Goal: Task Accomplishment & Management: Manage account settings

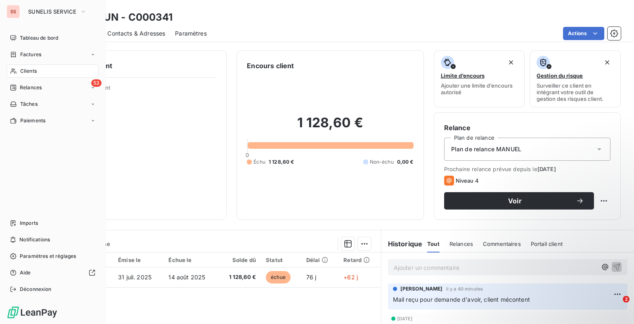
click at [92, 6] on div "SUNELIS SERVICE" at bounding box center [60, 11] width 75 height 13
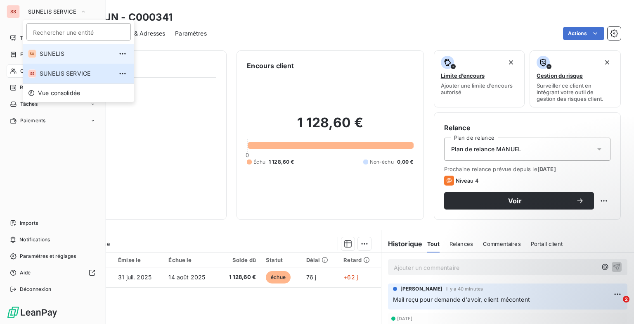
click at [67, 49] on li "SU SUNELIS" at bounding box center [78, 54] width 111 height 20
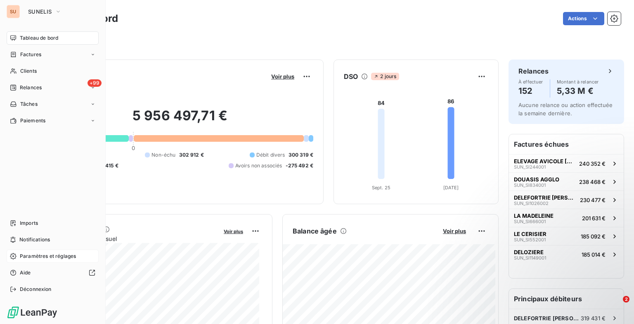
click at [35, 256] on span "Paramètres et réglages" at bounding box center [48, 255] width 56 height 7
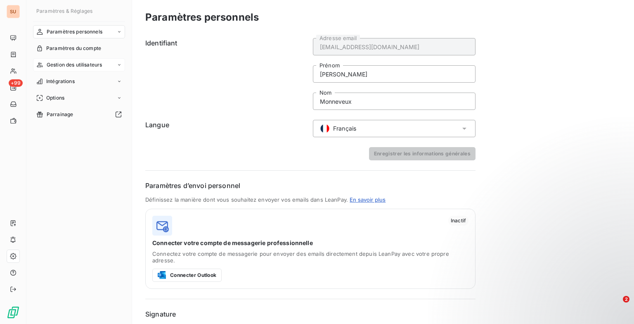
click at [95, 64] on span "Gestion des utilisateurs" at bounding box center [75, 64] width 56 height 7
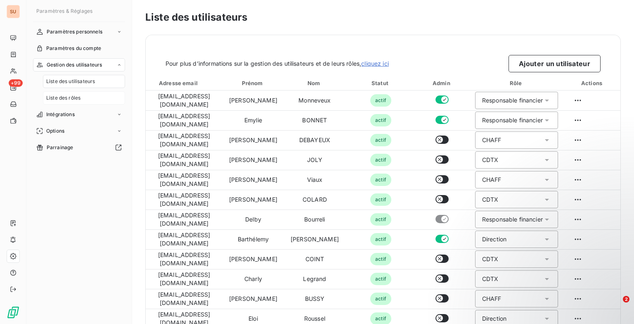
click at [66, 102] on div "Liste des rôles" at bounding box center [84, 97] width 82 height 13
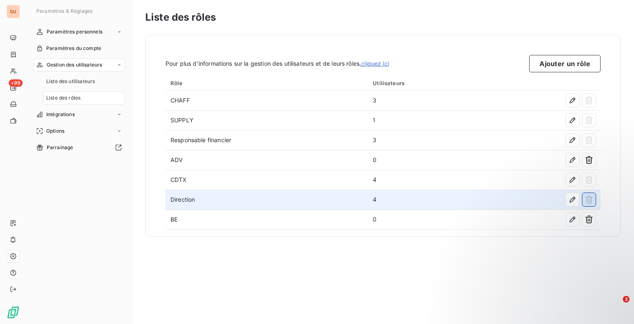
click at [585, 201] on button "button" at bounding box center [589, 199] width 13 height 13
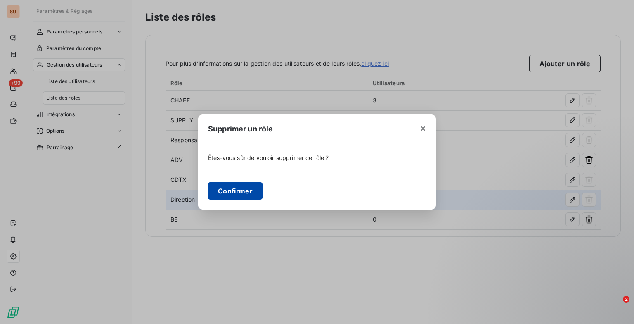
click at [235, 196] on button "Confirmer" at bounding box center [235, 190] width 54 height 17
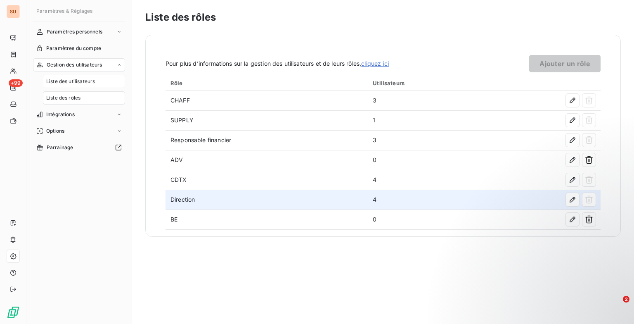
click at [101, 86] on div "Liste des utilisateurs" at bounding box center [84, 81] width 82 height 13
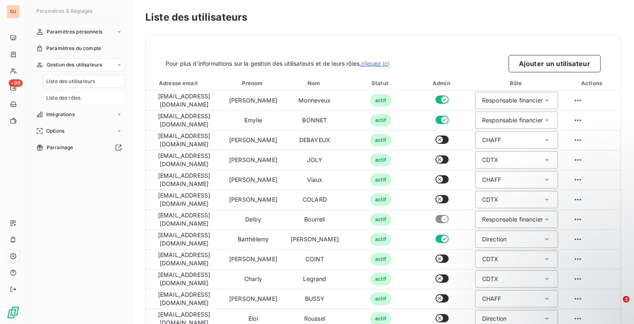
click at [73, 98] on span "Liste des rôles" at bounding box center [63, 97] width 34 height 7
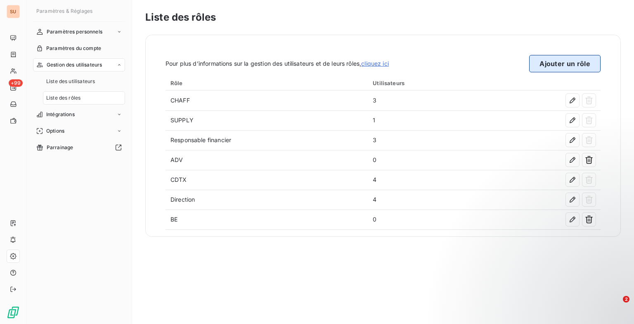
click at [573, 62] on button "Ajouter un rôle" at bounding box center [564, 63] width 71 height 17
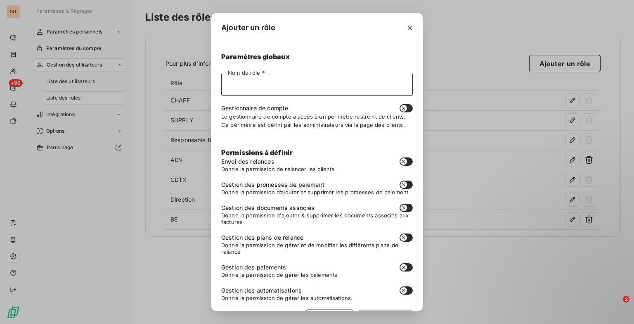
click at [265, 92] on input "Nom du rôle *" at bounding box center [317, 84] width 192 height 23
type input "Manager BE"
click at [403, 104] on button "button" at bounding box center [406, 108] width 13 height 8
checkbox input "true"
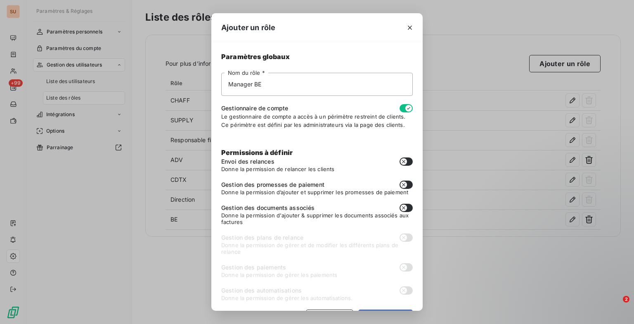
click at [400, 186] on icon "button" at bounding box center [403, 184] width 7 height 7
checkbox input "true"
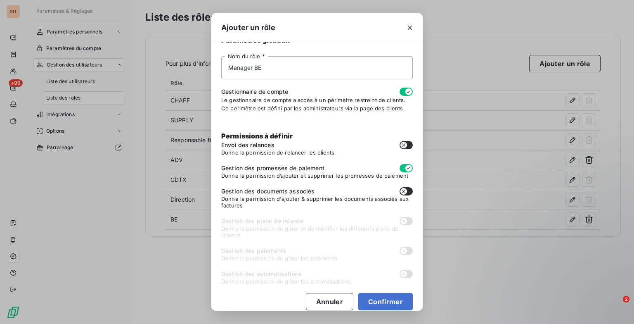
scroll to position [26, 0]
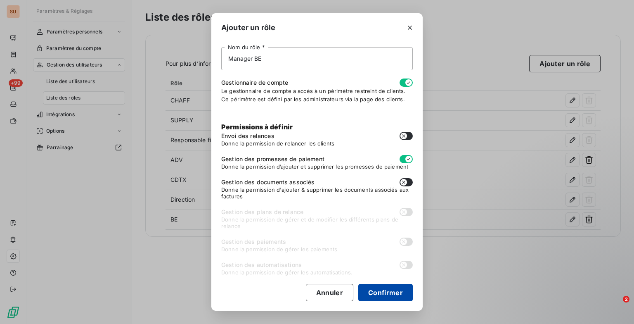
click at [383, 291] on button "Confirmer" at bounding box center [385, 292] width 54 height 17
checkbox input "false"
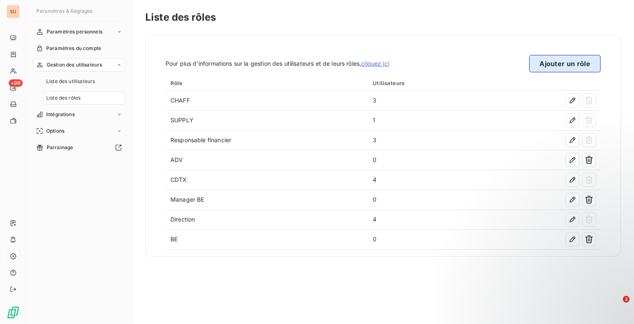
click at [542, 64] on button "Ajouter un rôle" at bounding box center [564, 63] width 71 height 17
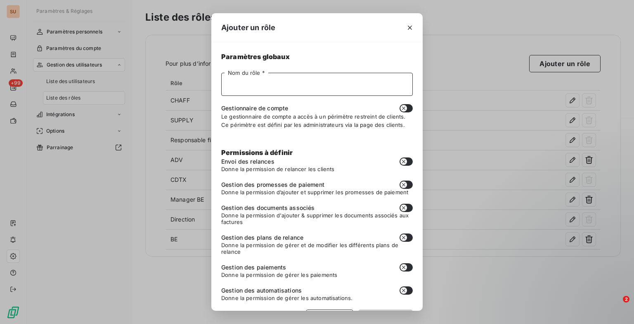
drag, startPoint x: 285, startPoint y: 95, endPoint x: 288, endPoint y: 106, distance: 11.5
click at [284, 101] on div "Nom du rôle * Gestionnaire de compte Le gestionnaire de compte a accès à un pér…" at bounding box center [317, 101] width 192 height 56
type input "Manager SUPPLY"
click at [400, 107] on icon "button" at bounding box center [403, 108] width 7 height 7
checkbox input "true"
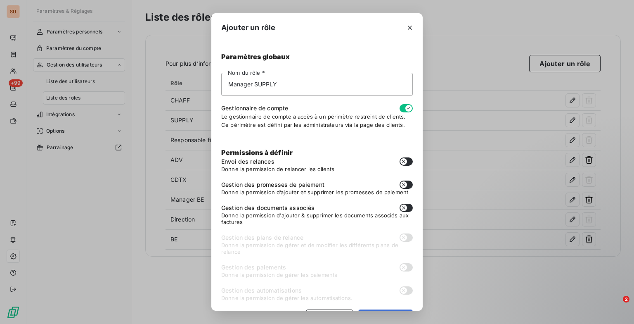
click at [402, 186] on button "button" at bounding box center [406, 184] width 13 height 8
checkbox input "true"
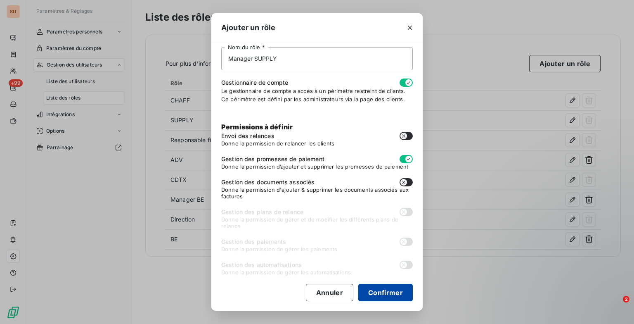
click at [384, 289] on button "Confirmer" at bounding box center [385, 292] width 54 height 17
checkbox input "false"
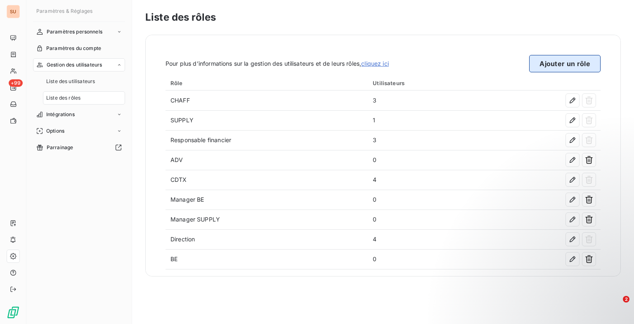
click at [551, 61] on button "Ajouter un rôle" at bounding box center [564, 63] width 71 height 17
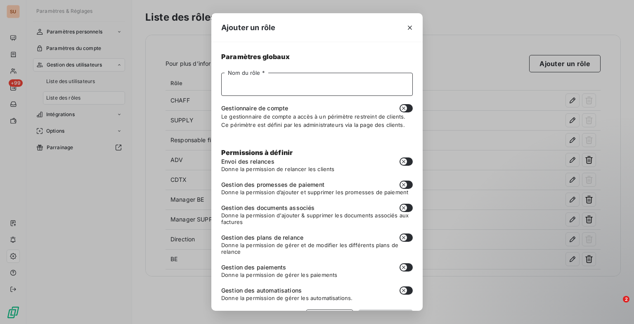
click at [274, 83] on input "Nom du rôle *" at bounding box center [317, 84] width 192 height 23
type input "Manager Commerce"
click at [402, 104] on button "button" at bounding box center [406, 108] width 13 height 8
checkbox input "true"
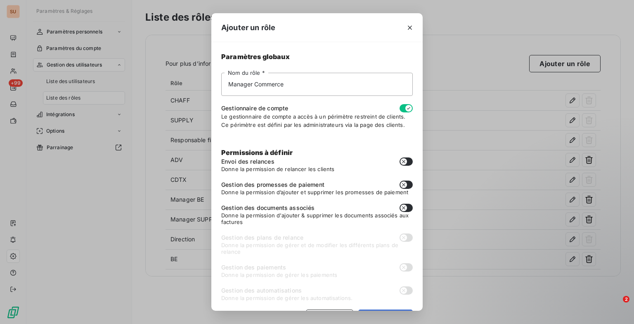
click at [400, 184] on icon "button" at bounding box center [403, 184] width 7 height 7
checkbox input "true"
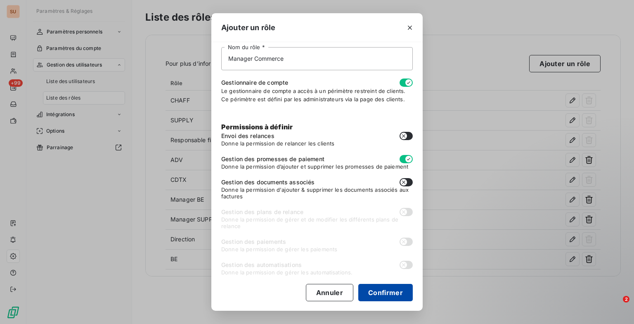
click at [375, 289] on button "Confirmer" at bounding box center [385, 292] width 54 height 17
checkbox input "false"
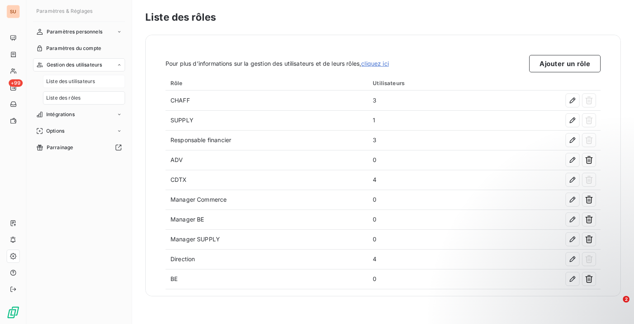
click at [86, 84] on span "Liste des utilisateurs" at bounding box center [70, 81] width 49 height 7
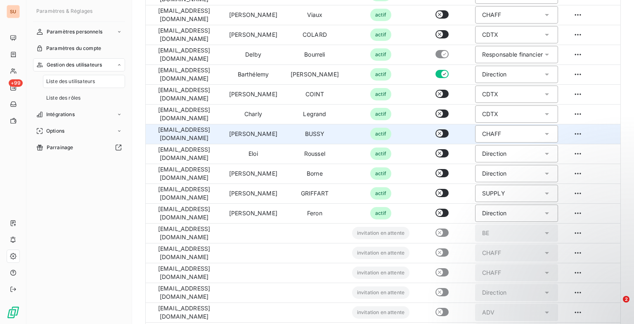
scroll to position [165, 0]
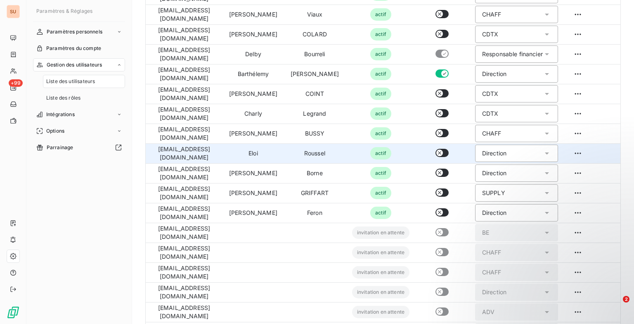
click at [488, 152] on div "Direction" at bounding box center [494, 153] width 24 height 8
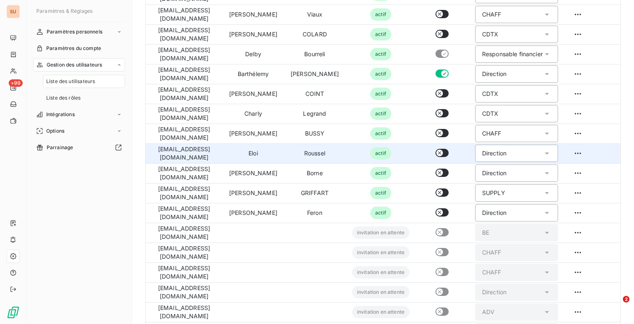
click at [543, 154] on icon at bounding box center [547, 153] width 8 height 8
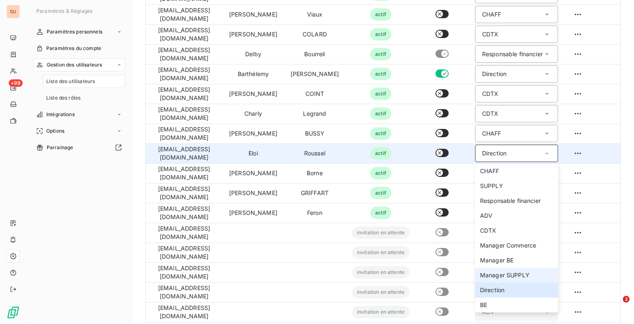
click at [516, 275] on span "Manager SUPPLY" at bounding box center [505, 275] width 50 height 8
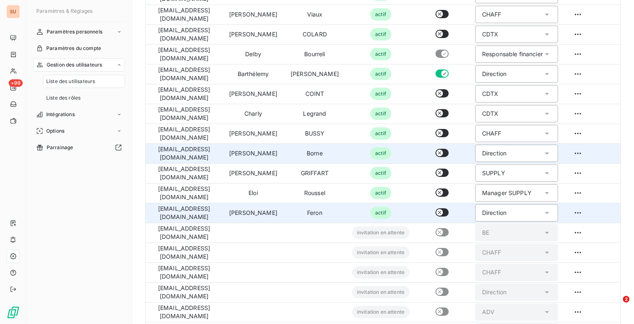
click at [493, 212] on div "Direction" at bounding box center [494, 212] width 24 height 8
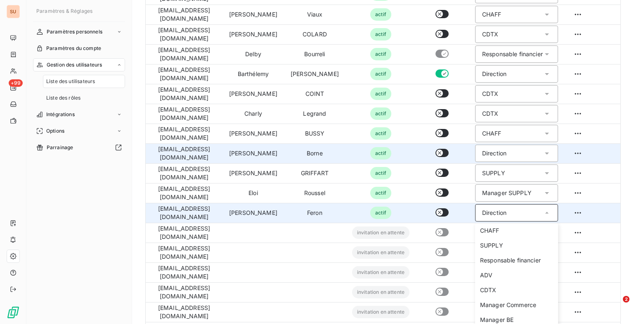
scroll to position [198, 0]
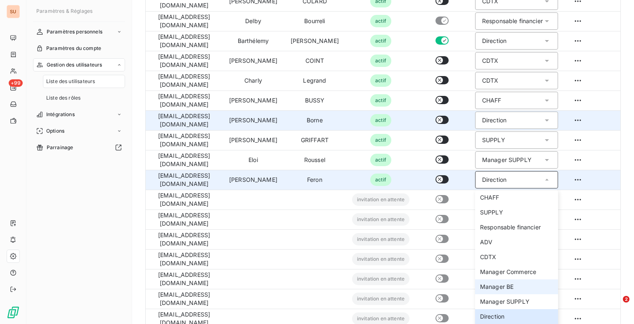
click at [506, 282] on li "Manager BE" at bounding box center [516, 286] width 83 height 15
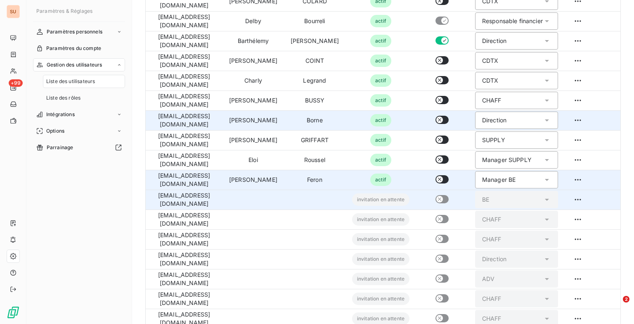
scroll to position [239, 0]
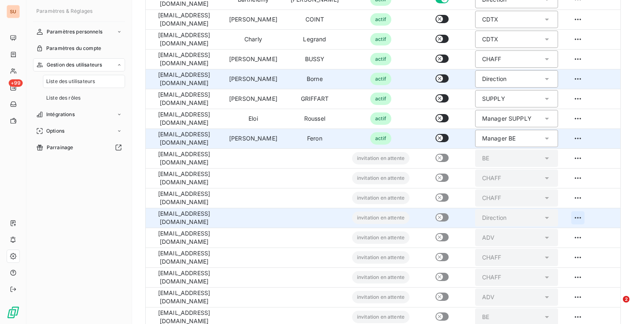
click at [577, 218] on html "SU +99 Paramètres & Réglages Paramètres personnels Paramètres du compte Gestion…" at bounding box center [317, 162] width 634 height 324
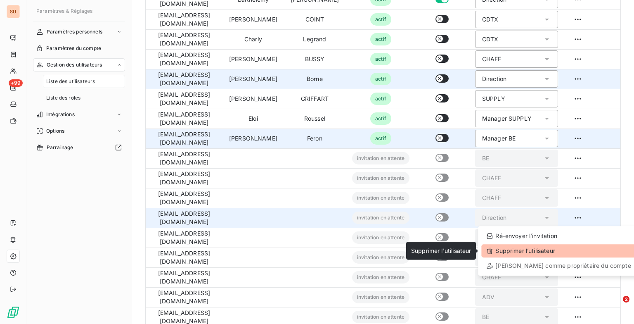
click at [531, 255] on div "Supprimer l’utilisateur" at bounding box center [558, 250] width 154 height 13
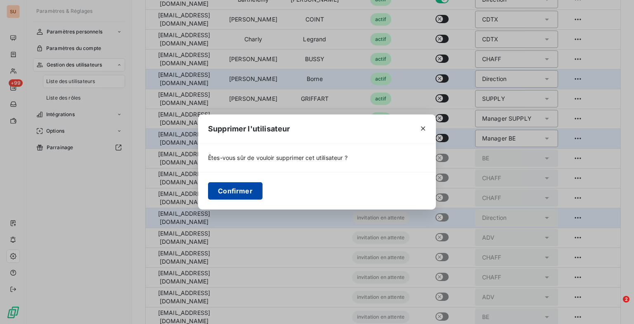
click at [247, 190] on button "Confirmer" at bounding box center [235, 190] width 54 height 17
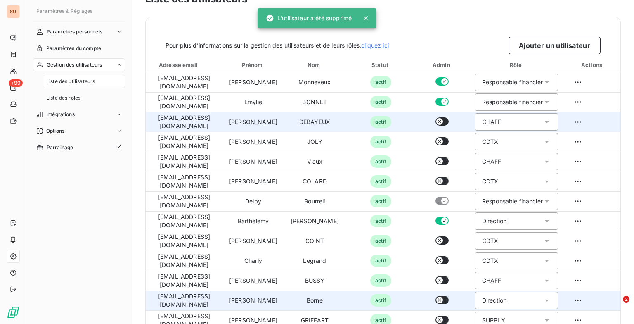
scroll to position [0, 0]
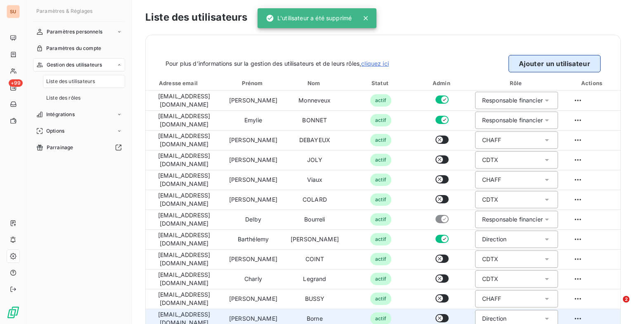
click at [516, 59] on button "Ajouter un utilisateur" at bounding box center [555, 63] width 92 height 17
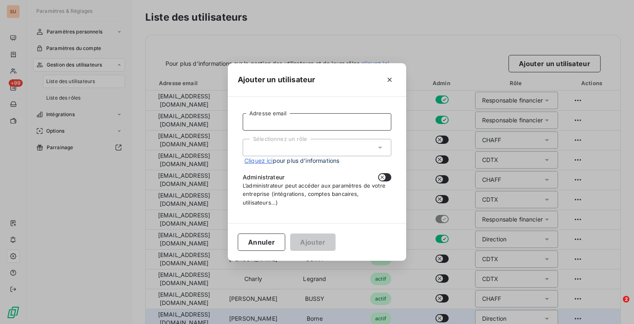
click at [272, 123] on input "Adresse email" at bounding box center [317, 121] width 149 height 17
type input "[EMAIL_ADDRESS][DOMAIN_NAME]"
click at [339, 150] on div "Sélectionnez un rôle" at bounding box center [317, 147] width 149 height 17
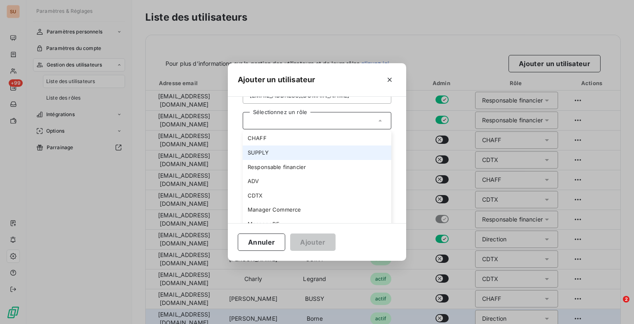
scroll to position [41, 0]
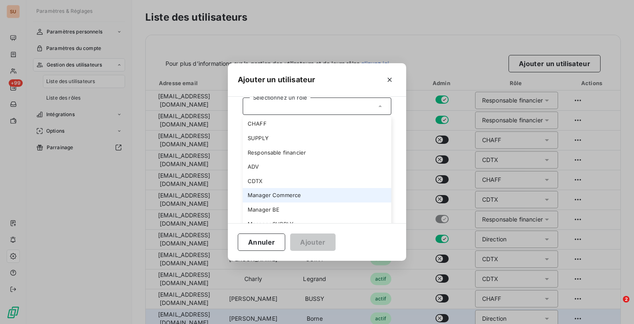
click at [313, 193] on li "Manager Commerce" at bounding box center [317, 195] width 149 height 14
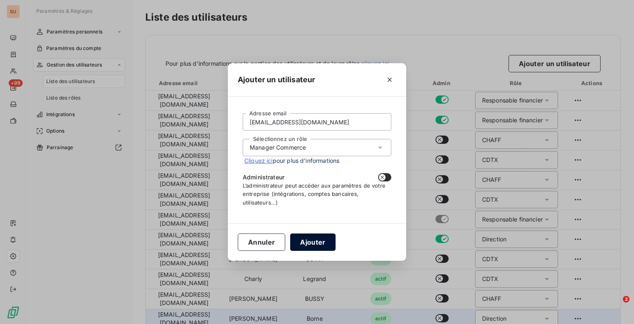
click at [307, 239] on button "Ajouter" at bounding box center [312, 241] width 45 height 17
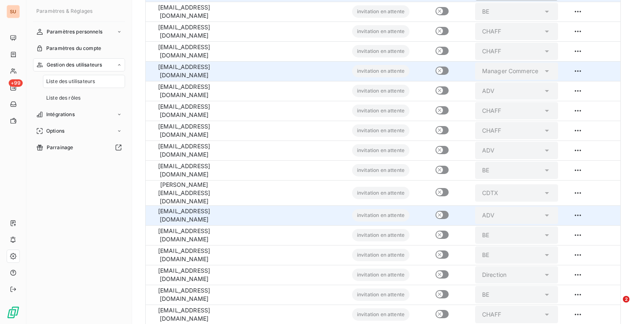
scroll to position [394, 0]
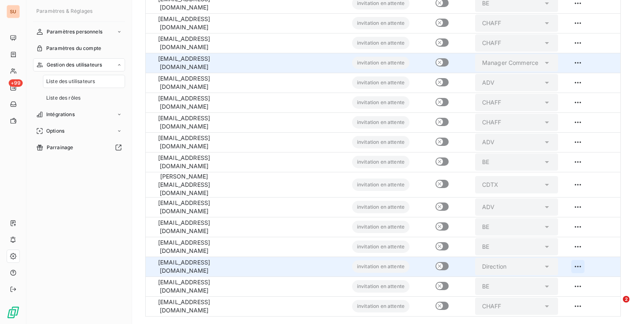
click at [575, 258] on html "SU +99 Paramètres & Réglages Paramètres personnels Paramètres du compte Gestion…" at bounding box center [317, 162] width 634 height 324
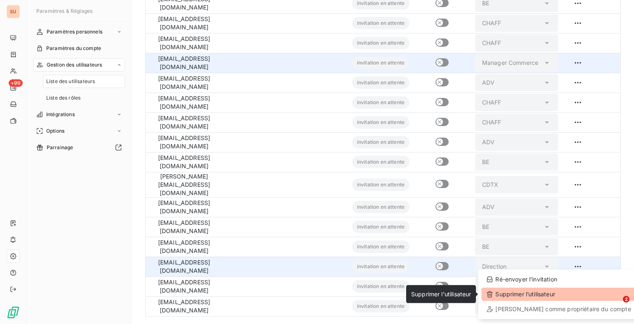
click at [542, 291] on div "Supprimer l’utilisateur" at bounding box center [558, 293] width 154 height 13
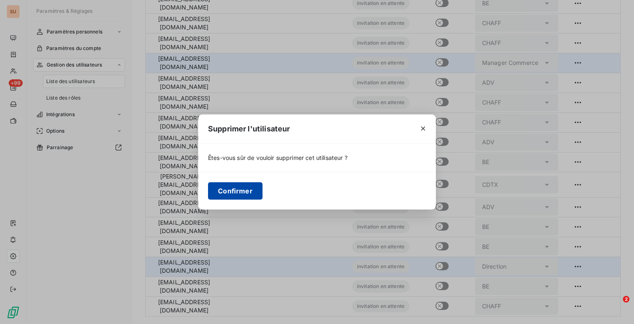
click at [244, 190] on button "Confirmer" at bounding box center [235, 190] width 54 height 17
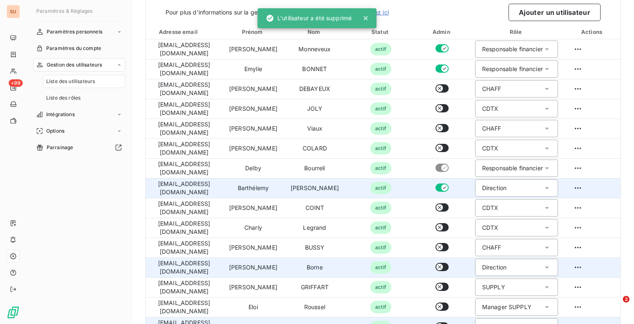
scroll to position [0, 0]
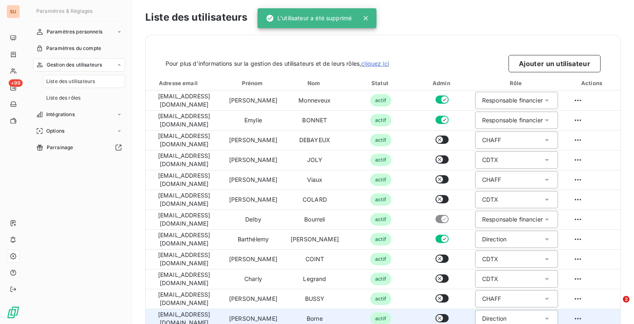
click at [555, 54] on div "Pour plus d’informations sur la gestion des utilisateurs et de leurs rôles, cli…" at bounding box center [383, 53] width 475 height 37
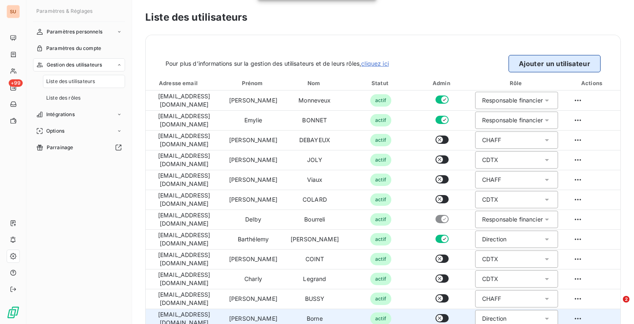
click at [551, 62] on button "Ajouter un utilisateur" at bounding box center [555, 63] width 92 height 17
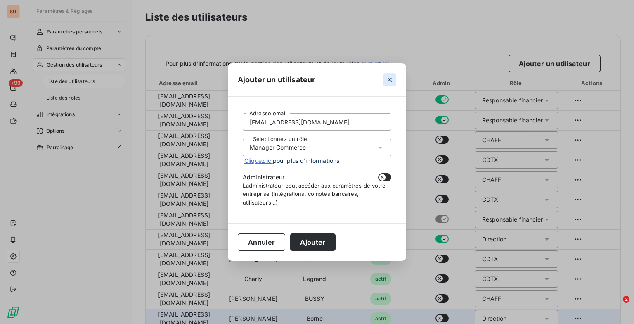
click at [391, 81] on icon "button" at bounding box center [390, 80] width 4 height 4
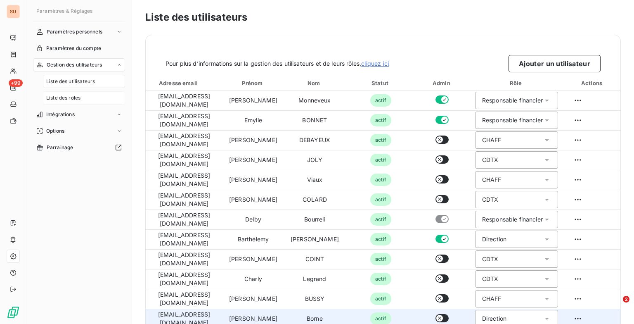
click at [66, 96] on span "Liste des rôles" at bounding box center [63, 97] width 34 height 7
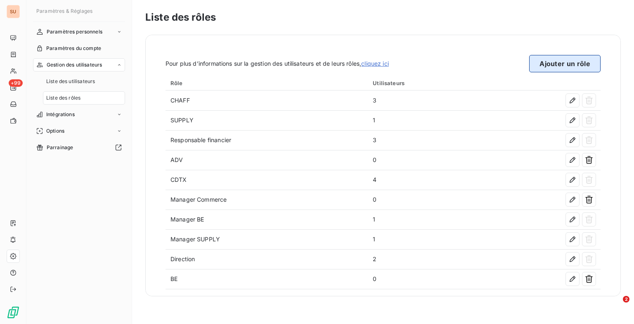
click at [571, 61] on button "Ajouter un rôle" at bounding box center [564, 63] width 71 height 17
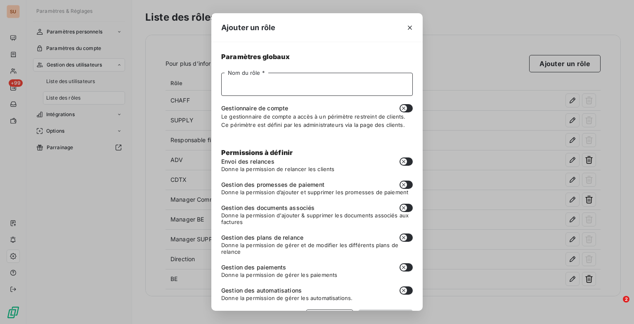
click at [275, 94] on input "Nom du rôle *" at bounding box center [317, 84] width 192 height 23
type input "Manager Travaux"
click at [390, 107] on div "Gestionnaire de compte" at bounding box center [317, 108] width 192 height 8
click at [401, 109] on button "button" at bounding box center [406, 108] width 13 height 8
checkbox input "true"
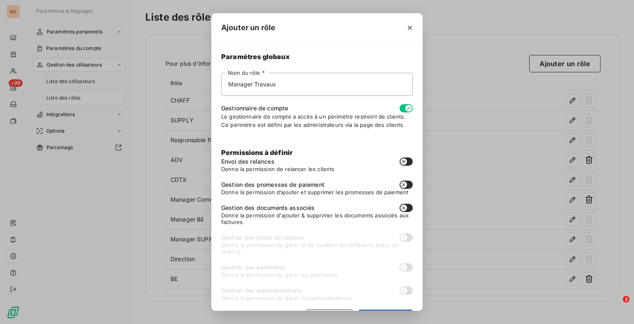
click at [400, 183] on icon "button" at bounding box center [403, 184] width 7 height 7
checkbox input "true"
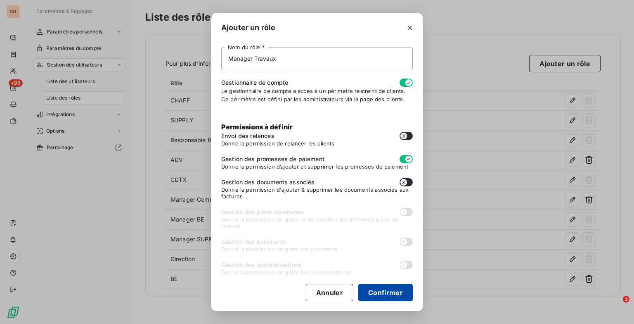
click at [380, 287] on button "Confirmer" at bounding box center [385, 292] width 54 height 17
checkbox input "false"
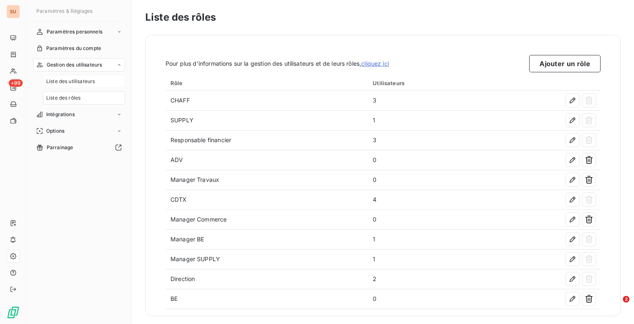
click at [80, 84] on span "Liste des utilisateurs" at bounding box center [70, 81] width 49 height 7
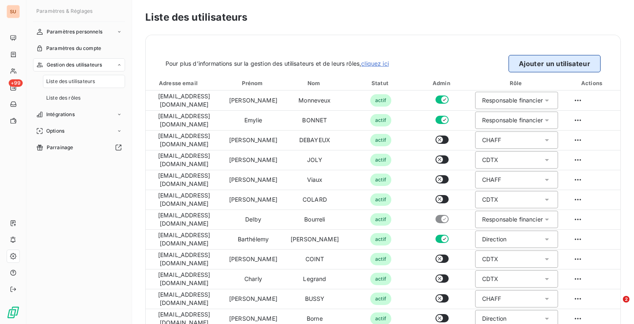
click at [538, 59] on button "Ajouter un utilisateur" at bounding box center [555, 63] width 92 height 17
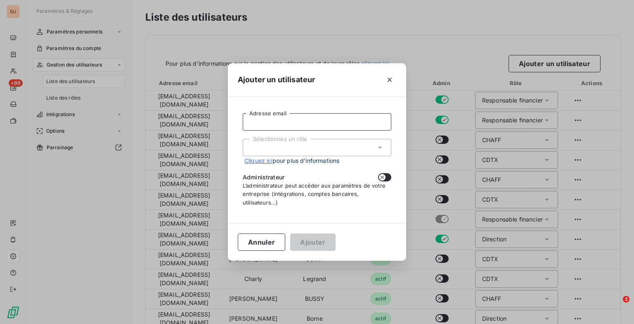
click at [276, 125] on input "Adresse email" at bounding box center [317, 121] width 149 height 17
type input "[EMAIL_ADDRESS][DOMAIN_NAME]"
click at [282, 145] on div "Sélectionnez un rôle" at bounding box center [317, 147] width 149 height 17
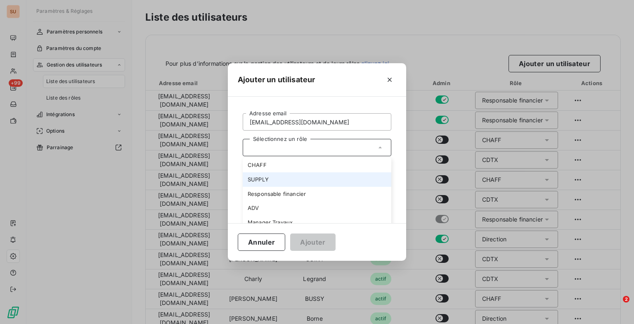
scroll to position [41, 0]
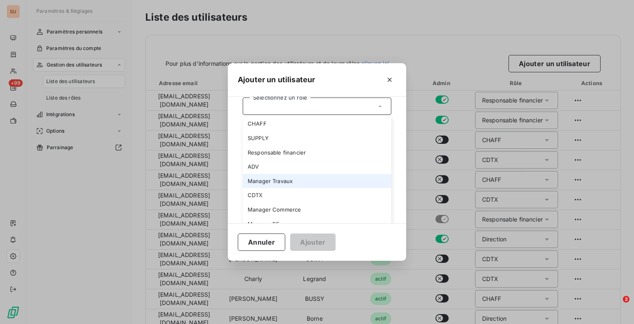
click at [285, 181] on li "Manager Travaux" at bounding box center [317, 181] width 149 height 14
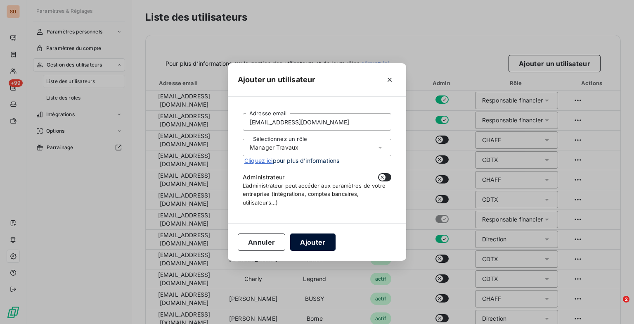
click at [309, 243] on button "Ajouter" at bounding box center [312, 241] width 45 height 17
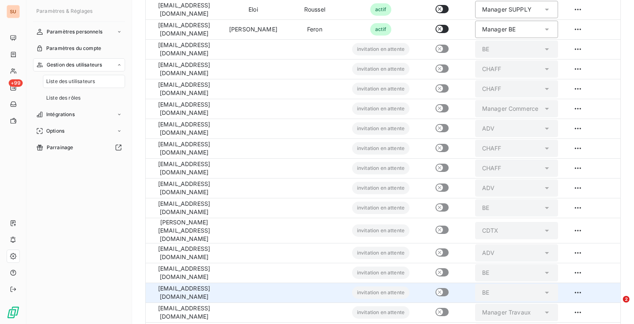
scroll to position [312, 0]
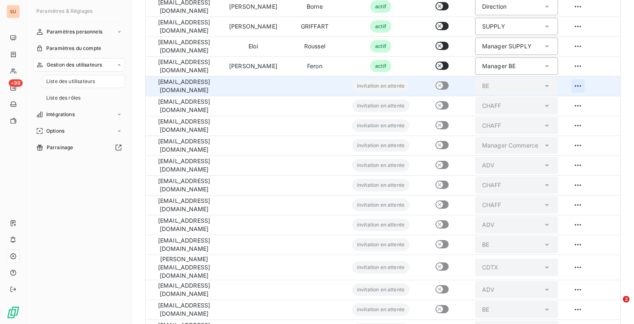
click at [578, 85] on html "SU +99 Paramètres & Réglages Paramètres personnels Paramètres du compte Gestion…" at bounding box center [317, 162] width 634 height 324
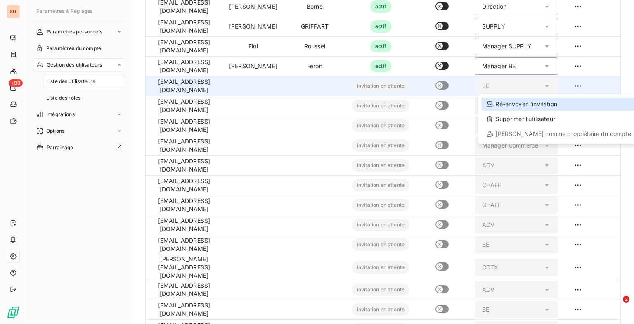
click at [557, 102] on div "Ré-envoyer l’invitation" at bounding box center [558, 103] width 154 height 13
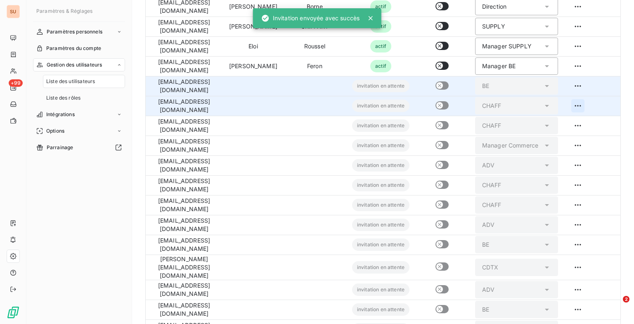
click at [576, 104] on html "SU +99 Paramètres & Réglages Paramètres personnels Paramètres du compte Gestion…" at bounding box center [317, 162] width 634 height 324
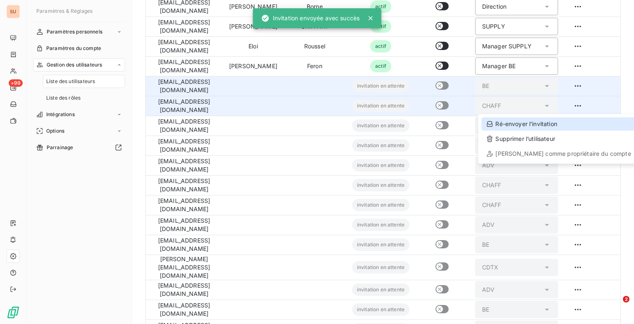
click at [552, 128] on div "Ré-envoyer l’invitation" at bounding box center [558, 123] width 154 height 13
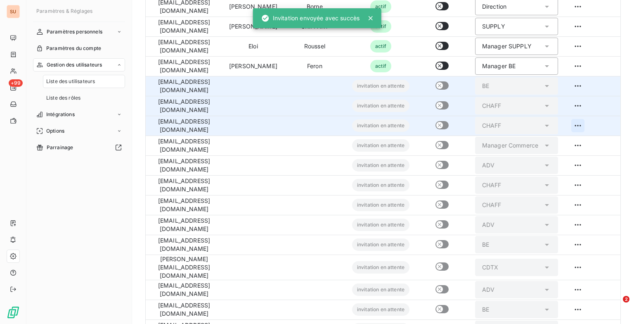
click at [577, 125] on html "SU +99 Paramètres & Réglages Paramètres personnels Paramètres du compte Gestion…" at bounding box center [317, 162] width 634 height 324
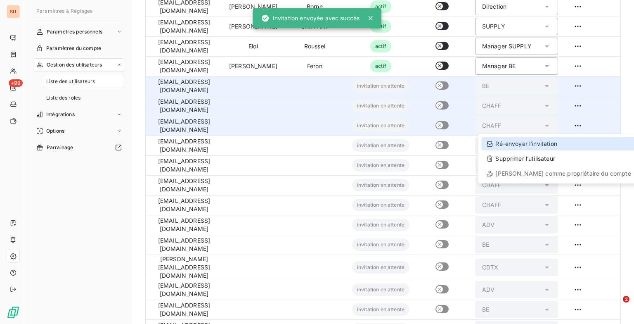
click at [549, 142] on div "Ré-envoyer l’invitation" at bounding box center [558, 143] width 154 height 13
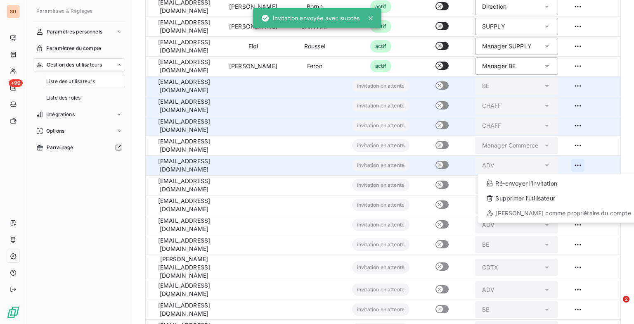
click at [571, 161] on html "SU +99 Paramètres & Réglages Paramètres personnels Paramètres du compte Gestion…" at bounding box center [317, 162] width 634 height 324
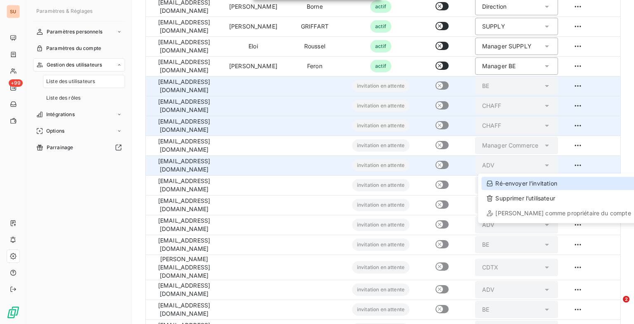
click at [561, 180] on div "Ré-envoyer l’invitation" at bounding box center [558, 183] width 154 height 13
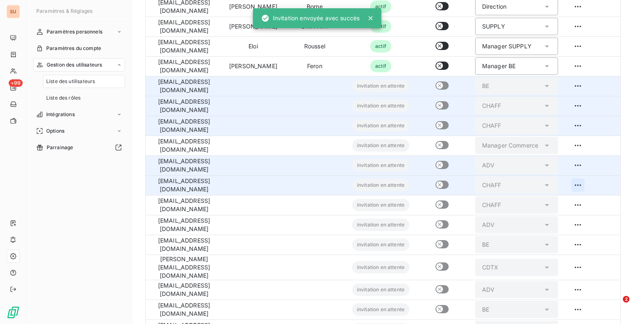
click at [571, 183] on html "SU +99 Paramètres & Réglages Paramètres personnels Paramètres du compte Gestion…" at bounding box center [317, 162] width 634 height 324
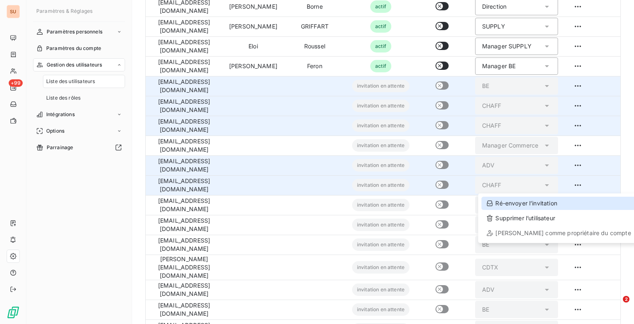
click at [552, 201] on div "Ré-envoyer l’invitation" at bounding box center [558, 203] width 154 height 13
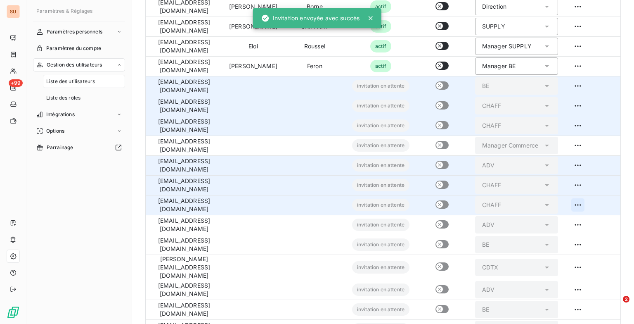
click at [573, 202] on html "SU +99 Paramètres & Réglages Paramètres personnels Paramètres du compte Gestion…" at bounding box center [317, 162] width 634 height 324
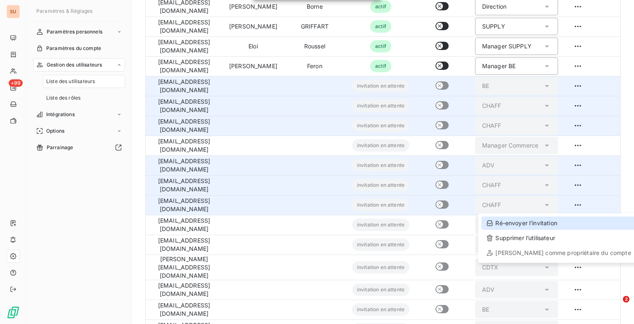
click at [562, 220] on div "Ré-envoyer l’invitation" at bounding box center [558, 222] width 154 height 13
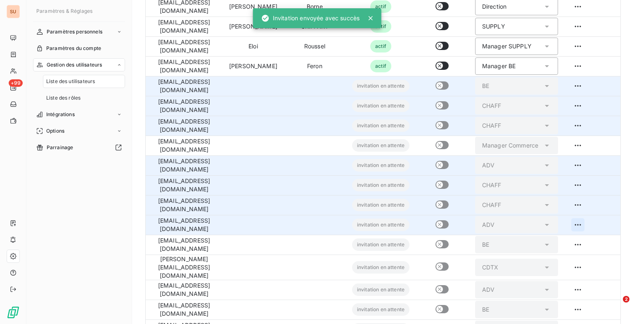
click at [571, 223] on html "SU +99 Paramètres & Réglages Paramètres personnels Paramètres du compte Gestion…" at bounding box center [317, 162] width 634 height 324
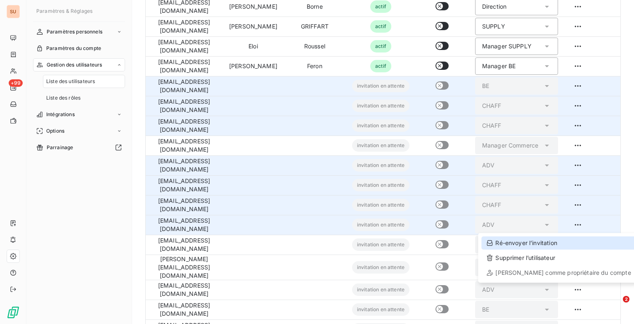
click at [562, 237] on div "Ré-envoyer l’invitation" at bounding box center [558, 242] width 154 height 13
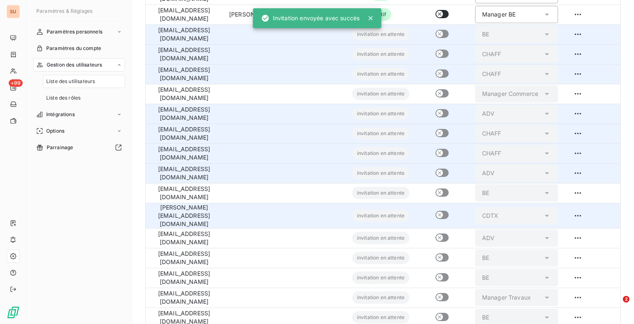
scroll to position [394, 0]
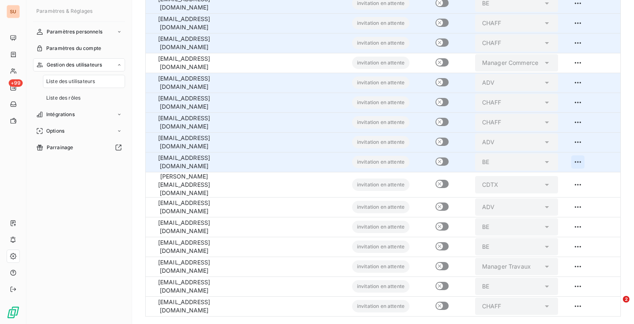
click at [578, 165] on html "SU +99 Paramètres & Réglages Paramètres personnels Paramètres du compte Gestion…" at bounding box center [317, 162] width 634 height 324
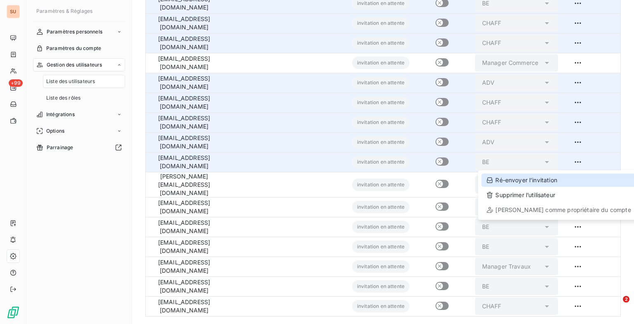
click at [537, 186] on div "Ré-envoyer l’invitation" at bounding box center [558, 179] width 154 height 13
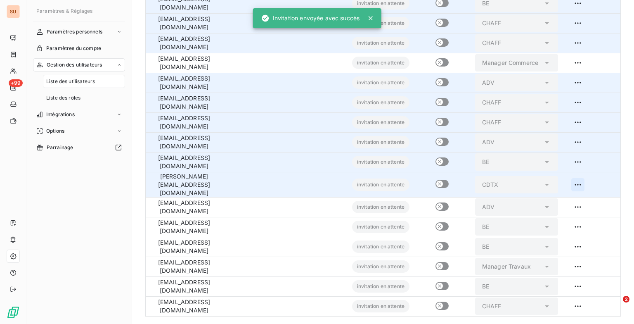
click at [574, 182] on html "SU +99 Paramètres & Réglages Paramètres personnels Paramètres du compte Gestion…" at bounding box center [317, 162] width 634 height 324
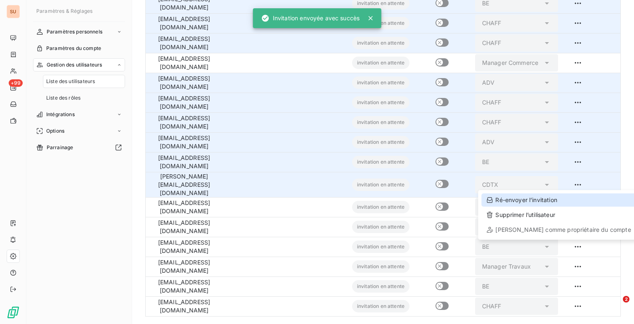
click at [564, 205] on div "Ré-envoyer l’invitation" at bounding box center [558, 199] width 154 height 13
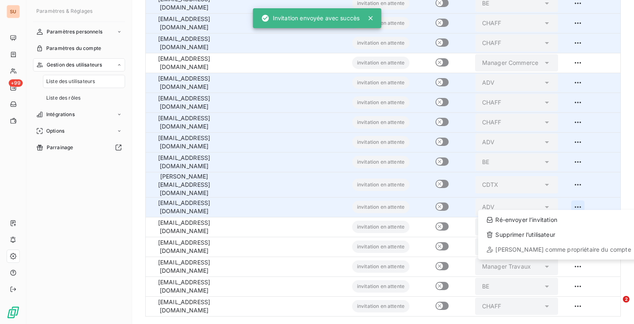
click at [575, 199] on html "SU +99 Paramètres & Réglages Paramètres personnels Paramètres du compte Gestion…" at bounding box center [317, 162] width 634 height 324
click at [555, 218] on div "Ré-envoyer l’invitation" at bounding box center [558, 219] width 154 height 13
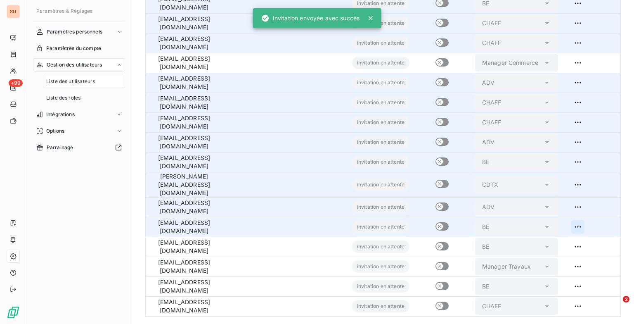
click at [572, 220] on html "SU +99 Paramètres & Réglages Paramètres personnels Paramètres du compte Gestion…" at bounding box center [317, 162] width 634 height 324
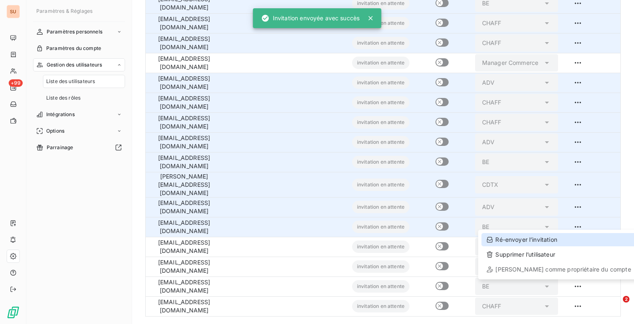
click at [546, 237] on div "Ré-envoyer l’invitation" at bounding box center [558, 239] width 154 height 13
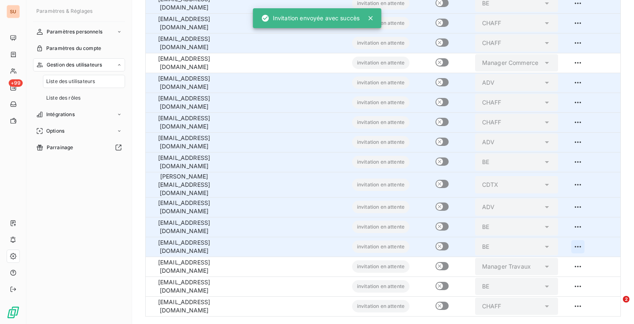
click at [576, 238] on html "SU +99 Paramètres & Réglages Paramètres personnels Paramètres du compte Gestion…" at bounding box center [317, 162] width 634 height 324
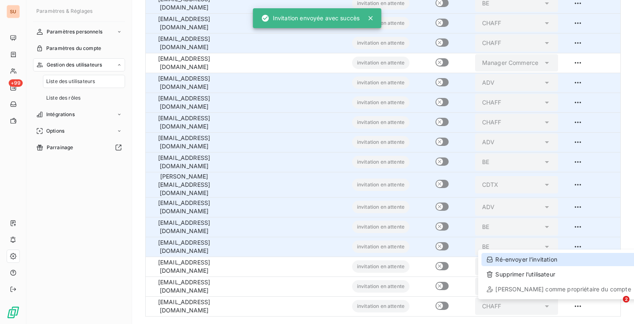
click at [551, 253] on div "Ré-envoyer l’invitation" at bounding box center [558, 259] width 154 height 13
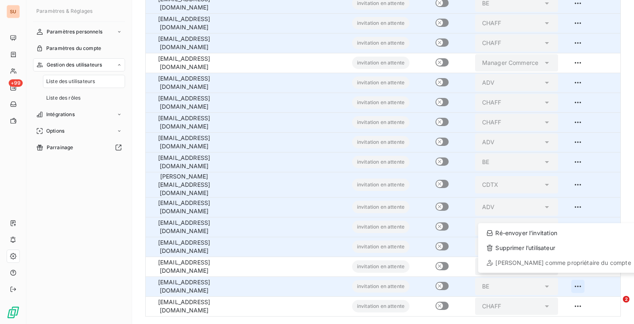
click at [574, 278] on html "SU +99 Paramètres & Réglages Paramètres personnels Paramètres du compte Gestion…" at bounding box center [317, 162] width 634 height 324
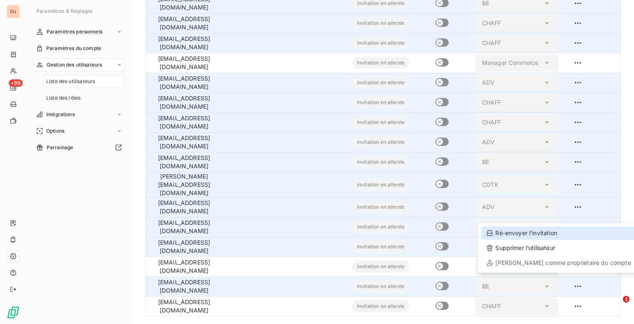
click at [545, 234] on div "Ré-envoyer l’invitation" at bounding box center [558, 232] width 154 height 13
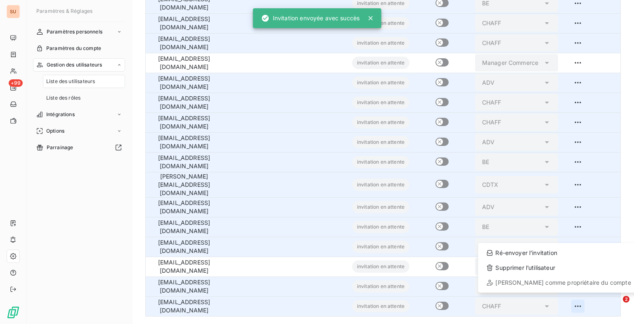
click at [571, 297] on html "SU +99 Paramètres & Réglages Paramètres personnels Paramètres du compte Gestion…" at bounding box center [317, 162] width 634 height 324
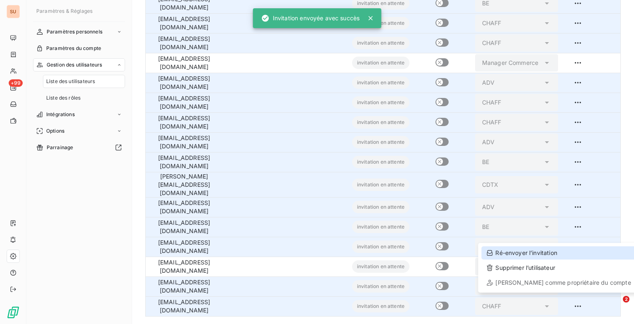
click at [566, 254] on div "Ré-envoyer l’invitation" at bounding box center [558, 252] width 154 height 13
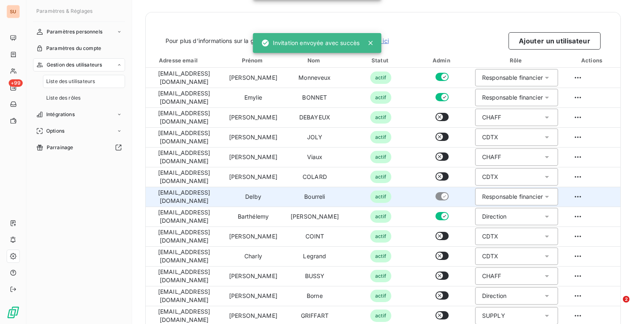
scroll to position [0, 0]
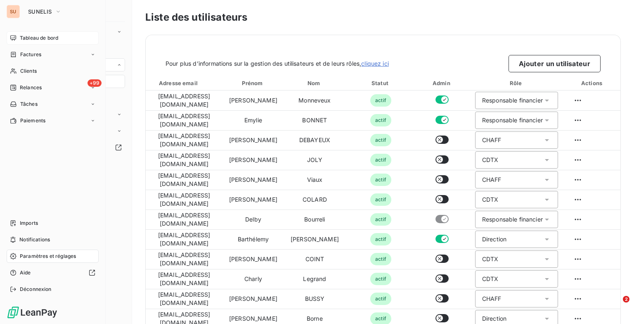
click at [19, 33] on div "Tableau de bord" at bounding box center [53, 37] width 92 height 13
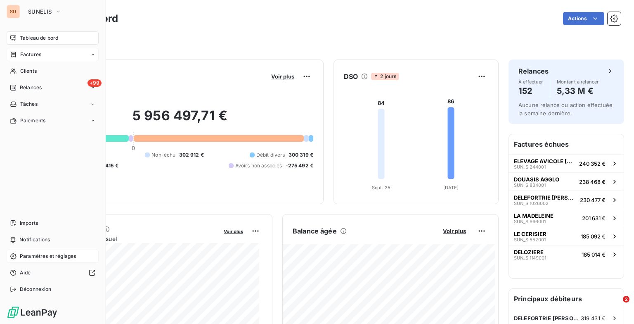
click at [19, 56] on div "Factures" at bounding box center [25, 54] width 31 height 7
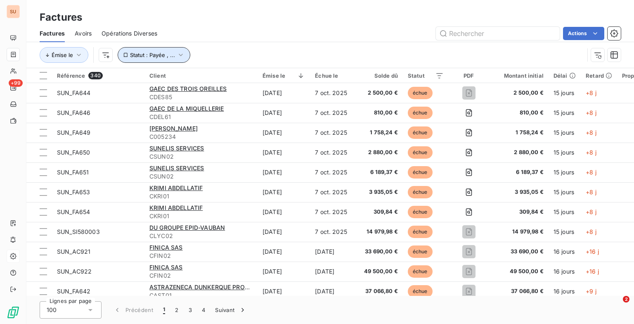
click at [173, 53] on span "Statut : Payée , ..." at bounding box center [152, 55] width 45 height 7
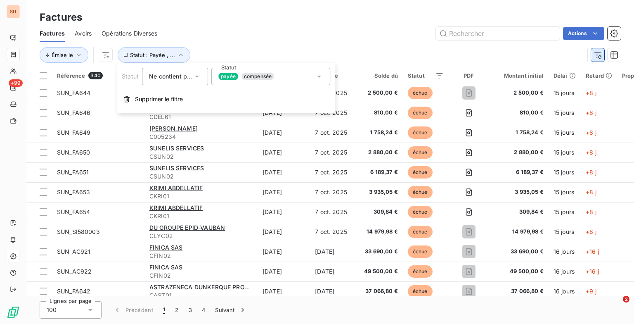
click at [599, 52] on icon "button" at bounding box center [598, 55] width 8 height 8
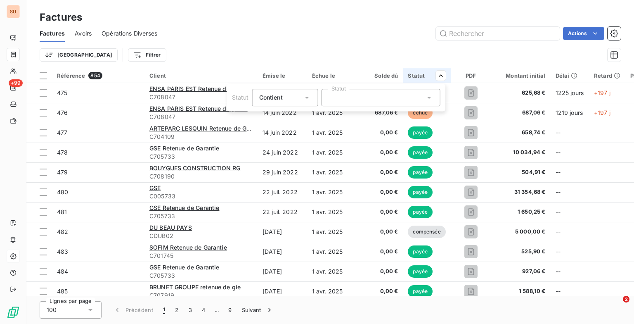
click at [422, 95] on div at bounding box center [381, 97] width 119 height 17
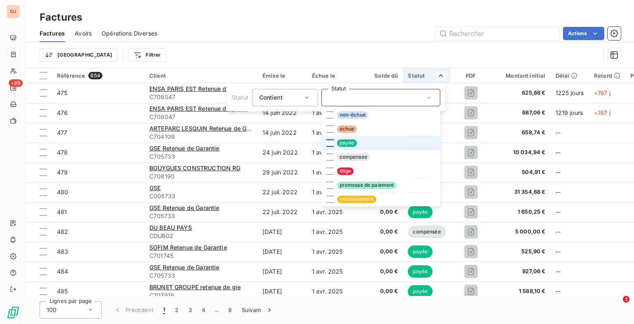
click at [330, 139] on div at bounding box center [330, 142] width 7 height 7
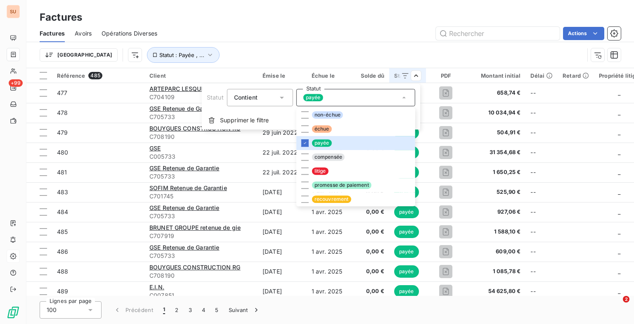
click at [282, 95] on icon at bounding box center [282, 97] width 8 height 8
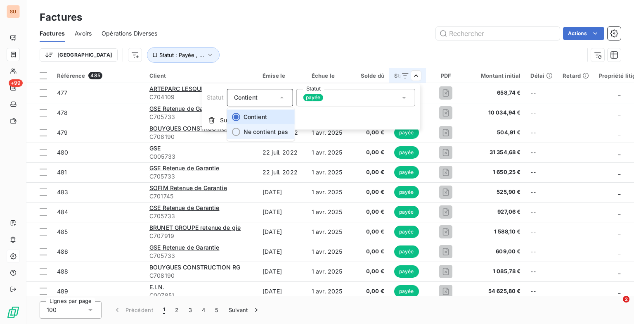
click at [256, 130] on span "Ne contient pas" at bounding box center [266, 131] width 45 height 7
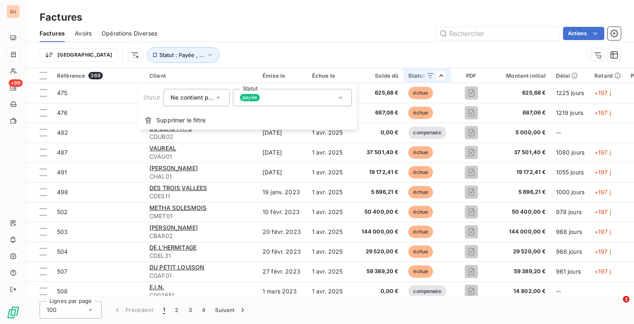
click at [335, 97] on div "payée" at bounding box center [292, 97] width 119 height 17
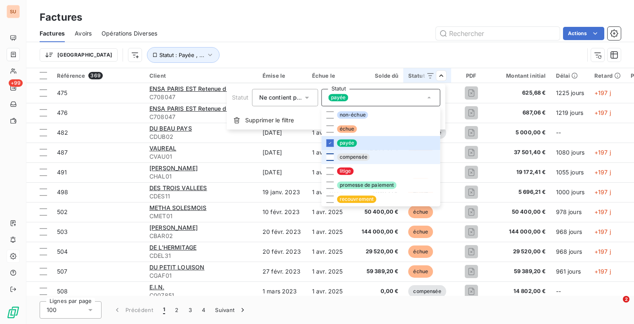
click at [328, 159] on div at bounding box center [330, 156] width 7 height 7
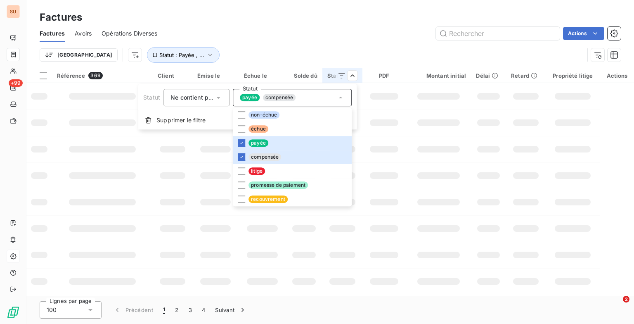
click at [338, 32] on html "SU +99 Factures Factures Avoirs Opérations Diverses Actions Trier Statut : Payé…" at bounding box center [317, 162] width 634 height 324
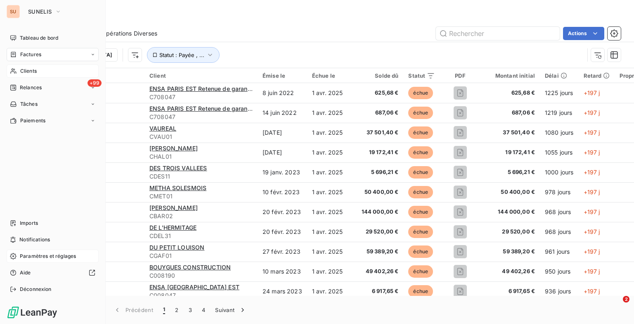
click at [38, 74] on div "Clients" at bounding box center [53, 70] width 92 height 13
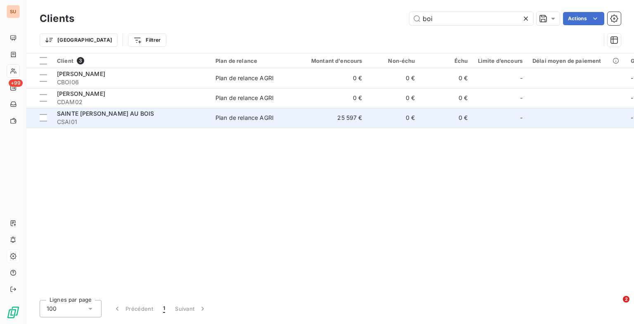
click at [74, 115] on span "SAINTE [PERSON_NAME] AU BOIS" at bounding box center [105, 113] width 97 height 7
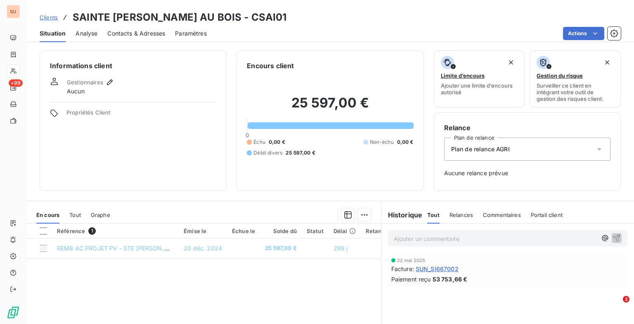
click at [51, 18] on span "Clients" at bounding box center [49, 17] width 18 height 7
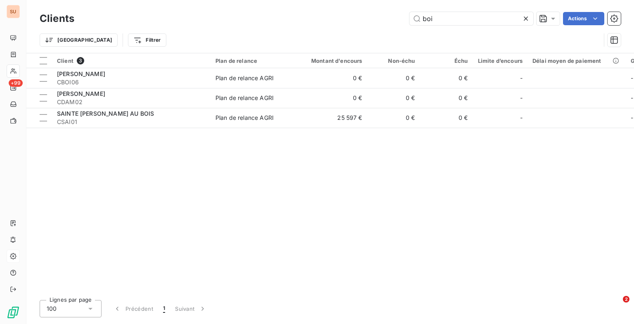
drag, startPoint x: 433, startPoint y: 18, endPoint x: 373, endPoint y: 25, distance: 59.8
click at [373, 25] on div "boi Actions" at bounding box center [352, 18] width 537 height 13
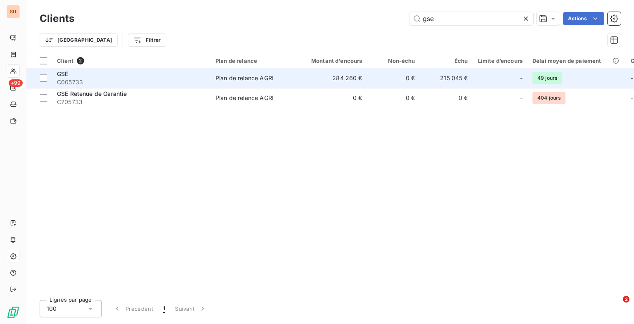
type input "gse"
click at [66, 75] on span "GSE" at bounding box center [62, 73] width 11 height 7
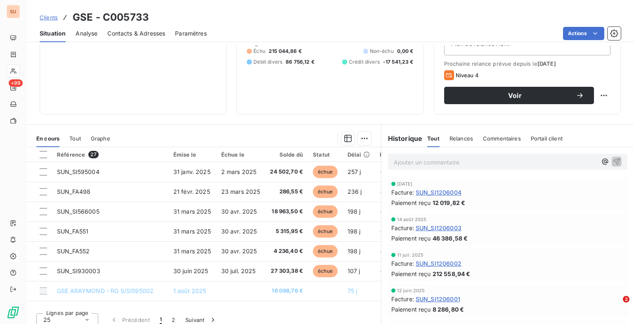
scroll to position [108, 0]
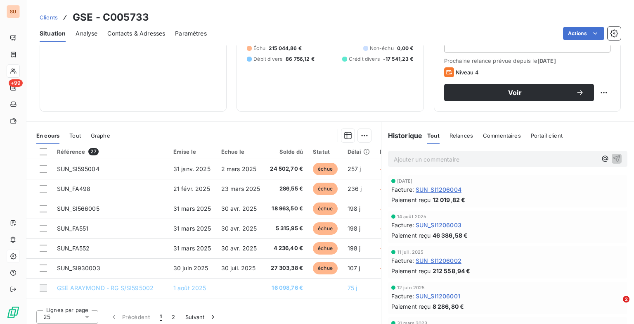
click at [441, 157] on p "Ajouter un commentaire ﻿" at bounding box center [495, 159] width 203 height 10
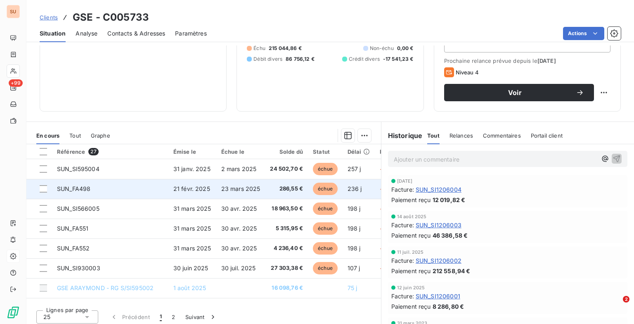
click at [249, 183] on td "23 mars 2025" at bounding box center [240, 189] width 49 height 20
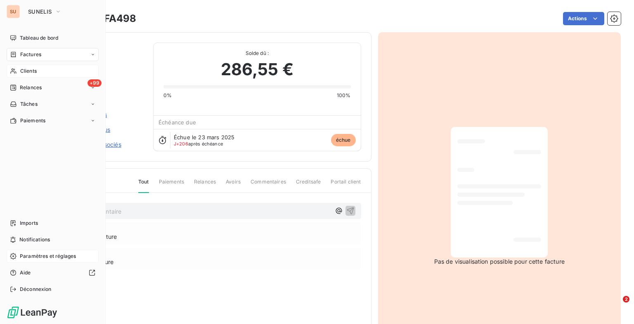
click at [35, 69] on span "Clients" at bounding box center [28, 70] width 17 height 7
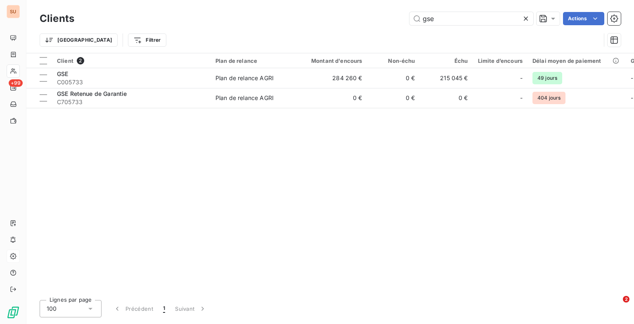
click at [523, 19] on icon at bounding box center [526, 18] width 8 height 8
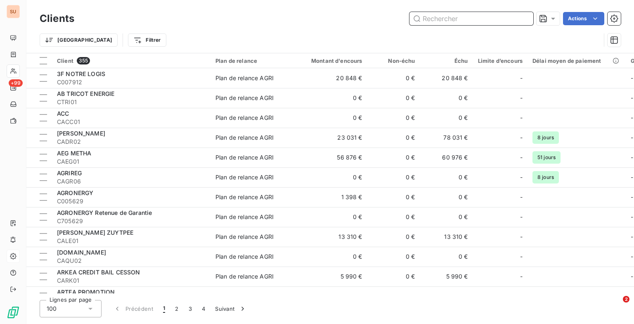
click at [439, 20] on input "text" at bounding box center [472, 18] width 124 height 13
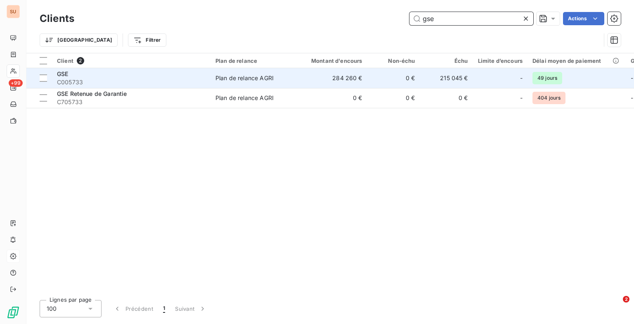
type input "gse"
click at [59, 75] on span "GSE" at bounding box center [62, 73] width 11 height 7
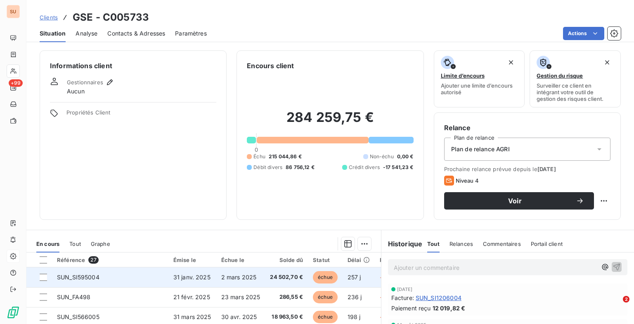
click at [139, 272] on td "SUN_SI595004" at bounding box center [110, 277] width 116 height 20
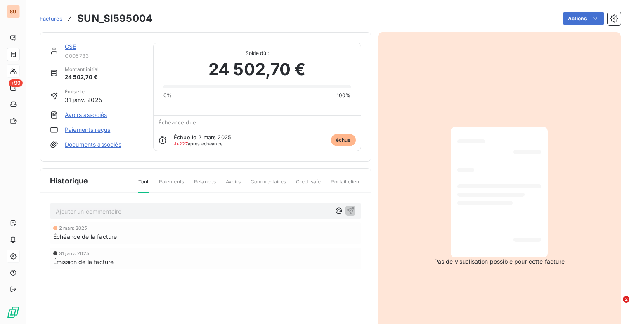
click at [48, 20] on span "Factures" at bounding box center [51, 18] width 23 height 7
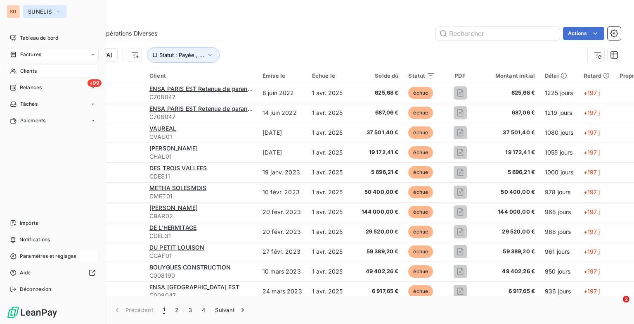
click at [47, 11] on span "SUNELIS" at bounding box center [40, 11] width 24 height 7
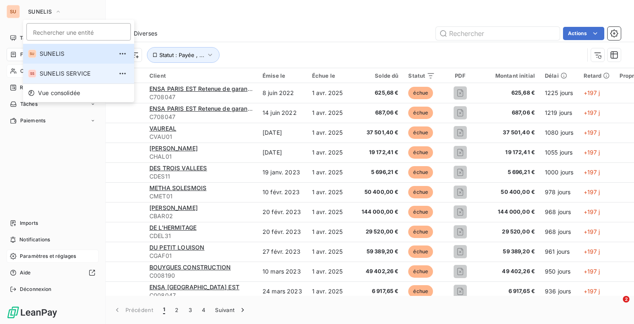
click at [54, 71] on span "SUNELIS SERVICE" at bounding box center [76, 73] width 73 height 8
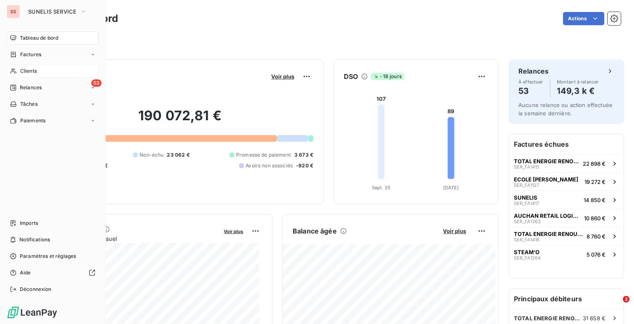
click at [40, 66] on div "Clients" at bounding box center [53, 70] width 92 height 13
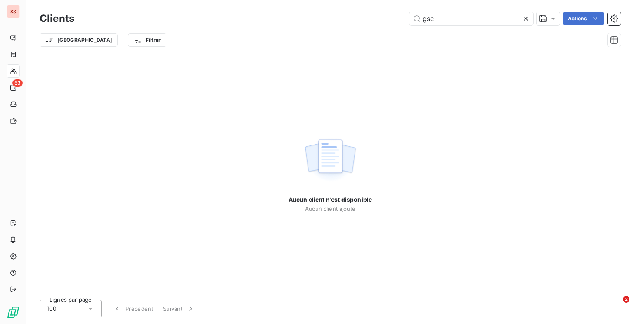
click at [525, 20] on icon at bounding box center [526, 18] width 8 height 8
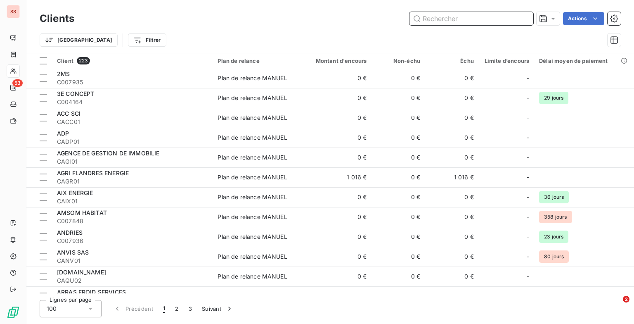
click at [444, 21] on input "text" at bounding box center [472, 18] width 124 height 13
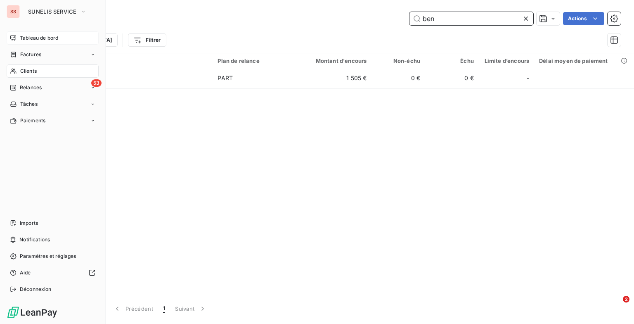
type input "ben"
click at [16, 38] on icon at bounding box center [13, 37] width 6 height 5
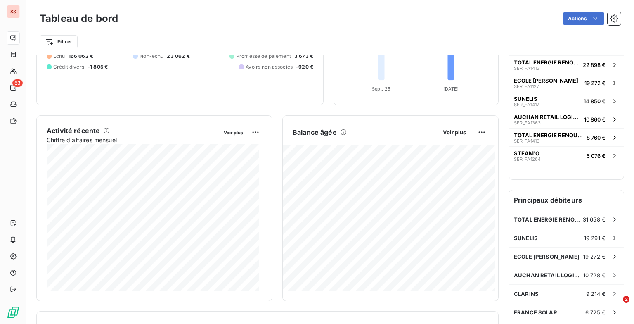
scroll to position [101, 0]
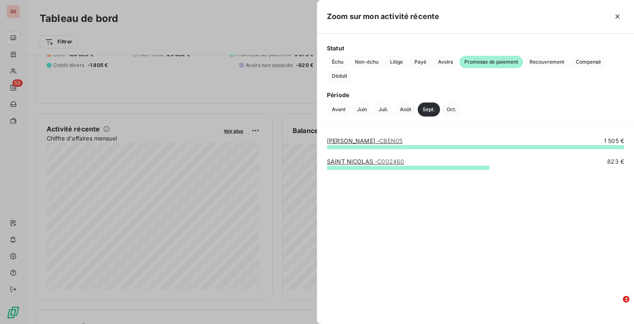
click at [389, 140] on link "[PERSON_NAME] - CBEN05" at bounding box center [365, 140] width 76 height 7
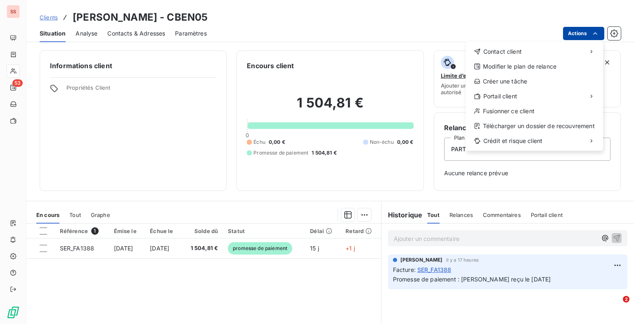
click at [600, 33] on html "SS 53 Clients [PERSON_NAME] - CBEN05 Situation Analyse Contacts & Adresses Para…" at bounding box center [317, 162] width 634 height 324
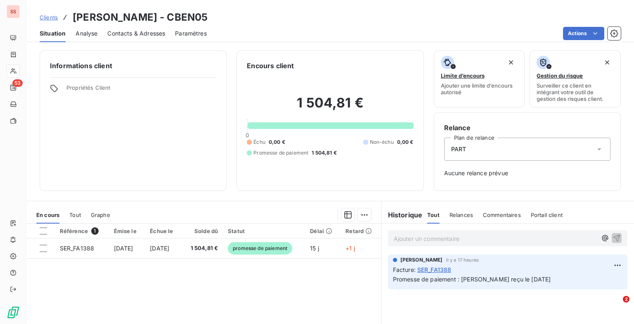
click at [83, 249] on html "SS 53 Clients [PERSON_NAME] - CBEN05 Situation Analyse Contacts & Adresses Para…" at bounding box center [317, 162] width 634 height 324
click at [83, 249] on span "SER_FA1388" at bounding box center [77, 247] width 35 height 7
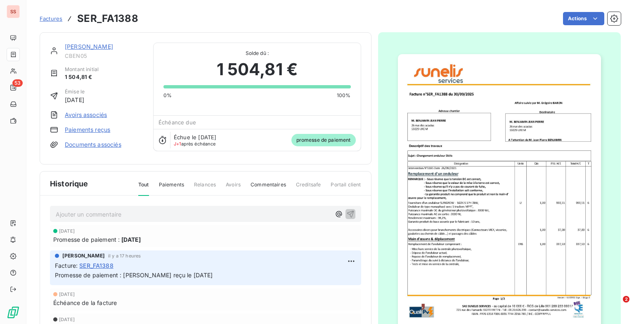
click at [12, 69] on html "SS 53 Factures SER_FA1388 Actions [PERSON_NAME] CBEN05 Montant initial 1 504,81…" at bounding box center [317, 162] width 634 height 324
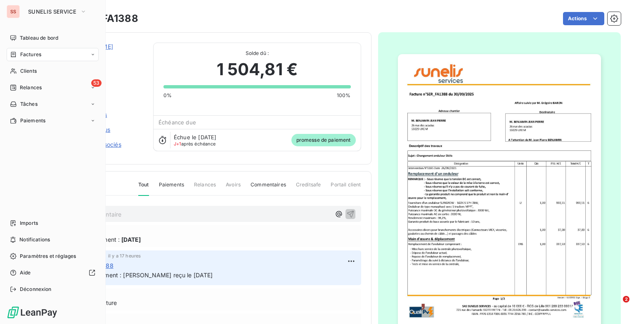
click at [12, 69] on icon at bounding box center [13, 71] width 7 height 7
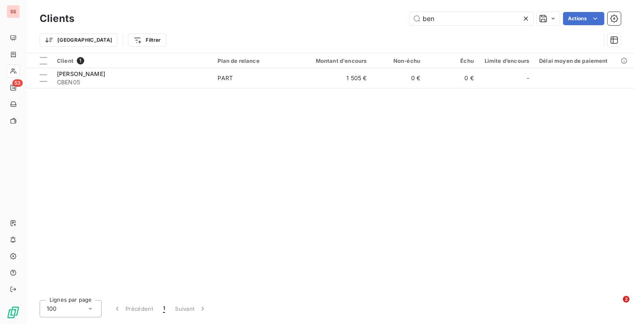
click at [526, 17] on icon at bounding box center [526, 19] width 4 height 4
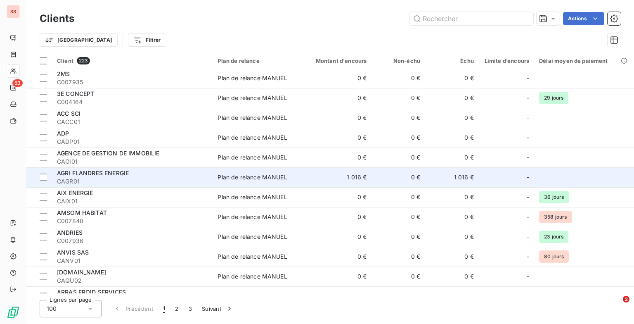
click at [110, 178] on span "CAGR01" at bounding box center [132, 181] width 151 height 8
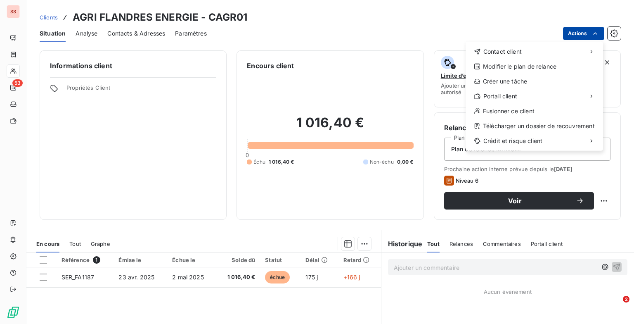
click at [591, 33] on html "SS 53 Clients AGRI FLANDRES ENERGIE - CAGR01 Situation Analyse Contacts & Adres…" at bounding box center [317, 162] width 634 height 324
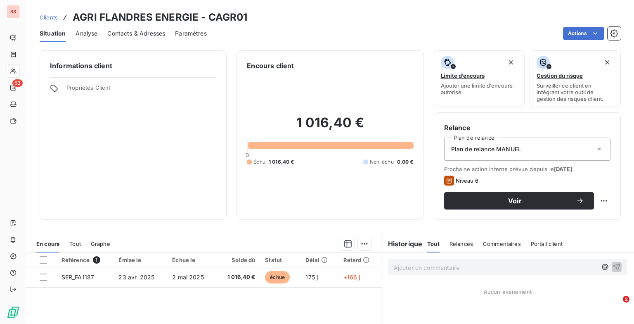
click at [86, 274] on html "SS 53 Clients AGRI FLANDRES ENERGIE - CAGR01 Situation Analyse Contacts & Adres…" at bounding box center [317, 162] width 634 height 324
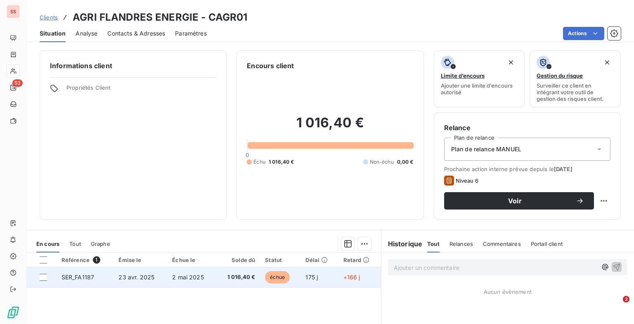
click at [83, 274] on span "SER_FA1187" at bounding box center [78, 276] width 33 height 7
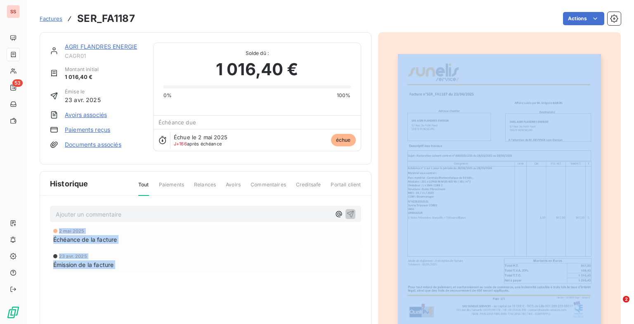
click at [206, 253] on div "23 avr. 2025" at bounding box center [205, 255] width 305 height 5
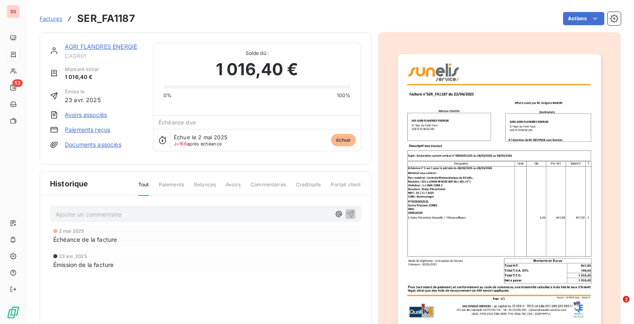
click at [294, 244] on html "SS 53 Factures SER_FA1187 Actions AGRI [GEOGRAPHIC_DATA] ENERGIE CAGR01 Montant…" at bounding box center [317, 162] width 634 height 324
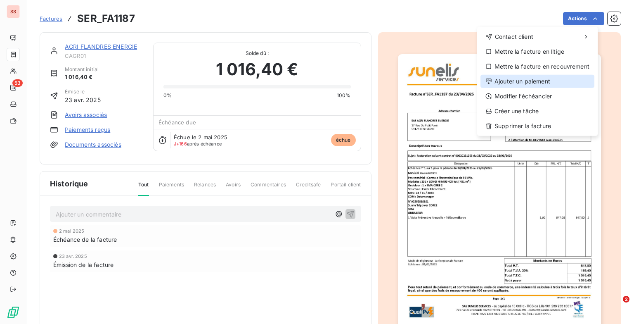
click at [539, 85] on div "Ajouter un paiement" at bounding box center [538, 81] width 114 height 13
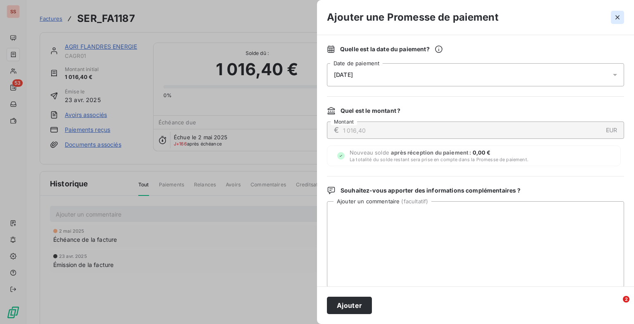
click at [618, 19] on icon "button" at bounding box center [617, 17] width 8 height 8
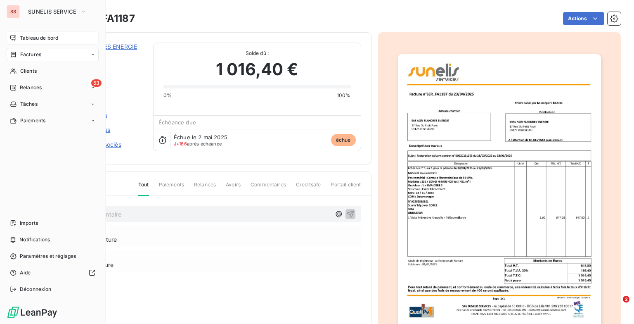
click at [25, 37] on span "Tableau de bord" at bounding box center [39, 37] width 38 height 7
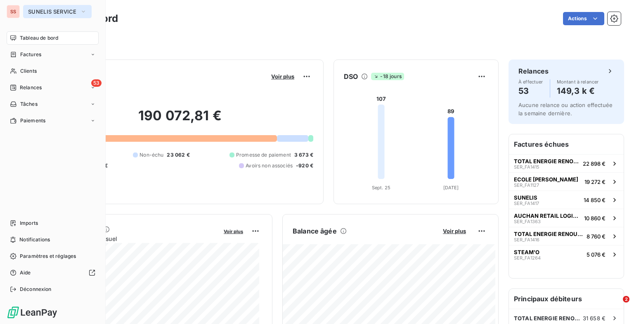
click at [60, 12] on span "SUNELIS SERVICE" at bounding box center [52, 11] width 49 height 7
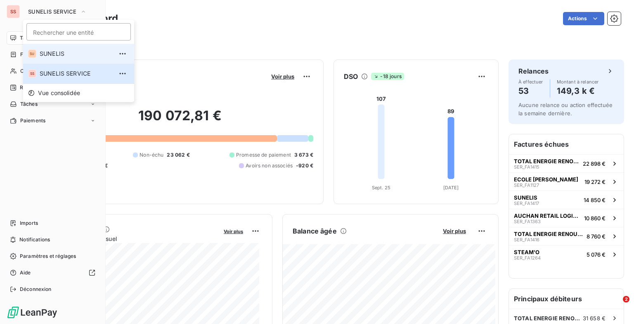
click at [57, 58] on li "SU SUNELIS" at bounding box center [78, 54] width 111 height 20
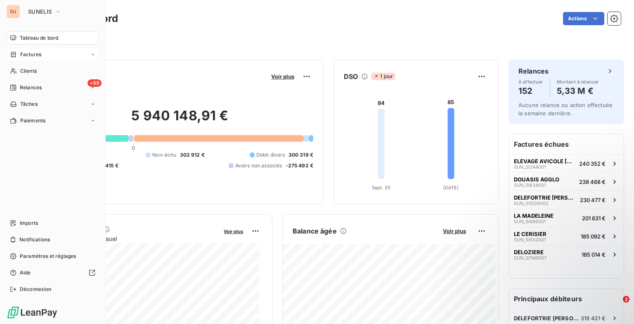
click at [39, 54] on span "Factures" at bounding box center [30, 54] width 21 height 7
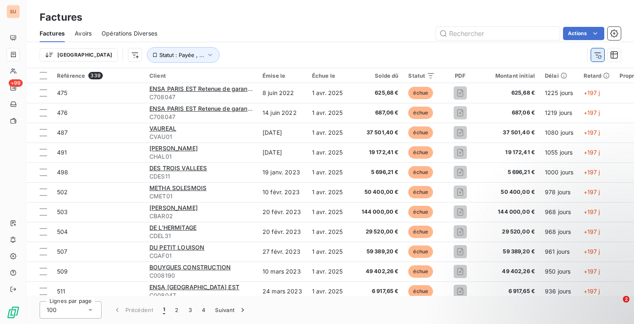
click at [594, 54] on icon "button" at bounding box center [598, 55] width 8 height 8
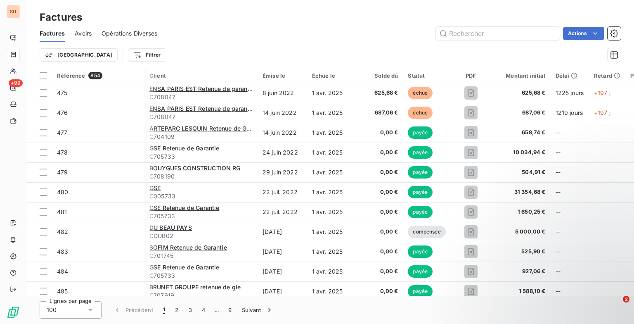
scroll to position [0, 72]
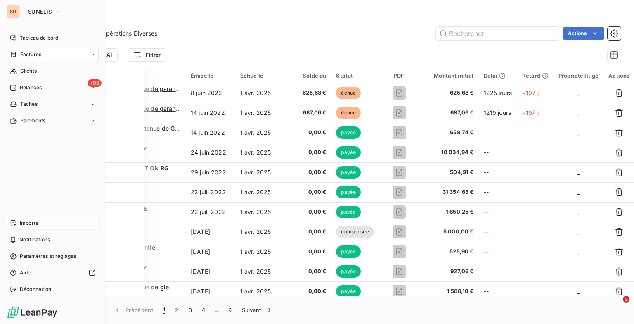
click at [21, 222] on span "Imports" at bounding box center [29, 222] width 18 height 7
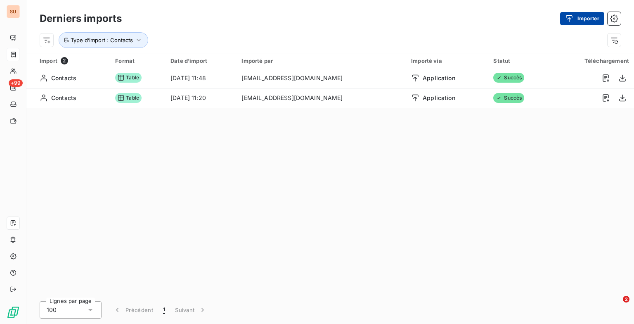
click at [587, 17] on button "Importer" at bounding box center [582, 18] width 44 height 13
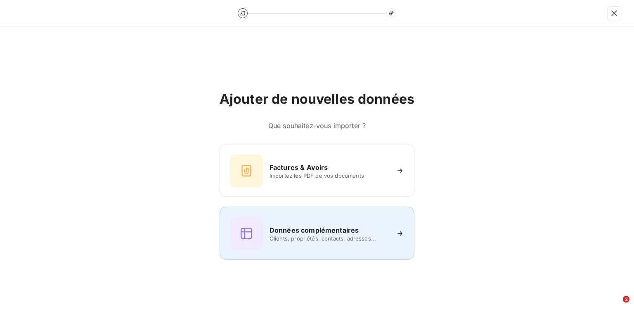
click at [320, 227] on h6 "Données complémentaires" at bounding box center [314, 230] width 89 height 10
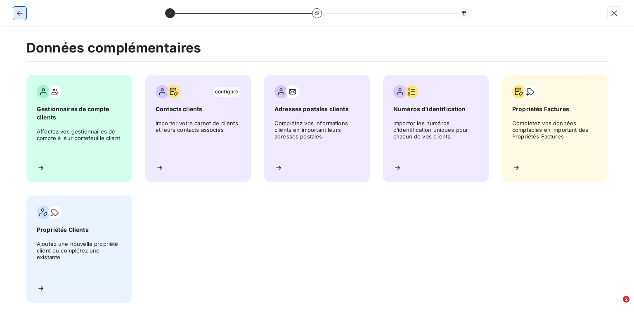
click at [21, 13] on icon "button" at bounding box center [20, 13] width 8 height 8
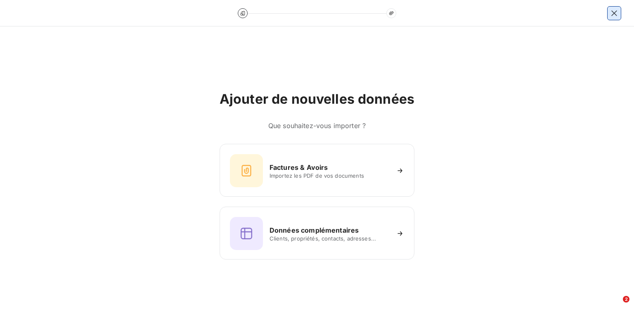
click at [611, 13] on icon "button" at bounding box center [614, 13] width 8 height 8
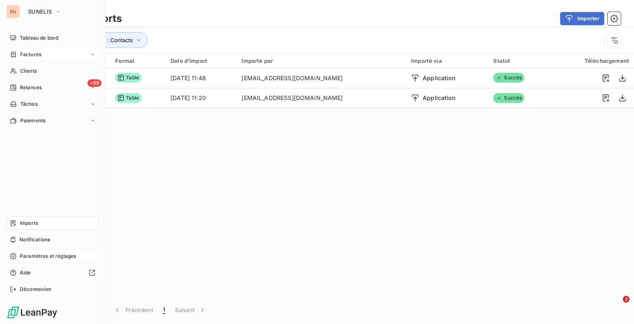
click at [31, 255] on span "Paramètres et réglages" at bounding box center [48, 255] width 56 height 7
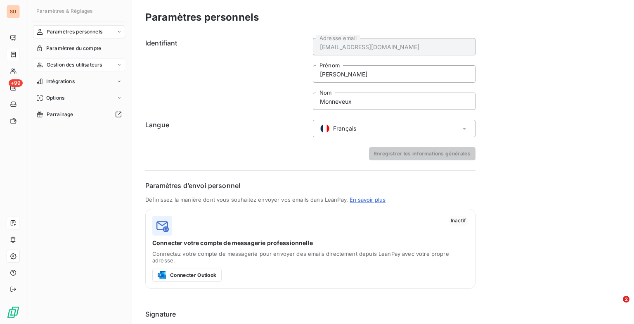
click at [80, 64] on span "Gestion des utilisateurs" at bounding box center [75, 64] width 56 height 7
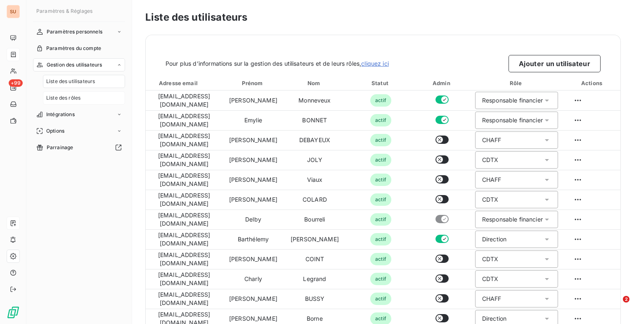
click at [74, 100] on span "Liste des rôles" at bounding box center [63, 97] width 34 height 7
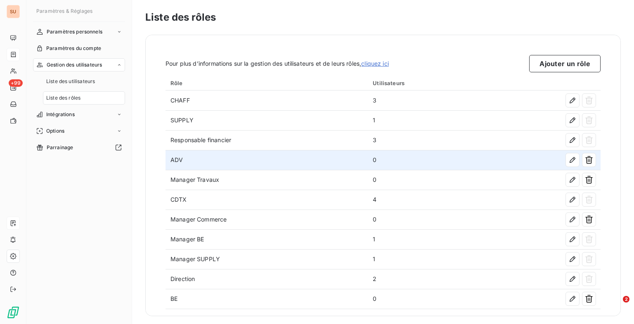
scroll to position [2, 0]
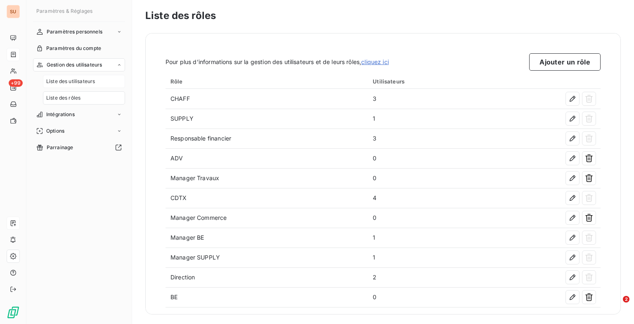
click at [112, 83] on div "Liste des utilisateurs" at bounding box center [84, 81] width 82 height 13
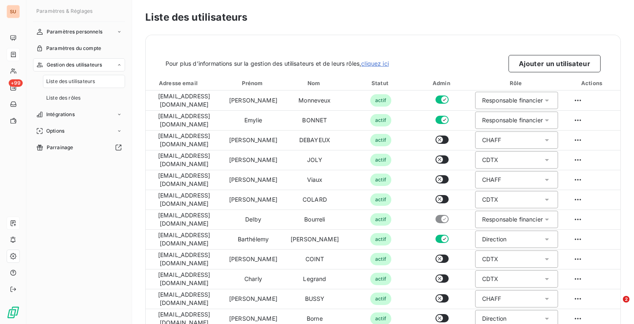
click at [266, 17] on h3 "Liste des utilisateurs" at bounding box center [383, 17] width 476 height 15
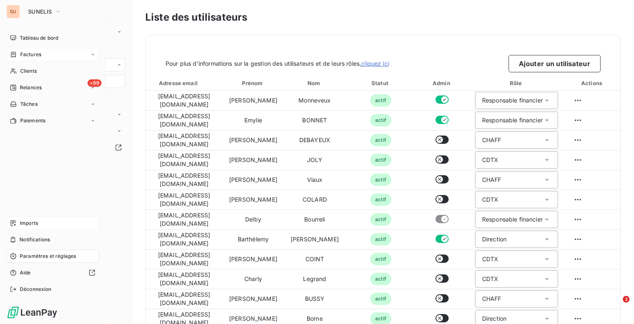
click at [40, 227] on div "Imports" at bounding box center [53, 222] width 92 height 13
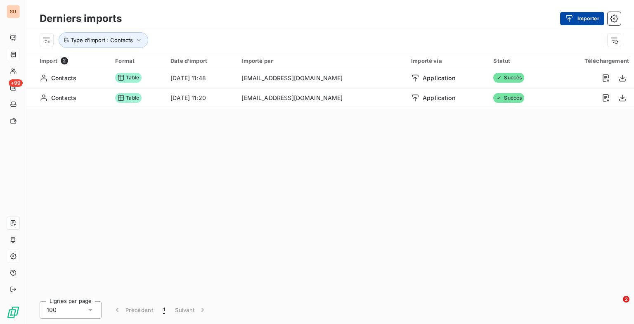
click at [594, 22] on button "Importer" at bounding box center [582, 18] width 44 height 13
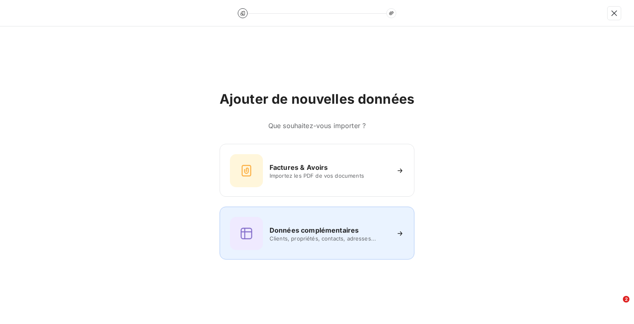
click at [295, 216] on div "Données complémentaires Clients, propriétés, contacts, adresses..." at bounding box center [317, 232] width 195 height 53
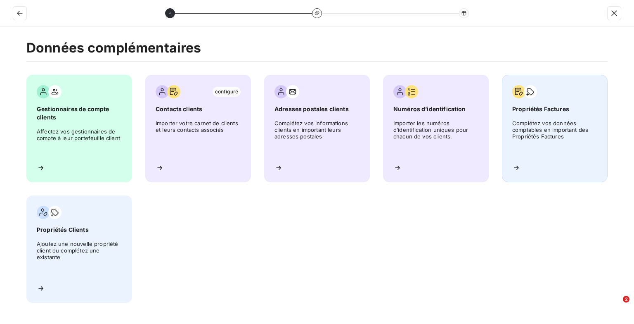
click at [572, 128] on span "Complétez vos données comptables en important des Propriétés Factures" at bounding box center [554, 138] width 85 height 37
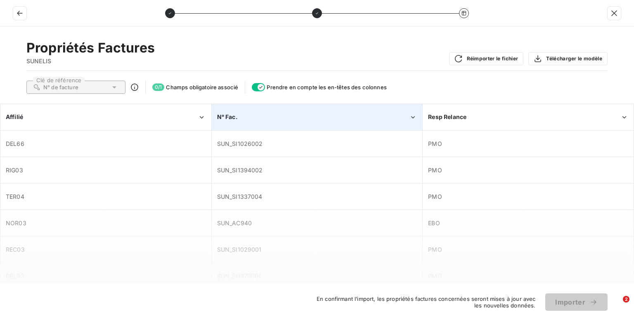
click at [254, 117] on div "N° Fac." at bounding box center [313, 117] width 192 height 8
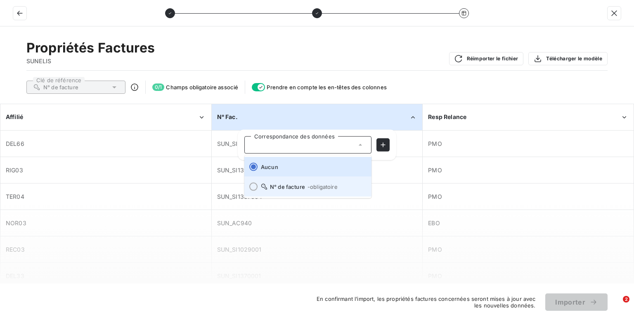
click at [271, 185] on span "N° de facture - obligatoire" at bounding box center [313, 186] width 104 height 7
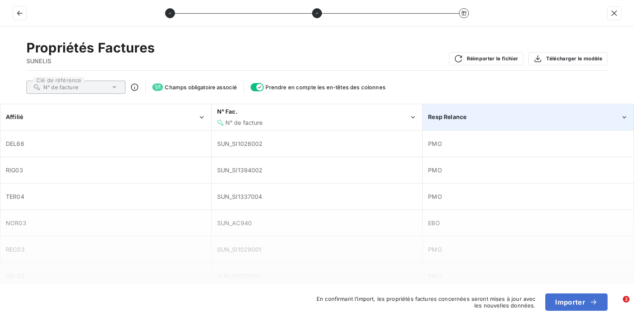
click at [474, 117] on div "Resp Relance" at bounding box center [524, 117] width 192 height 8
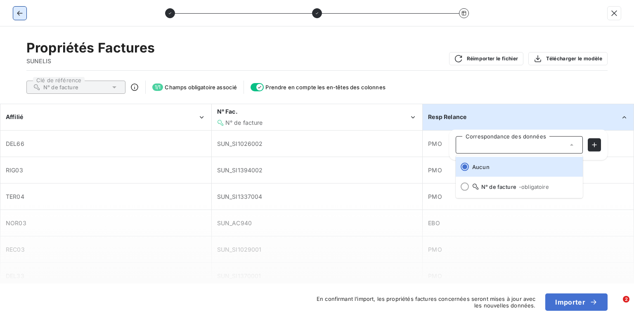
click at [21, 13] on icon "button" at bounding box center [20, 13] width 8 height 8
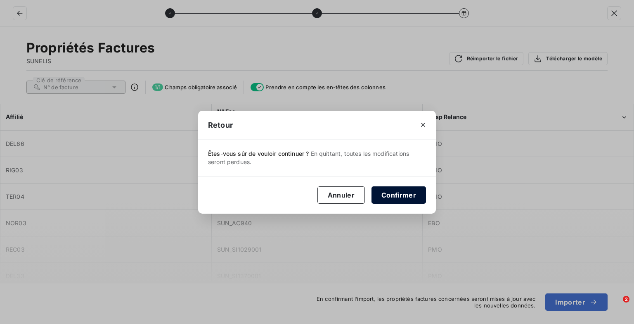
click at [401, 198] on button "Confirmer" at bounding box center [399, 194] width 54 height 17
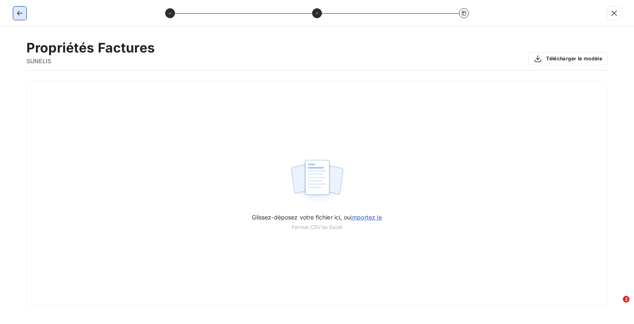
click at [21, 14] on icon "button" at bounding box center [20, 13] width 8 height 8
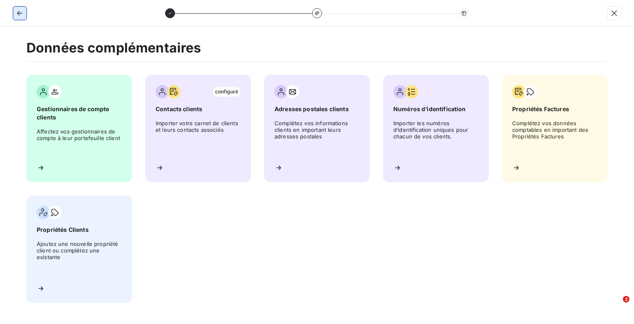
click at [24, 12] on icon "button" at bounding box center [20, 13] width 8 height 8
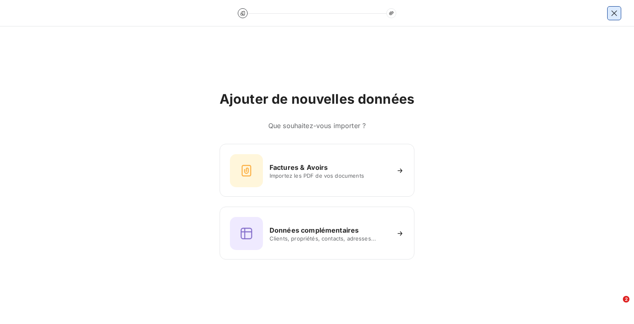
click at [611, 14] on icon "button" at bounding box center [614, 13] width 8 height 8
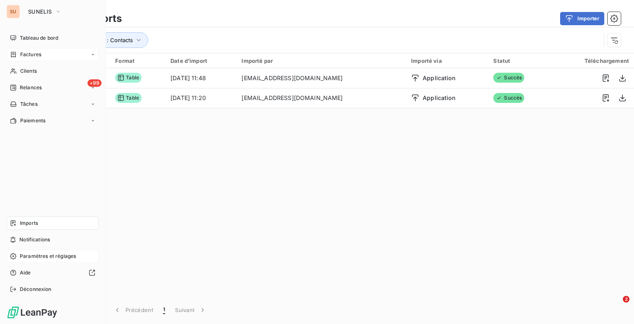
click at [27, 54] on span "Factures" at bounding box center [30, 54] width 21 height 7
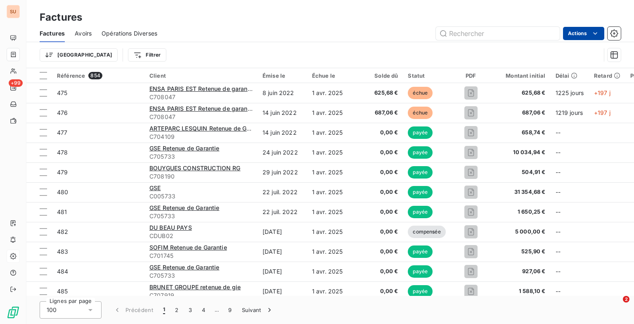
click at [586, 32] on html "SU +99 Factures Factures Avoirs Opérations Diverses Actions Trier Filtrer Référ…" at bounding box center [317, 162] width 634 height 324
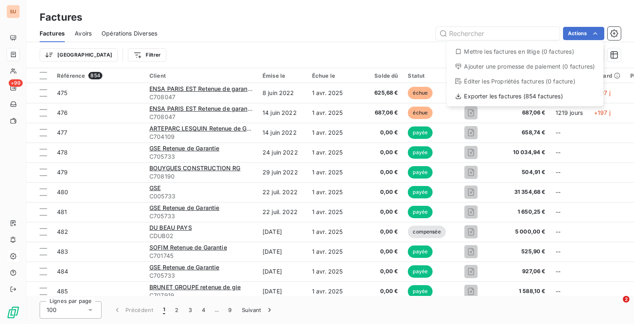
click at [304, 35] on html "SU +99 Factures Factures Avoirs Opérations Diverses Actions Mettre les factures…" at bounding box center [317, 162] width 634 height 324
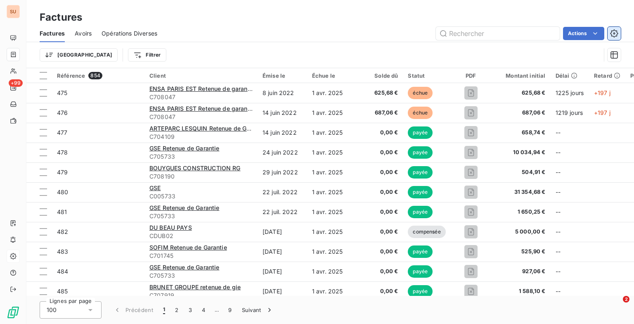
click at [618, 31] on icon "button" at bounding box center [614, 33] width 8 height 8
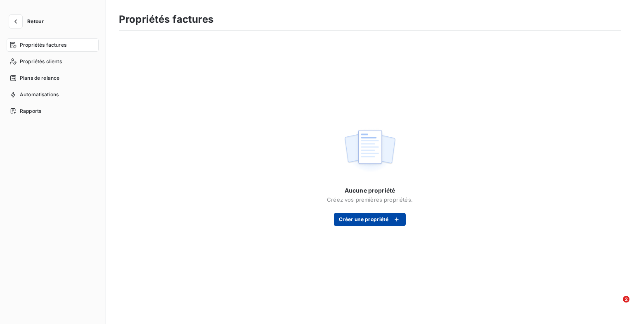
click at [382, 216] on button "Créer une propriété" at bounding box center [370, 219] width 72 height 13
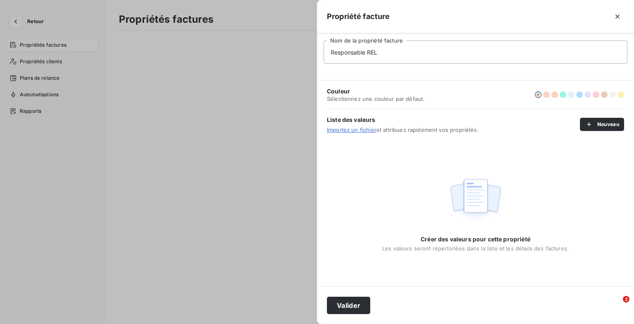
type input "Responsable REL"
click at [586, 94] on button "button" at bounding box center [588, 94] width 7 height 7
click at [598, 127] on button "Nouveau" at bounding box center [602, 124] width 44 height 13
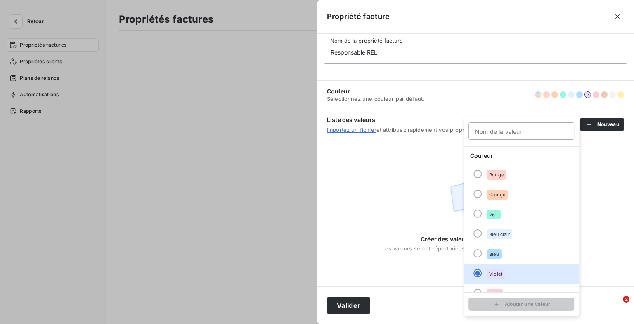
click at [415, 201] on div "Créer des valeurs pour cette propriété Les valeurs seront répertoriées dans la …" at bounding box center [475, 213] width 187 height 78
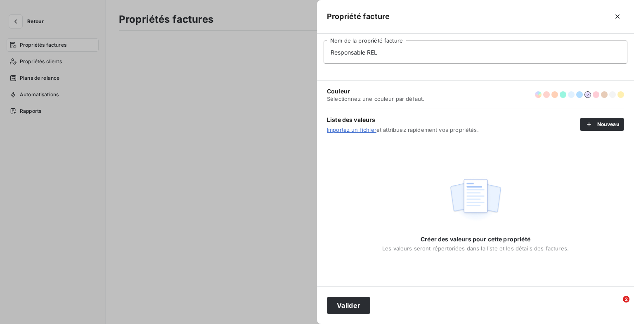
click at [346, 129] on link "Importez un fichier" at bounding box center [352, 129] width 50 height 7
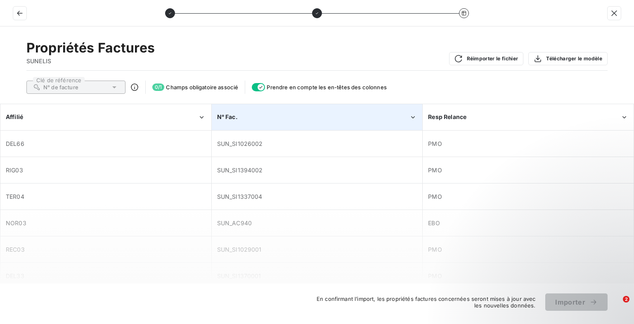
click at [246, 117] on div "N° Fac." at bounding box center [313, 117] width 192 height 8
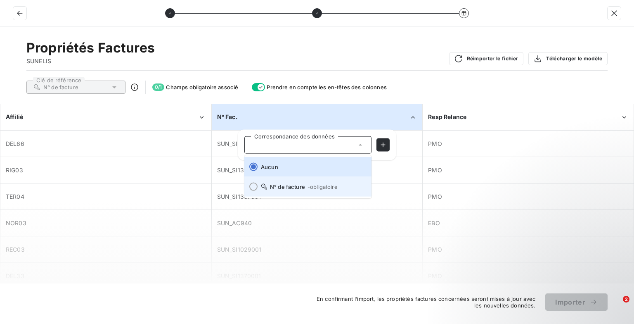
click at [258, 187] on li "N° de facture - obligatoire" at bounding box center [307, 187] width 127 height 20
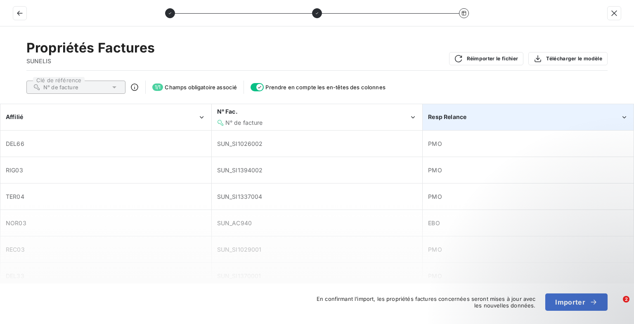
click at [477, 112] on div "Resp Relance" at bounding box center [528, 116] width 210 height 25
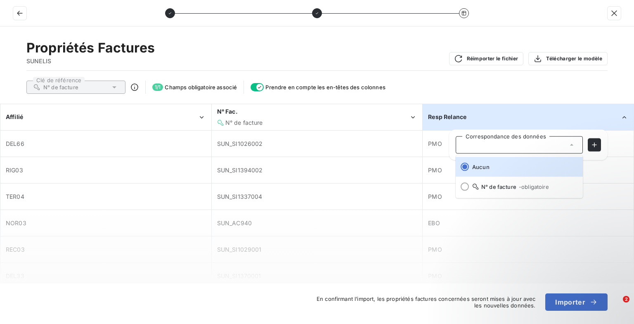
click at [496, 84] on div "Clé de référence N° de facture 1 / 1 Champs obligatoire associé Prendre en comp…" at bounding box center [316, 87] width 581 height 13
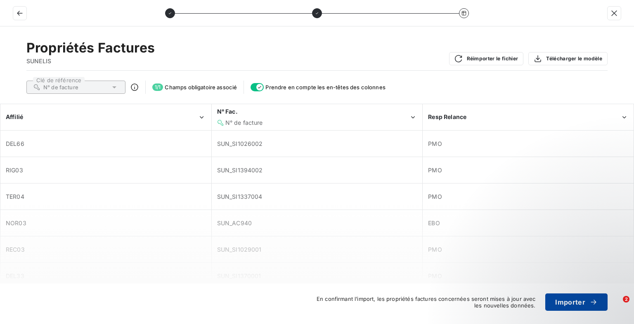
click at [577, 301] on button "Importer" at bounding box center [576, 301] width 62 height 17
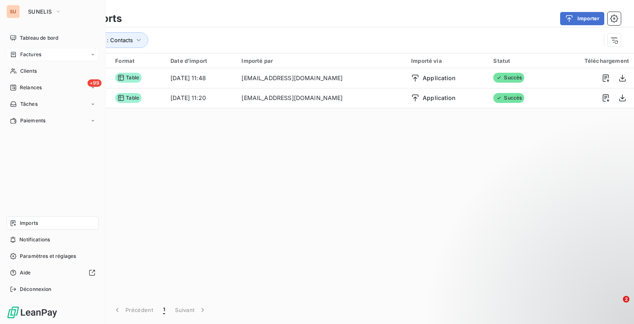
click at [19, 59] on div "Factures" at bounding box center [53, 54] width 92 height 13
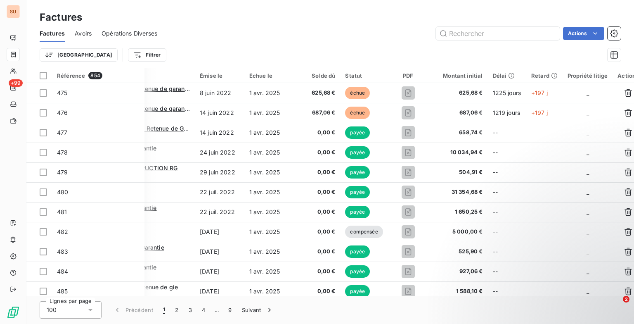
scroll to position [0, 72]
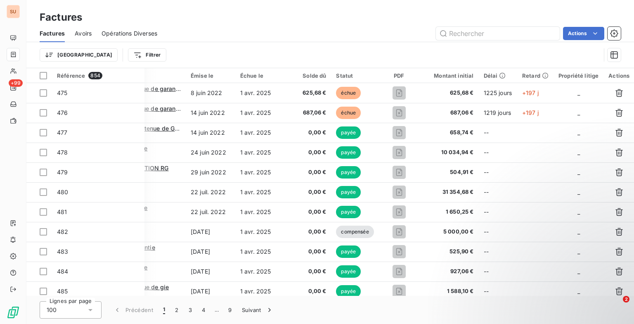
drag, startPoint x: 429, startPoint y: 289, endPoint x: 391, endPoint y: 36, distance: 255.5
click at [360, 28] on div "Actions" at bounding box center [394, 33] width 454 height 13
click at [618, 31] on icon "button" at bounding box center [614, 33] width 8 height 8
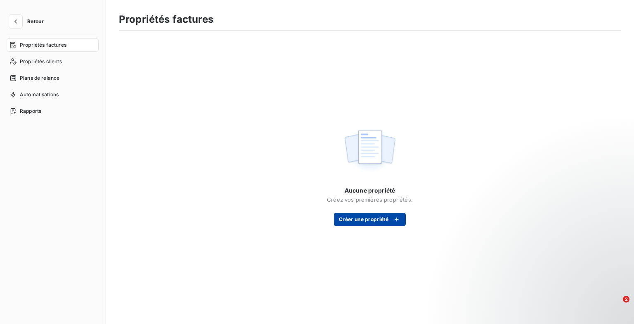
click at [378, 224] on button "Créer une propriété" at bounding box center [370, 219] width 72 height 13
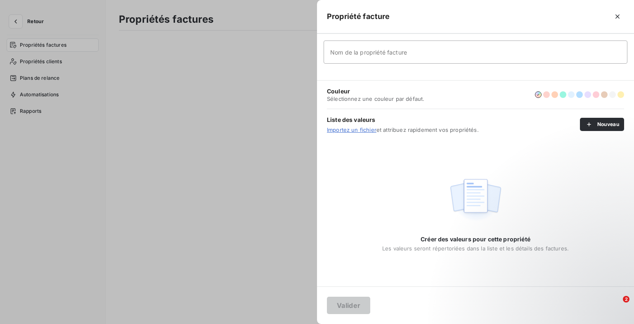
click at [372, 58] on input "Nom de la propriété facture" at bounding box center [476, 51] width 304 height 23
type input "Responsable REL"
click at [588, 97] on button "button" at bounding box center [588, 94] width 7 height 7
click at [349, 302] on button "Valider" at bounding box center [348, 304] width 43 height 17
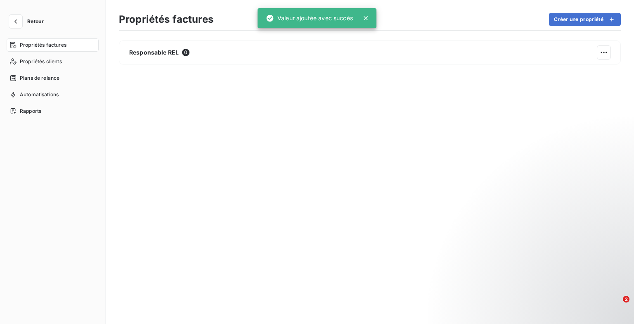
click at [351, 127] on div "Responsable REL 0" at bounding box center [370, 175] width 502 height 270
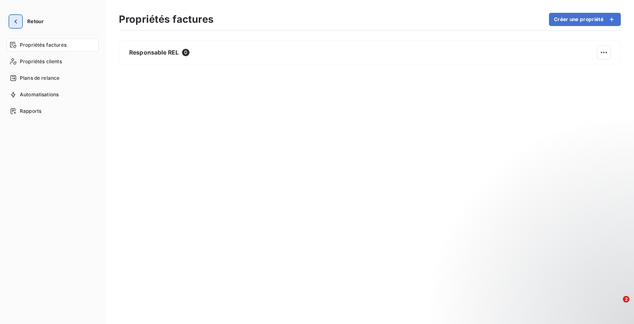
click at [21, 21] on button "button" at bounding box center [15, 21] width 13 height 13
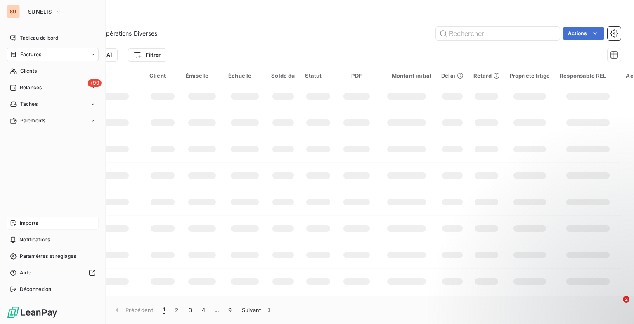
click at [41, 220] on div "Imports" at bounding box center [53, 222] width 92 height 13
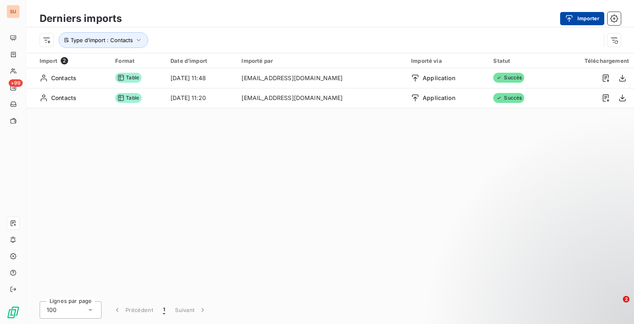
click at [566, 17] on icon "button" at bounding box center [569, 18] width 7 height 7
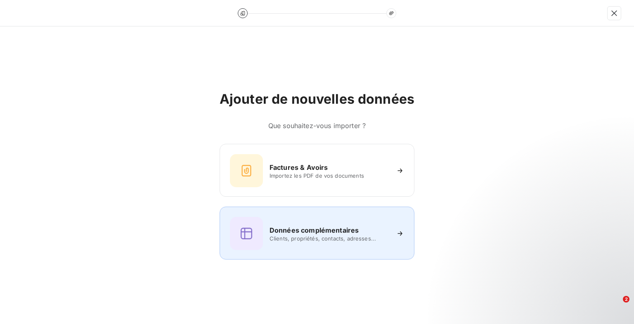
click at [303, 226] on h6 "Données complémentaires" at bounding box center [314, 230] width 89 height 10
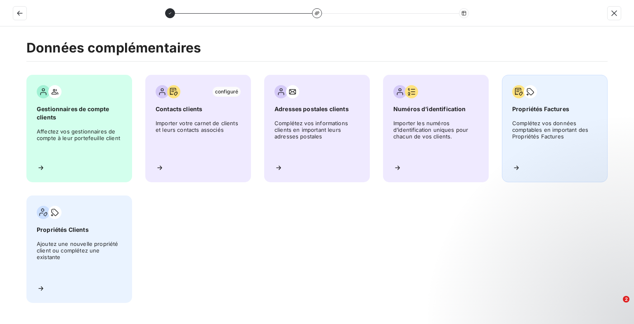
click at [578, 104] on div "Propriétés Factures Complétez vos données comptables en important des Propriété…" at bounding box center [555, 128] width 106 height 107
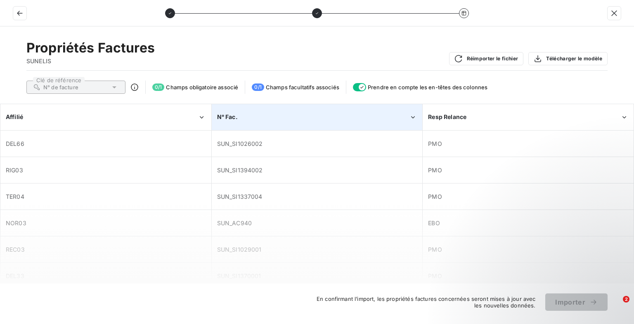
click at [282, 109] on div "N° Fac." at bounding box center [317, 116] width 210 height 25
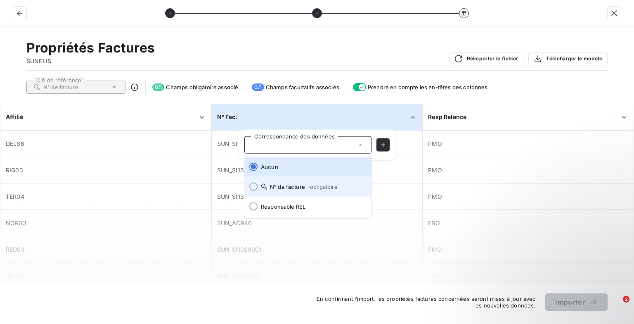
click at [288, 187] on span "N° de facture - obligatoire" at bounding box center [313, 186] width 104 height 7
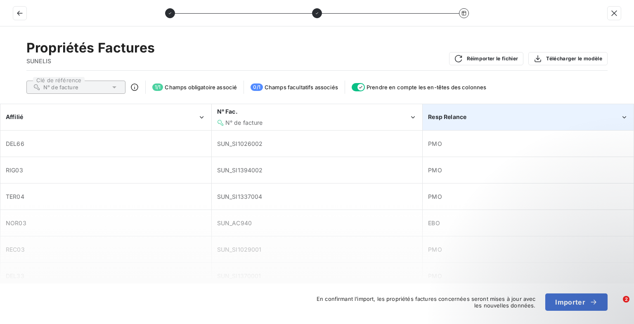
click at [491, 114] on div "Resp Relance" at bounding box center [524, 117] width 192 height 8
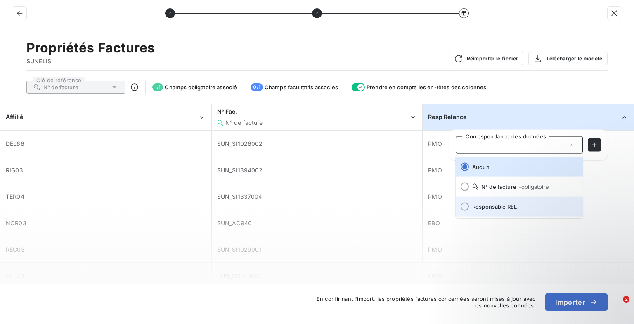
click at [481, 203] on span "Responsable REL" at bounding box center [524, 206] width 104 height 7
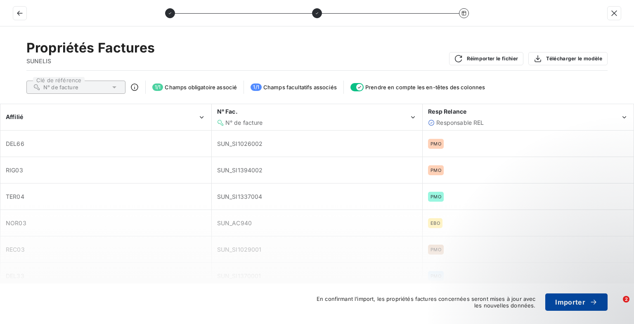
click at [568, 304] on button "Importer" at bounding box center [576, 301] width 62 height 17
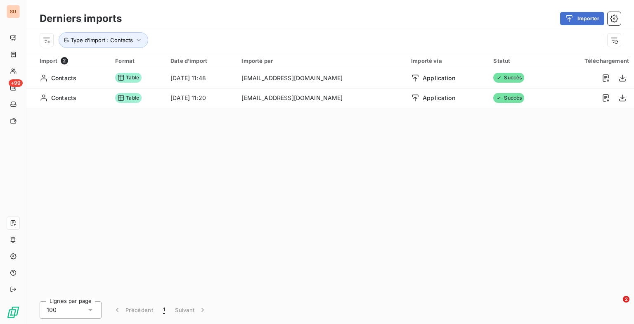
click at [465, 184] on div "Import 2 Format Date d’import Importé par Importé via Statut Téléchargement Con…" at bounding box center [330, 174] width 608 height 242
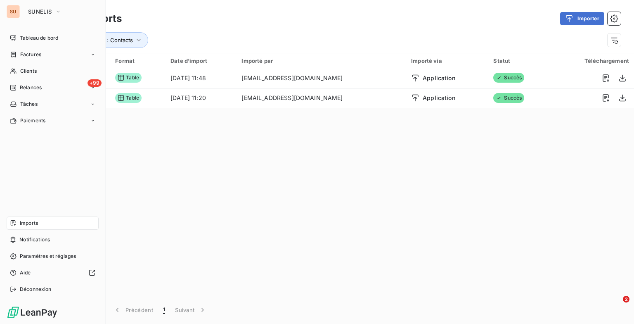
click at [34, 222] on span "Imports" at bounding box center [29, 222] width 18 height 7
click at [37, 36] on span "Tableau de bord" at bounding box center [39, 37] width 38 height 7
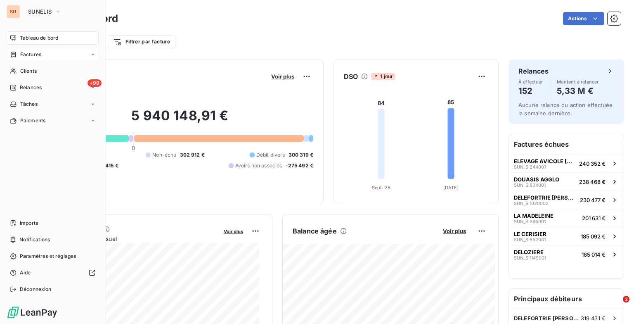
click at [31, 55] on span "Factures" at bounding box center [30, 54] width 21 height 7
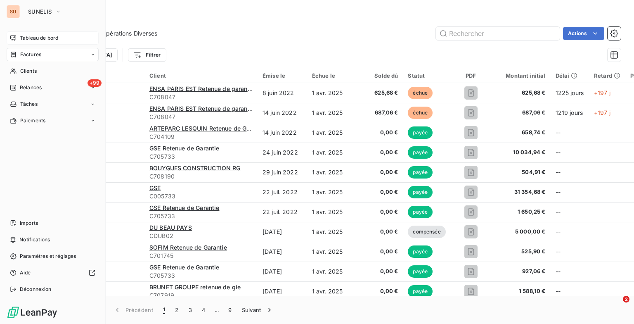
click at [19, 35] on div "Tableau de bord" at bounding box center [53, 37] width 92 height 13
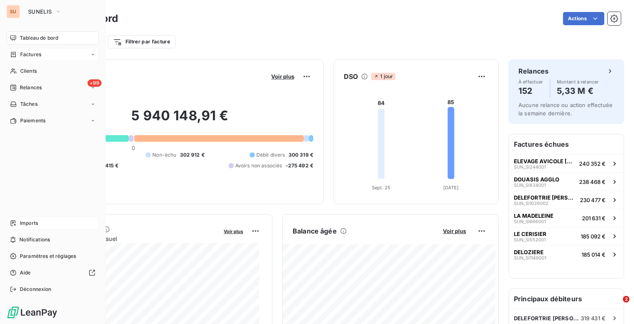
click at [24, 223] on span "Imports" at bounding box center [29, 222] width 18 height 7
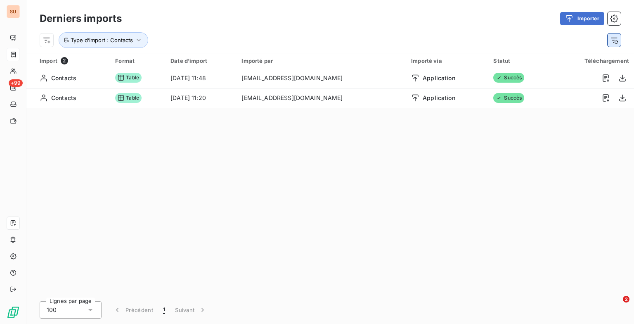
click at [617, 39] on icon "button" at bounding box center [614, 40] width 8 height 8
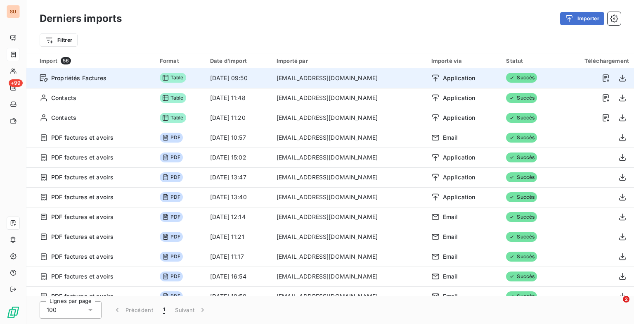
click at [339, 81] on td "[EMAIL_ADDRESS][DOMAIN_NAME]" at bounding box center [349, 78] width 155 height 20
click at [523, 79] on span "Succès" at bounding box center [521, 78] width 31 height 10
click at [603, 76] on icon "button" at bounding box center [606, 77] width 6 height 7
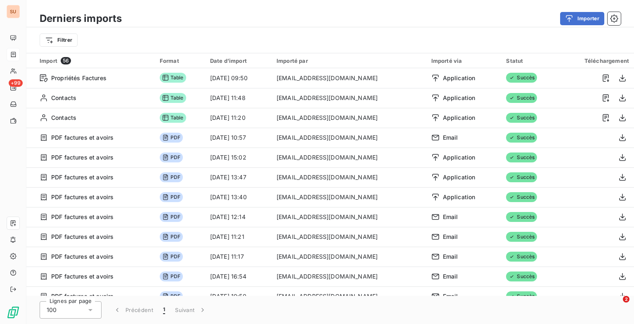
click at [319, 16] on div "Importer" at bounding box center [376, 18] width 489 height 13
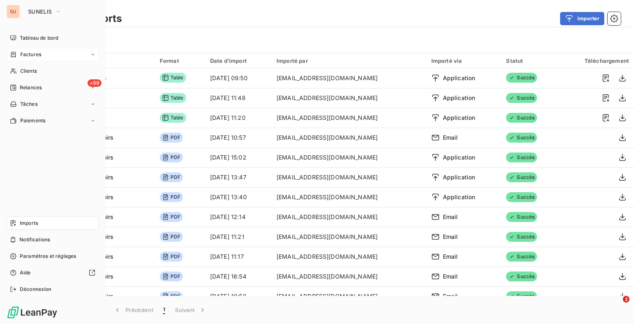
click at [21, 56] on span "Factures" at bounding box center [30, 54] width 21 height 7
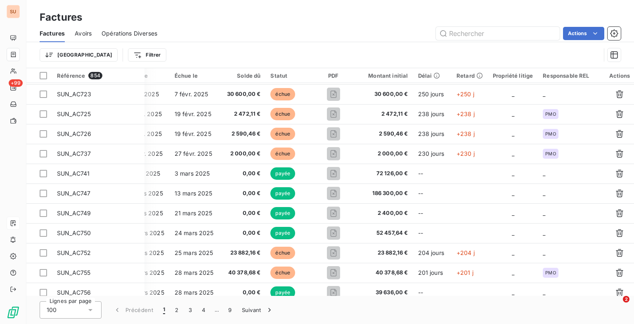
scroll to position [1236, 137]
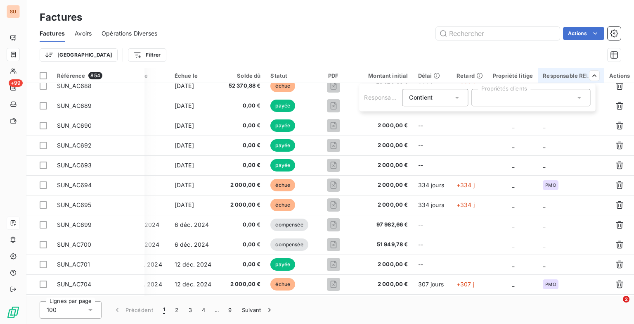
click at [448, 96] on div "Contient is" at bounding box center [431, 98] width 44 height 12
click at [495, 90] on div at bounding box center [530, 97] width 119 height 17
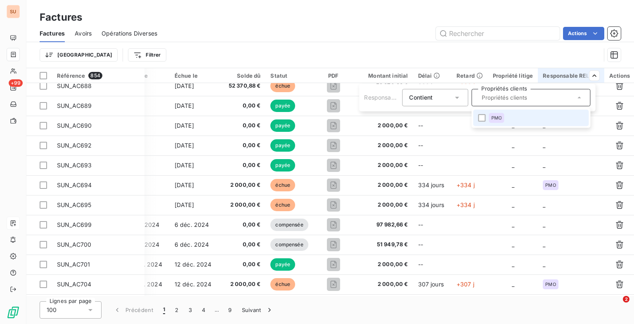
click at [493, 96] on input "text" at bounding box center [526, 97] width 97 height 7
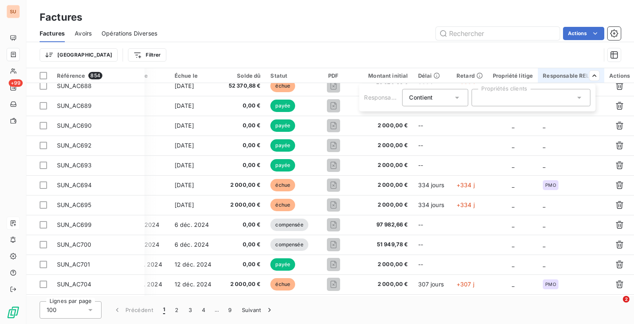
click at [453, 97] on icon at bounding box center [457, 97] width 8 height 8
click at [501, 94] on div at bounding box center [530, 97] width 119 height 17
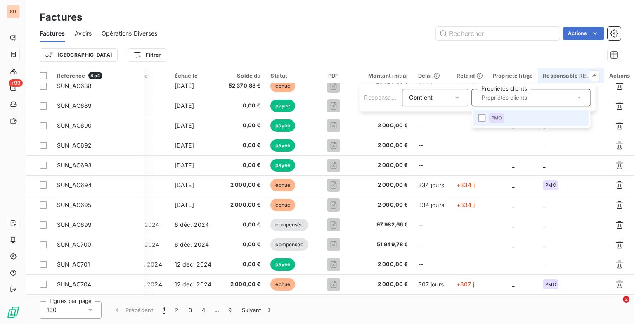
click at [437, 58] on html "SU +99 Factures Factures Avoirs Opérations Diverses Actions Trier Filtrer Référ…" at bounding box center [317, 162] width 634 height 324
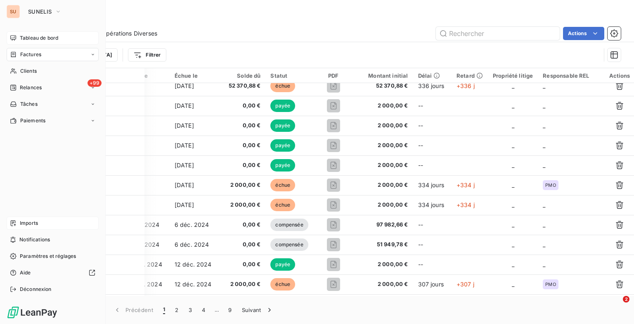
click at [17, 36] on div "Tableau de bord" at bounding box center [53, 37] width 92 height 13
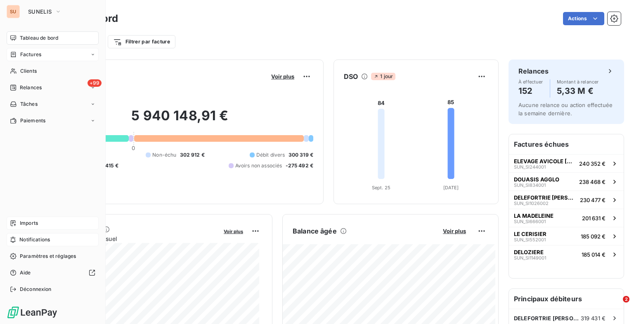
click at [44, 238] on span "Notifications" at bounding box center [34, 239] width 31 height 7
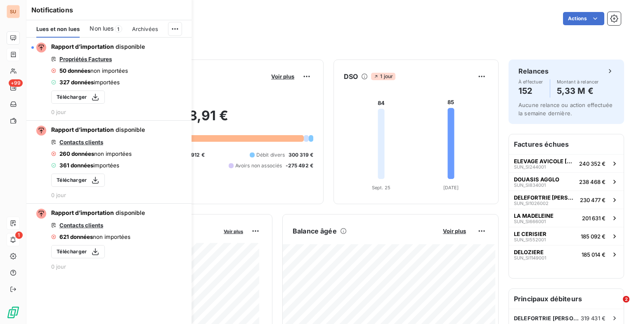
click at [110, 28] on span "Non lues" at bounding box center [102, 28] width 24 height 8
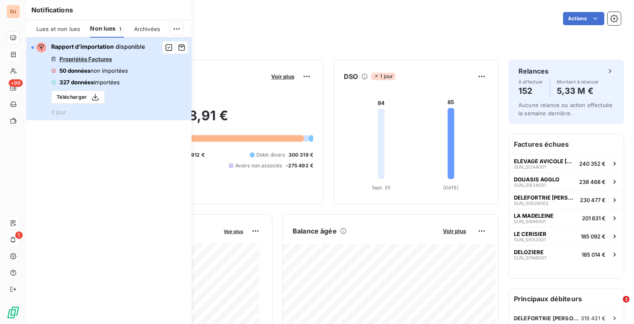
click at [154, 85] on button "Rapport d’importation disponible Propriétés Factures 50 données non importées 3…" at bounding box center [108, 79] width 165 height 83
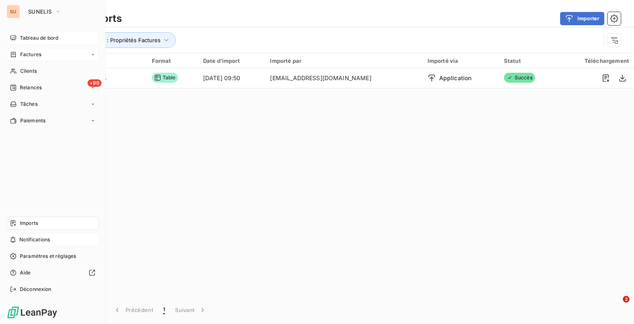
click at [25, 38] on span "Tableau de bord" at bounding box center [39, 37] width 38 height 7
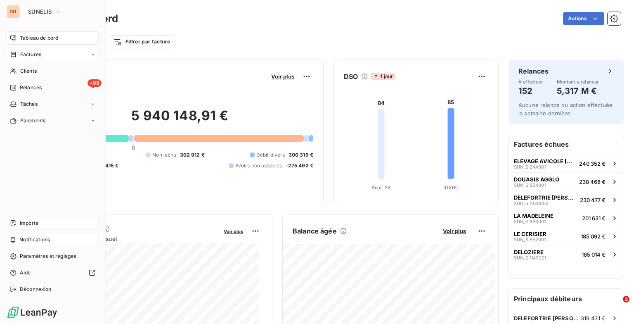
click at [67, 54] on div "Factures" at bounding box center [53, 54] width 92 height 13
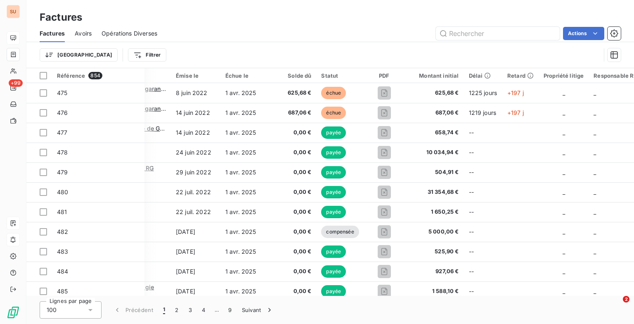
scroll to position [0, 137]
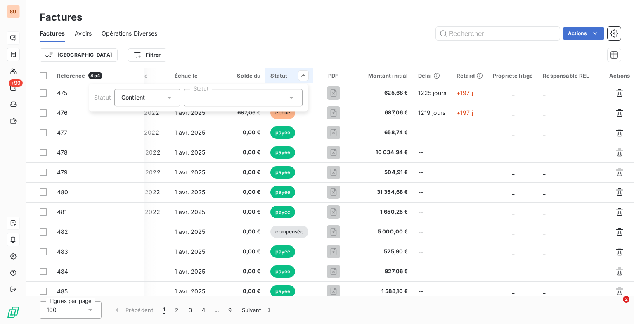
click at [159, 97] on div "Contient is" at bounding box center [143, 98] width 44 height 12
click at [132, 133] on span "Ne contient pas" at bounding box center [153, 131] width 45 height 7
click at [256, 98] on div at bounding box center [243, 97] width 119 height 17
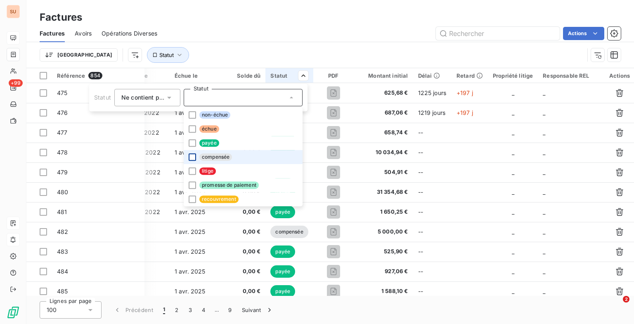
click at [193, 154] on div at bounding box center [192, 156] width 7 height 7
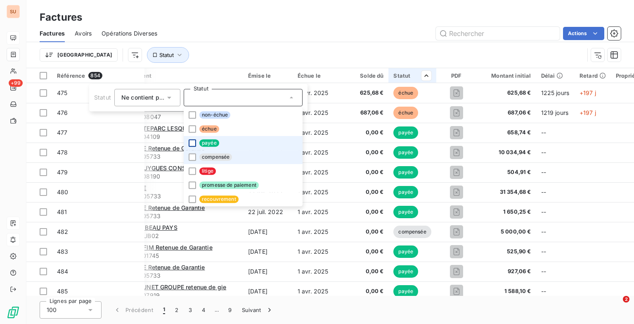
click at [196, 142] on div at bounding box center [192, 142] width 7 height 7
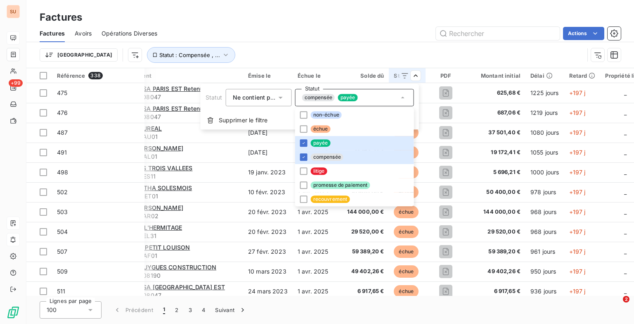
click at [259, 36] on html "SU +99 Factures Factures Avoirs Opérations Diverses Actions Trier Statut : Comp…" at bounding box center [317, 162] width 634 height 324
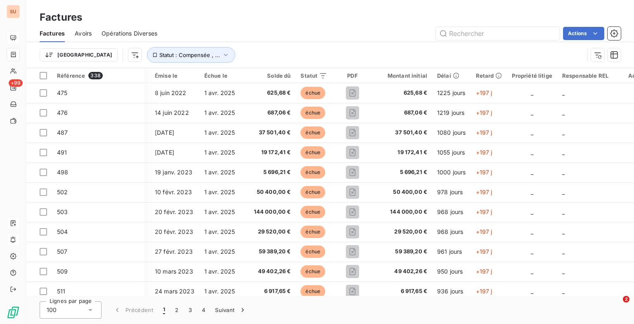
scroll to position [0, 126]
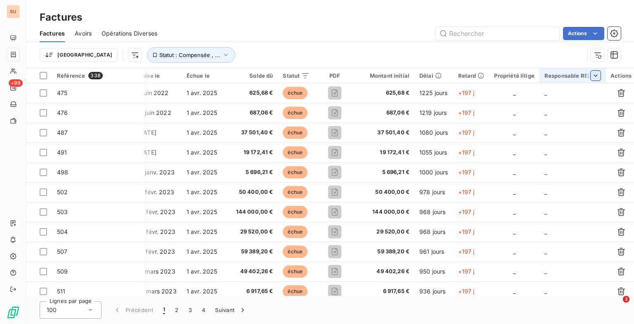
click at [585, 74] on html "SU +99 Factures Factures Avoirs Opérations Diverses Actions Trier Statut : Comp…" at bounding box center [317, 162] width 634 height 324
click at [565, 102] on div at bounding box center [530, 97] width 119 height 17
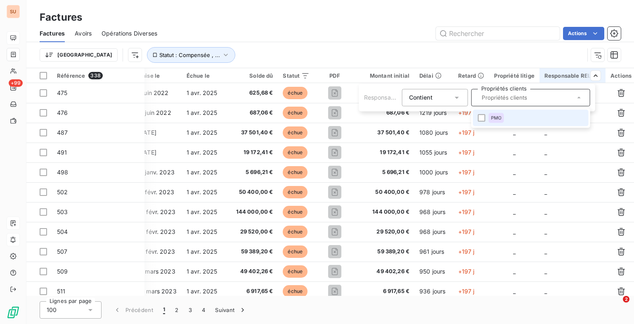
click at [492, 53] on html "SU +99 Factures Factures Avoirs Opérations Diverses Actions Trier Statut : Comp…" at bounding box center [317, 162] width 634 height 324
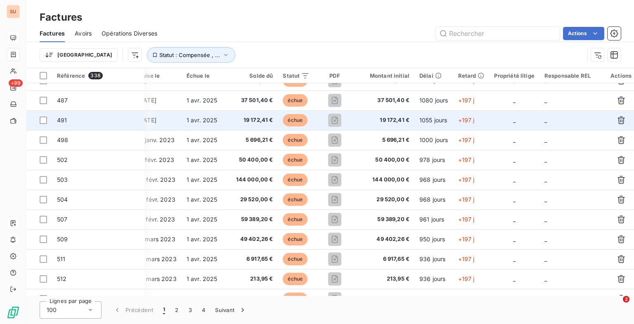
scroll to position [41, 126]
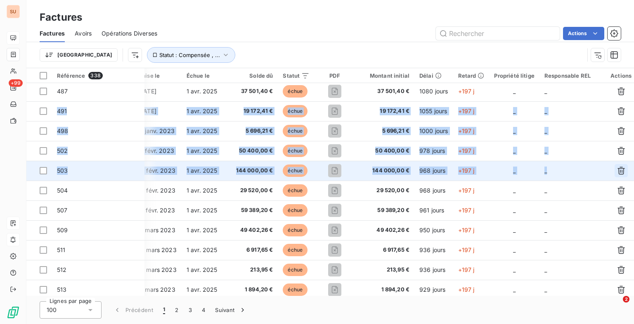
drag, startPoint x: 630, startPoint y: 85, endPoint x: 615, endPoint y: 172, distance: 88.4
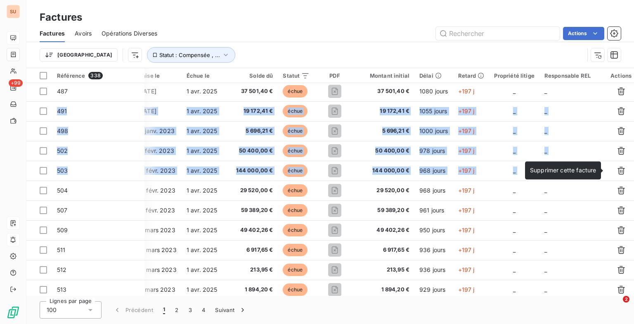
click at [591, 178] on div "Supprimer cette facture Supprimer cette facture" at bounding box center [563, 170] width 76 height 18
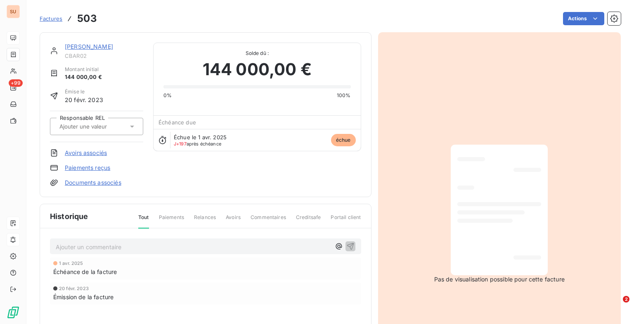
click at [48, 17] on span "Factures" at bounding box center [51, 18] width 23 height 7
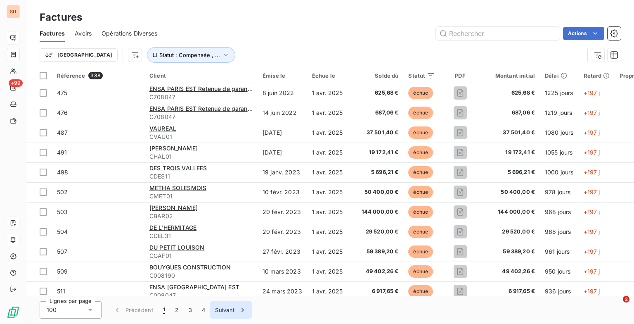
scroll to position [330, 0]
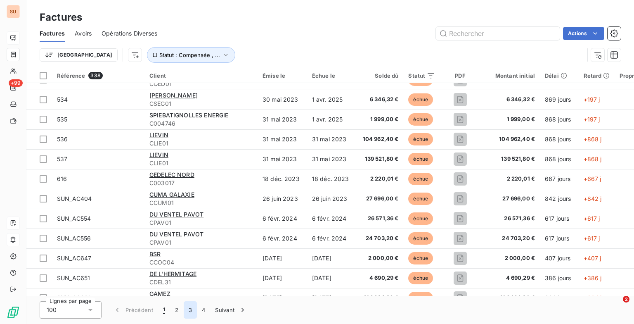
click at [196, 310] on button "3" at bounding box center [190, 309] width 13 height 17
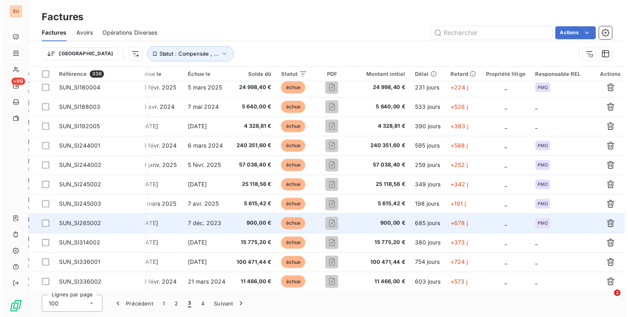
scroll to position [0, 124]
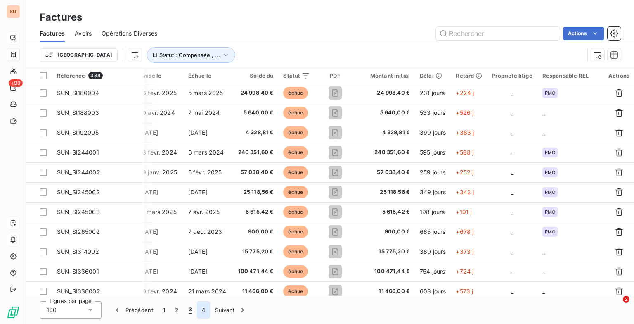
click at [201, 308] on button "4" at bounding box center [203, 309] width 13 height 17
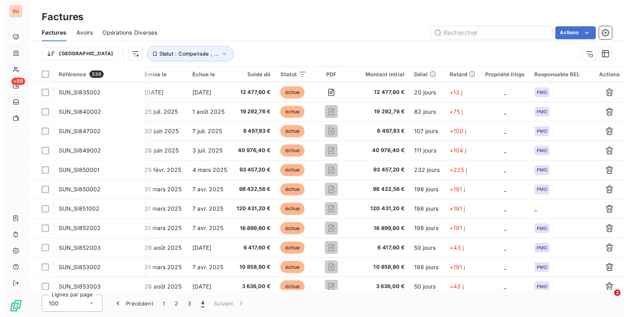
scroll to position [0, 118]
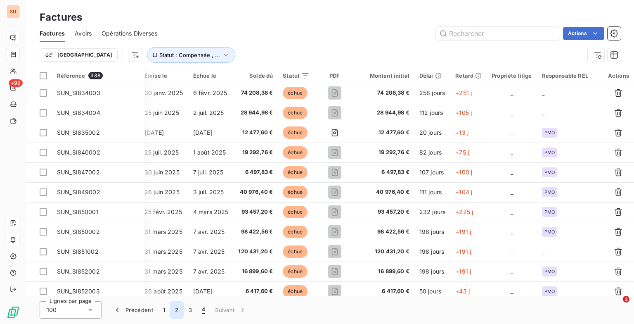
click at [178, 311] on button "2" at bounding box center [176, 309] width 13 height 17
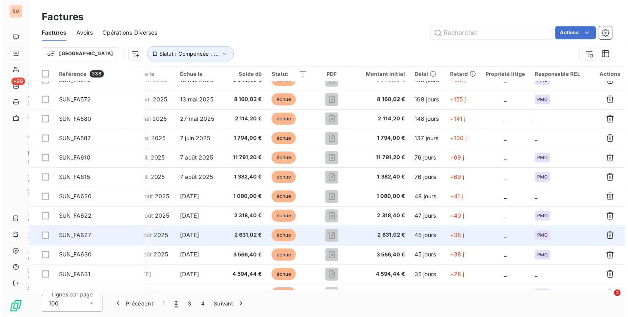
scroll to position [0, 133]
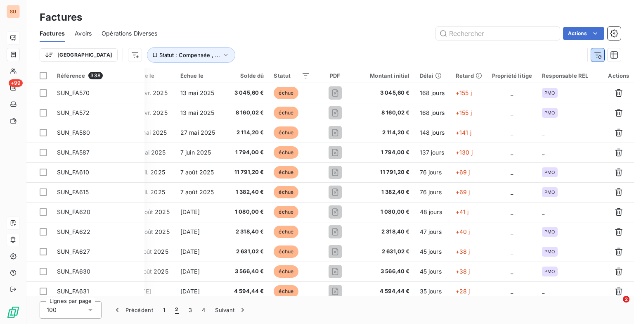
drag, startPoint x: 599, startPoint y: 55, endPoint x: 627, endPoint y: 60, distance: 27.8
click at [599, 55] on icon "button" at bounding box center [598, 55] width 8 height 8
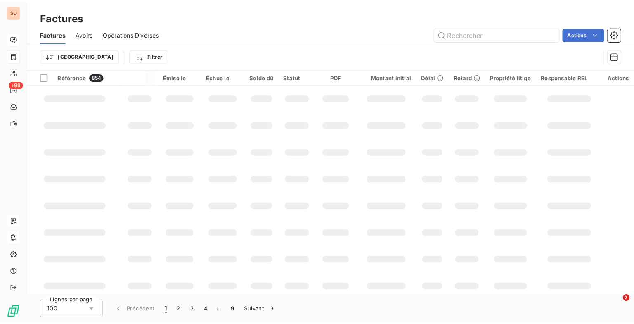
scroll to position [0, 14]
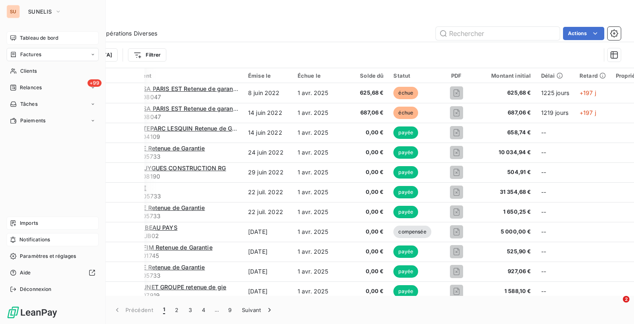
click at [43, 237] on span "Notifications" at bounding box center [34, 239] width 31 height 7
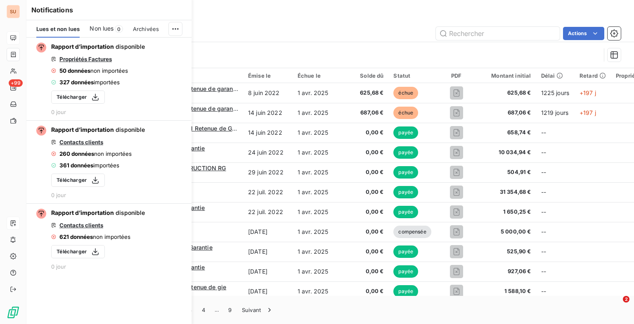
click at [116, 25] on div "Non lues 0" at bounding box center [106, 28] width 33 height 17
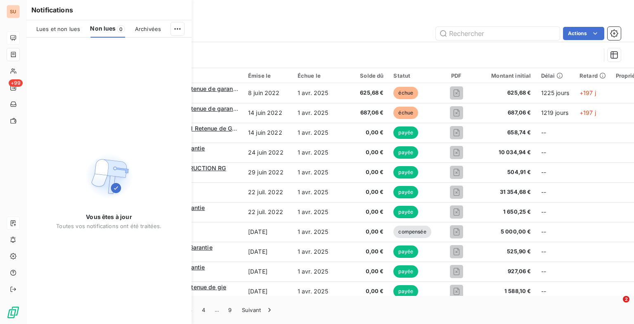
click at [58, 30] on span "Lues et non lues" at bounding box center [58, 29] width 44 height 7
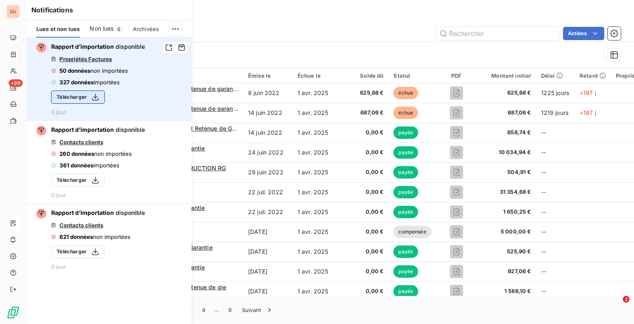
click at [88, 97] on div "button" at bounding box center [93, 97] width 12 height 8
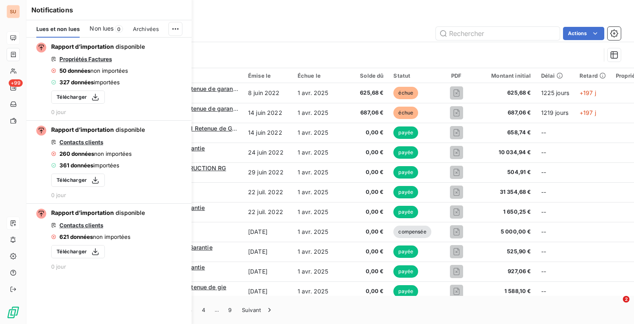
click at [302, 53] on div "Trier Filtrer" at bounding box center [320, 55] width 561 height 16
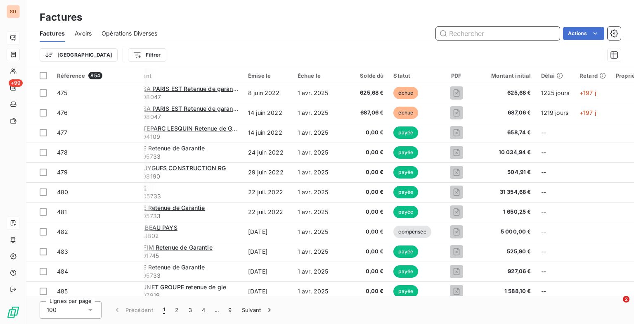
click at [477, 32] on input "text" at bounding box center [498, 33] width 124 height 13
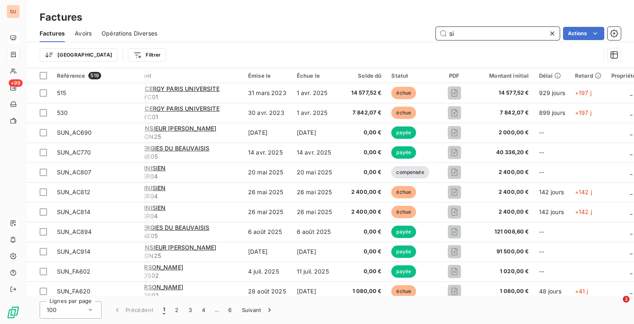
click at [474, 34] on input "si" at bounding box center [498, 33] width 124 height 13
type input "s"
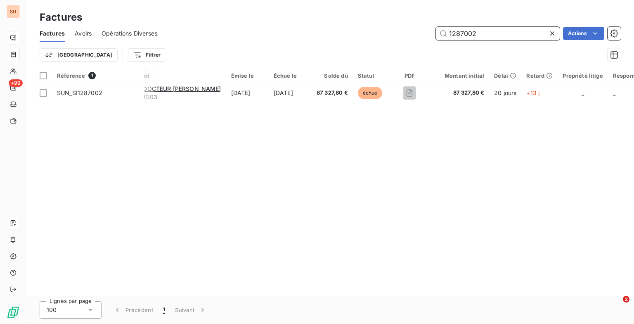
scroll to position [0, 71]
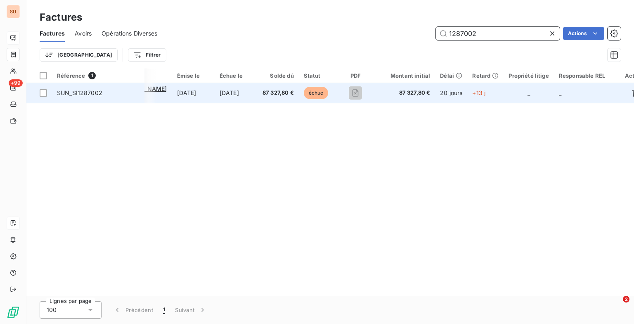
type input "1287002"
click at [554, 85] on td "_" at bounding box center [587, 93] width 66 height 20
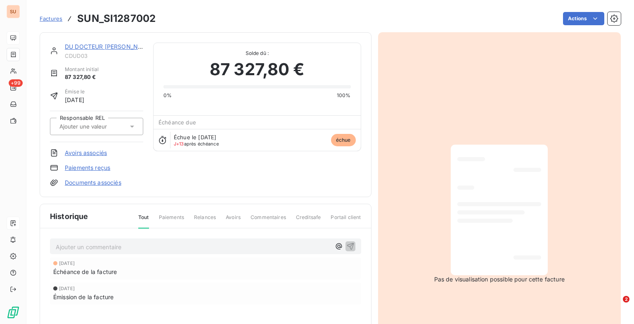
click at [121, 130] on div at bounding box center [92, 126] width 71 height 11
click at [162, 182] on div "DU DOCTEUR BRAILLON CDUD03 Montant initial 87 327,80 € Émise le 25 sept. 2025 R…" at bounding box center [205, 115] width 311 height 144
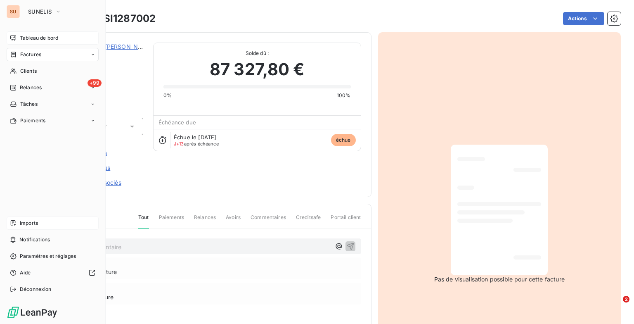
click at [17, 38] on div "Tableau de bord" at bounding box center [53, 37] width 92 height 13
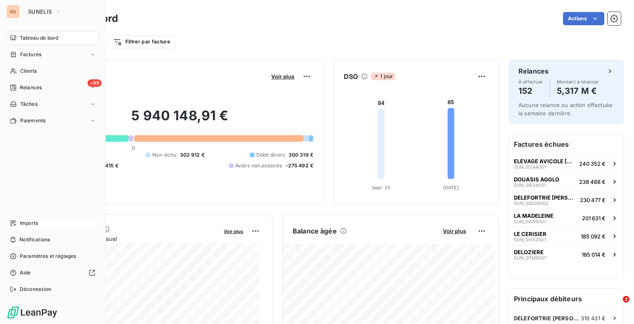
click at [37, 223] on span "Imports" at bounding box center [29, 222] width 18 height 7
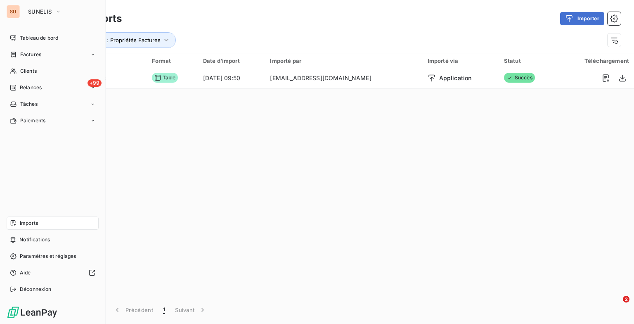
click at [41, 47] on nav "Tableau de bord Factures Clients +99 Relances Tâches Paiements" at bounding box center [53, 79] width 92 height 96
click at [34, 54] on span "Factures" at bounding box center [30, 54] width 21 height 7
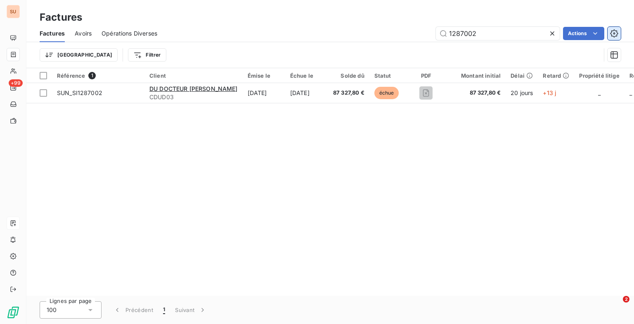
click at [618, 31] on icon "button" at bounding box center [614, 33] width 8 height 8
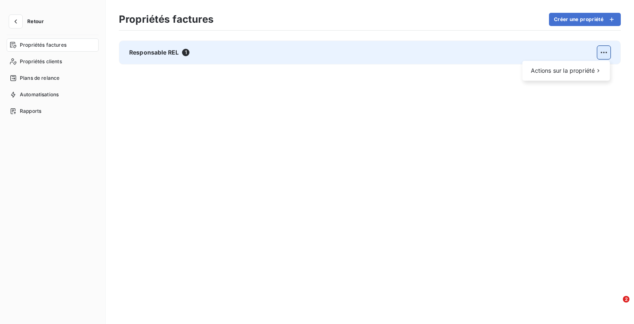
click at [604, 49] on html "Retour Propriétés factures Propriétés clients Plans de relance Automatisations …" at bounding box center [317, 162] width 634 height 324
click at [497, 74] on div "Modifier" at bounding box center [493, 73] width 47 height 13
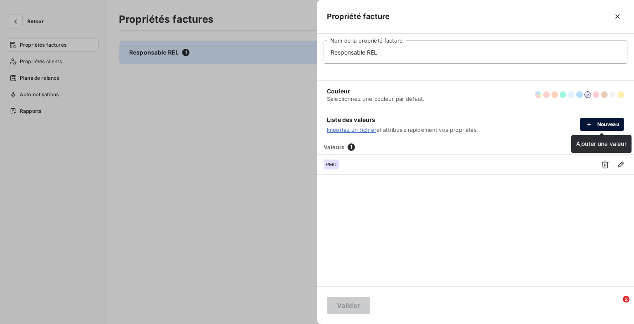
click at [605, 128] on button "Nouveau" at bounding box center [602, 124] width 44 height 13
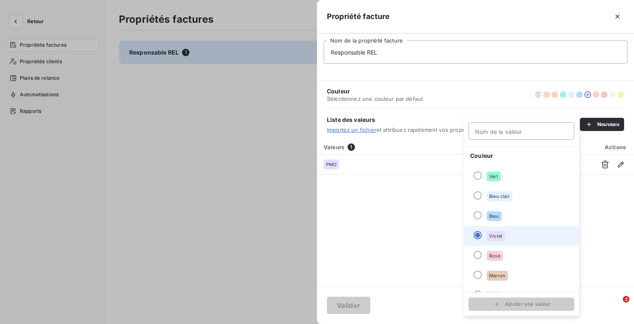
scroll to position [71, 0]
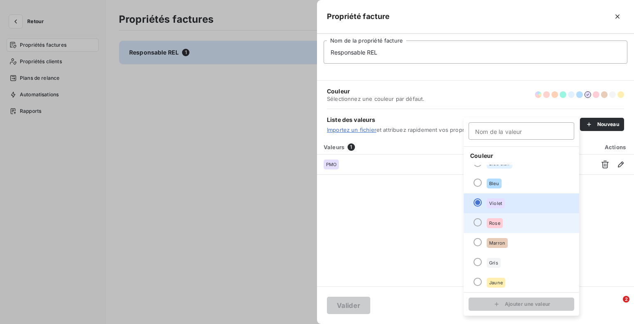
click at [479, 222] on div at bounding box center [478, 222] width 8 height 8
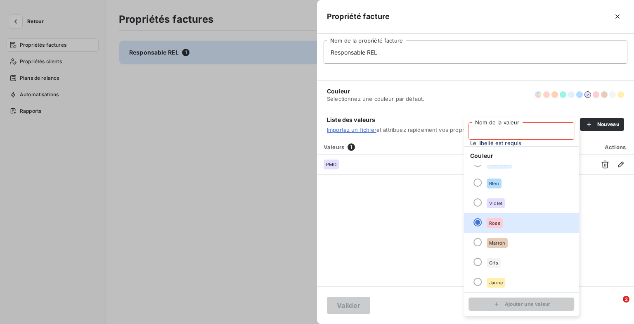
click at [501, 130] on input "Nom de la valeur" at bounding box center [522, 130] width 106 height 17
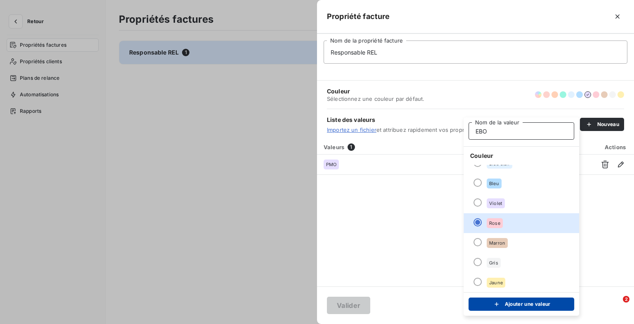
type input "EBO"
click at [529, 303] on button "Ajouter une valeur" at bounding box center [522, 303] width 106 height 13
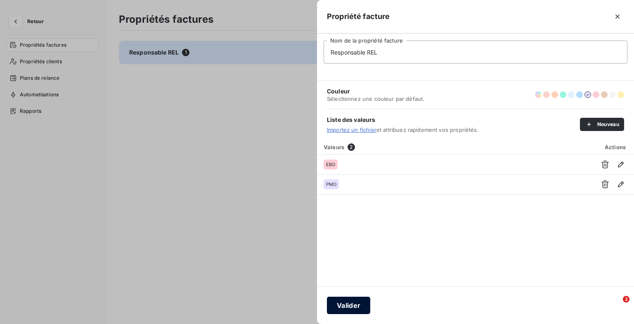
click at [351, 299] on button "Valider" at bounding box center [348, 304] width 43 height 17
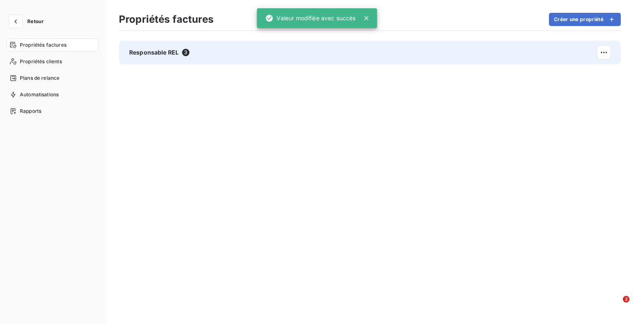
click at [281, 163] on div "Responsable REL 3" at bounding box center [370, 175] width 502 height 270
click at [233, 48] on div "Responsable REL 3" at bounding box center [370, 52] width 502 height 24
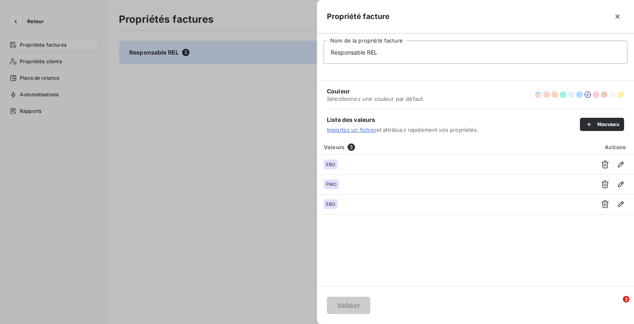
click at [497, 220] on div "Valeurs 3 Actions EBO PMO EBO" at bounding box center [475, 213] width 317 height 147
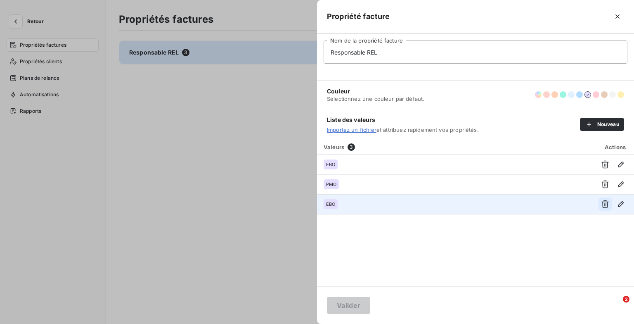
click at [602, 203] on icon "button" at bounding box center [605, 204] width 8 height 8
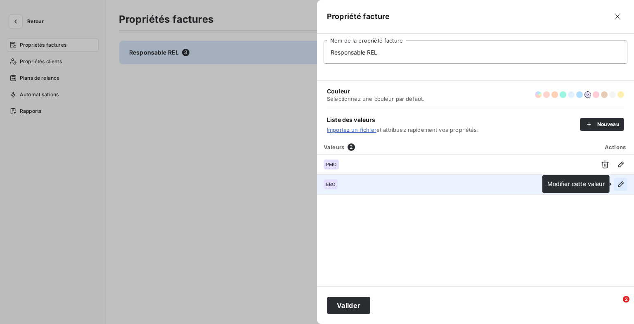
click at [619, 180] on icon "button" at bounding box center [621, 184] width 8 height 8
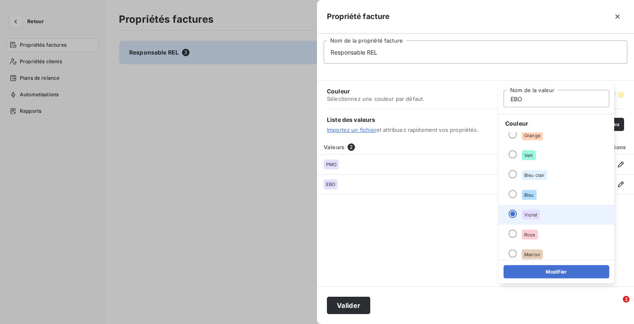
scroll to position [41, 0]
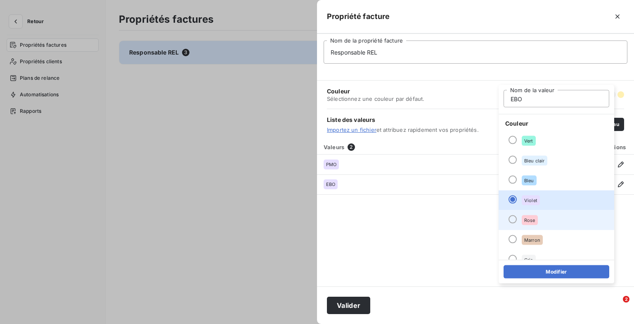
click at [515, 219] on div at bounding box center [513, 219] width 8 height 8
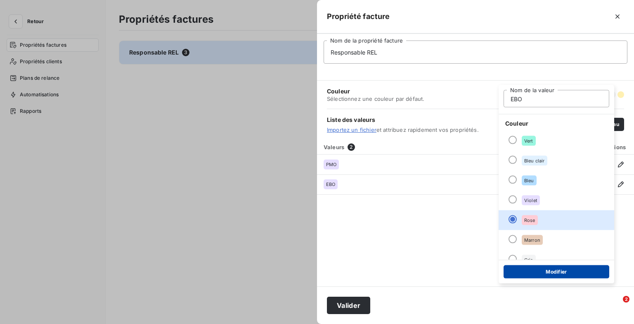
click at [555, 273] on button "Modifier" at bounding box center [557, 271] width 106 height 13
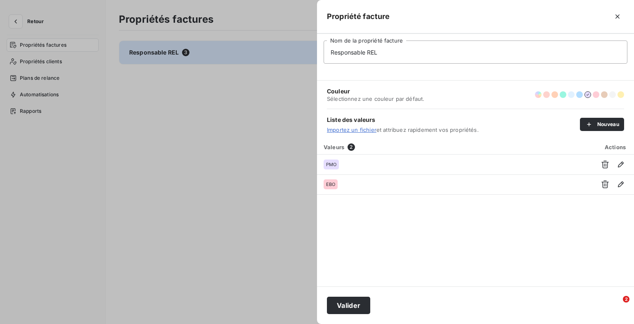
click at [395, 235] on div "Valeurs 2 Actions PMO EBO" at bounding box center [475, 213] width 317 height 147
click at [350, 306] on button "Valider" at bounding box center [348, 304] width 43 height 17
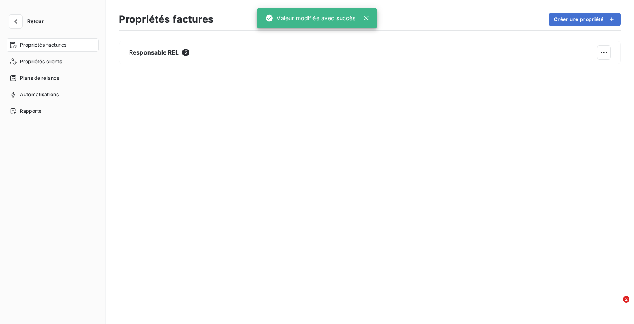
click at [204, 152] on div "Responsable REL 2" at bounding box center [370, 175] width 502 height 270
click at [17, 21] on icon "button" at bounding box center [16, 21] width 8 height 8
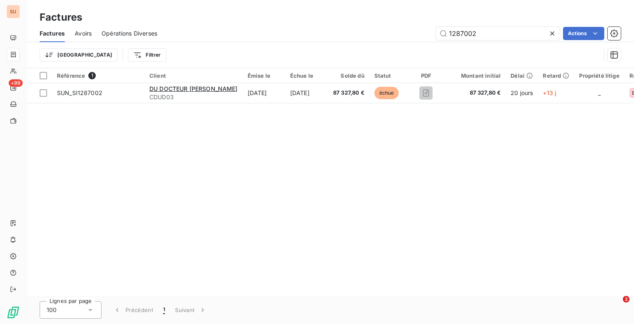
click at [554, 33] on icon at bounding box center [552, 33] width 8 height 8
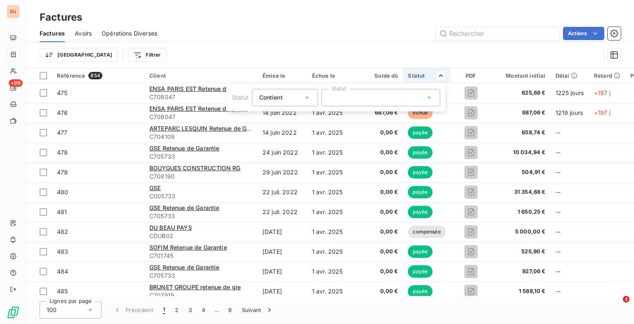
click at [294, 100] on div "Contient is" at bounding box center [281, 98] width 44 height 12
click at [286, 129] on span "Ne contient pas" at bounding box center [291, 131] width 45 height 7
click at [370, 95] on div at bounding box center [381, 97] width 119 height 17
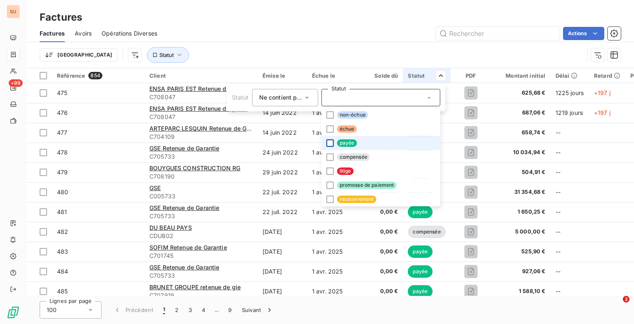
click at [330, 140] on div at bounding box center [330, 142] width 7 height 7
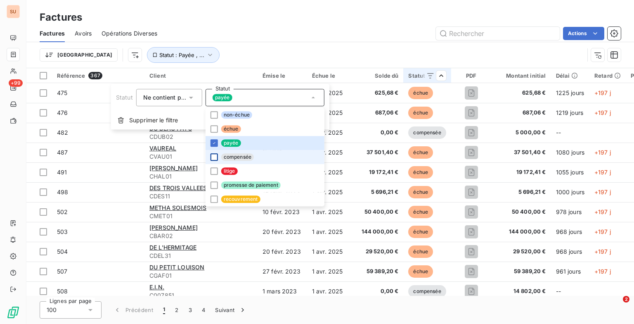
click at [214, 156] on div at bounding box center [214, 156] width 7 height 7
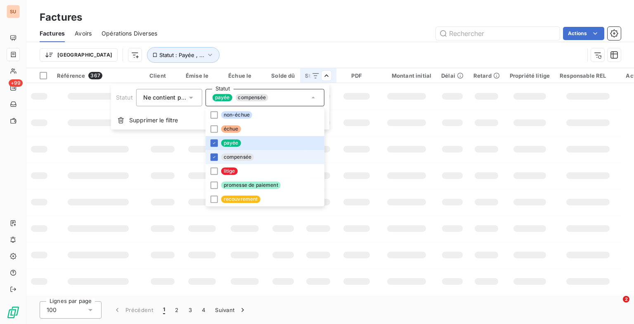
click at [274, 43] on html "SU +99 Factures Factures Avoirs Opérations Diverses Actions Trier Statut : Payé…" at bounding box center [317, 162] width 634 height 324
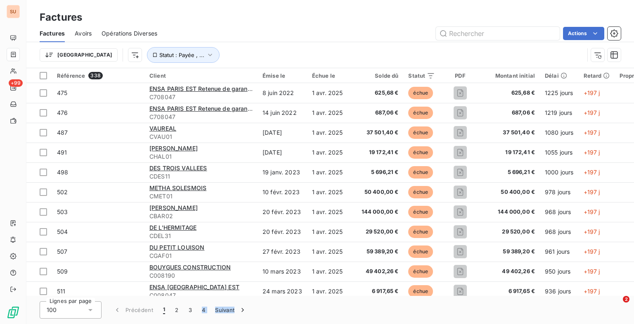
drag, startPoint x: 195, startPoint y: 296, endPoint x: 244, endPoint y: 296, distance: 48.7
click at [244, 296] on div "Lignes par page 100 Précédent 1 2 3 4 Suivant" at bounding box center [330, 310] width 608 height 28
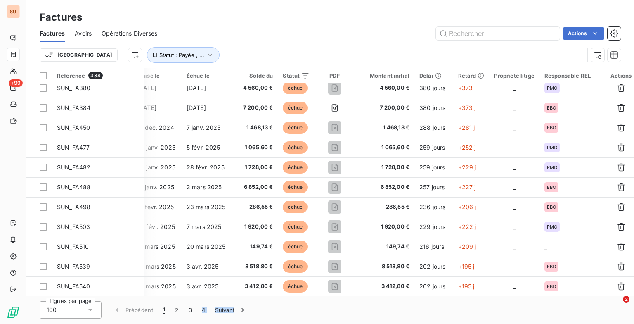
scroll to position [1772, 126]
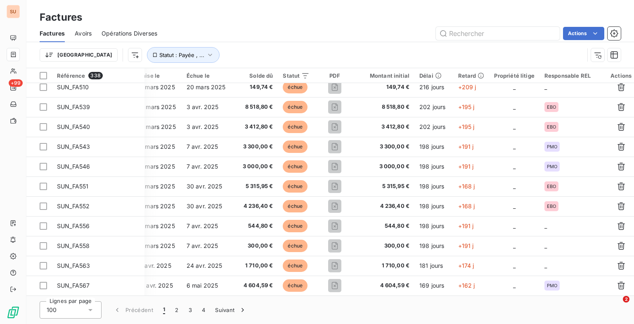
click at [231, 25] on div "Factures Avoirs Opérations Diverses Actions" at bounding box center [330, 33] width 608 height 17
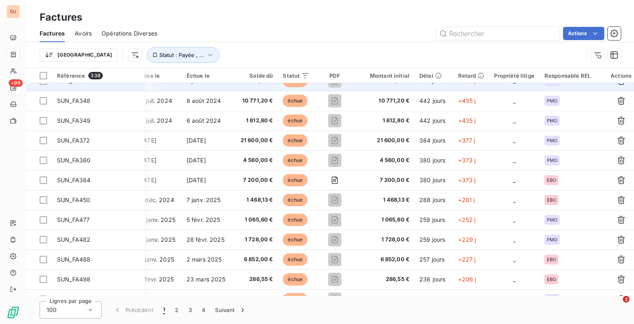
scroll to position [1525, 126]
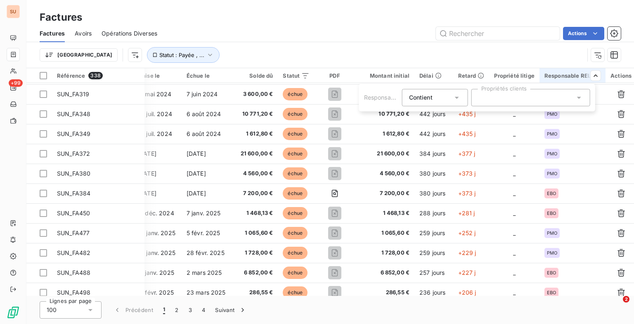
click at [454, 96] on icon at bounding box center [457, 97] width 8 height 8
click at [489, 96] on div at bounding box center [530, 97] width 119 height 17
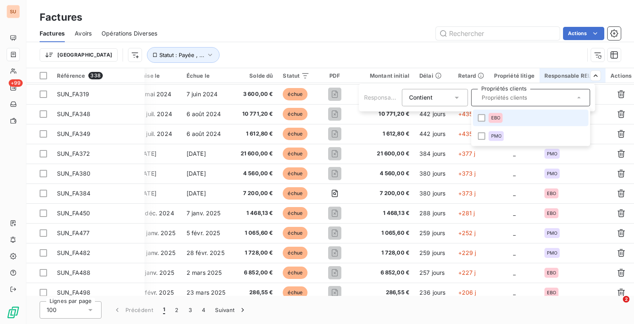
click at [451, 97] on div "Contient" at bounding box center [431, 98] width 44 height 12
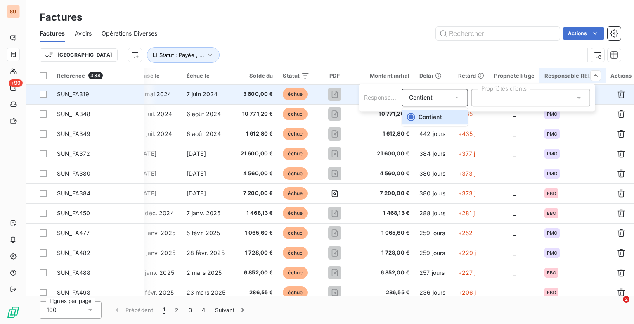
click at [341, 39] on html "SU +99 Factures Factures Avoirs Opérations Diverses Actions Trier Statut : Payé…" at bounding box center [317, 162] width 634 height 324
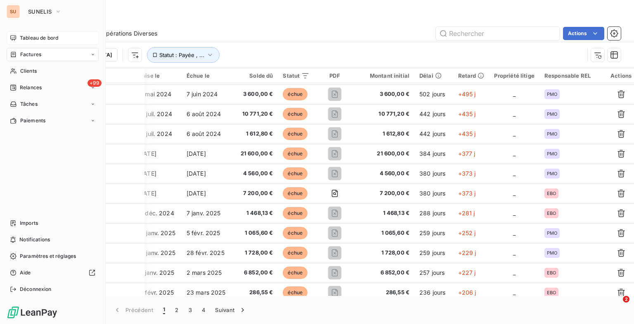
click at [12, 37] on icon at bounding box center [13, 38] width 7 height 7
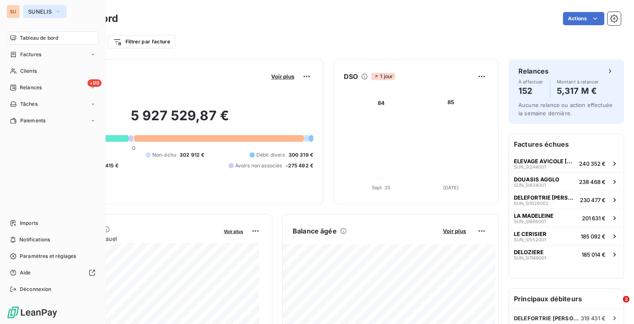
click at [53, 10] on button "SUNELIS" at bounding box center [44, 11] width 43 height 13
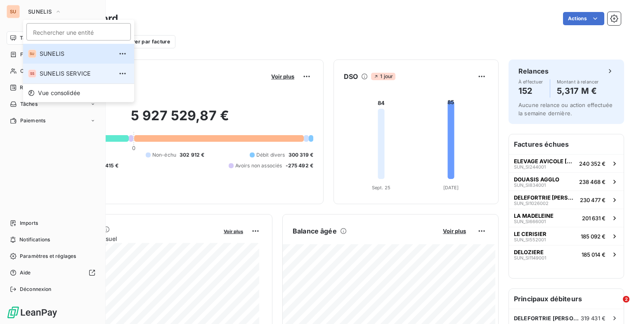
click at [43, 73] on span "SUNELIS SERVICE" at bounding box center [76, 73] width 73 height 8
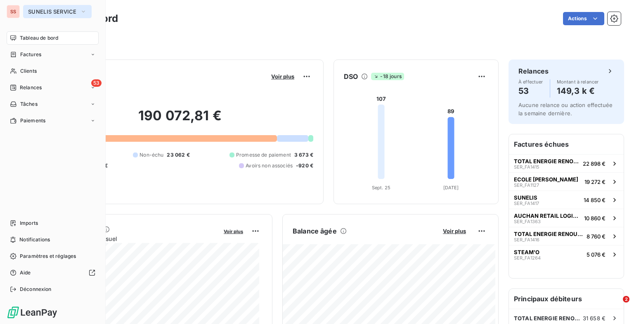
click at [52, 8] on span "SUNELIS SERVICE" at bounding box center [52, 11] width 49 height 7
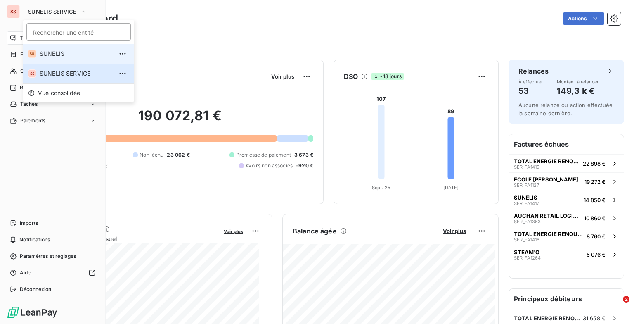
click at [45, 55] on span "SUNELIS" at bounding box center [76, 54] width 73 height 8
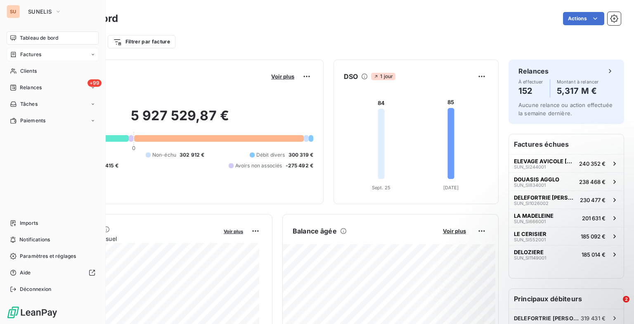
click at [21, 58] on div "Factures" at bounding box center [53, 54] width 92 height 13
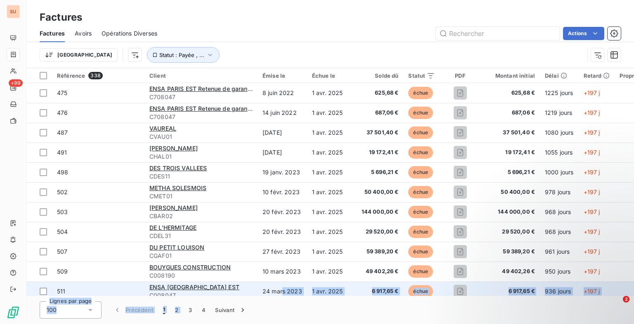
drag, startPoint x: 187, startPoint y: 296, endPoint x: 283, endPoint y: 287, distance: 96.2
click at [283, 287] on div "Factures Factures Avoirs Opérations Diverses Actions Trier Statut : Payée , ...…" at bounding box center [330, 162] width 608 height 324
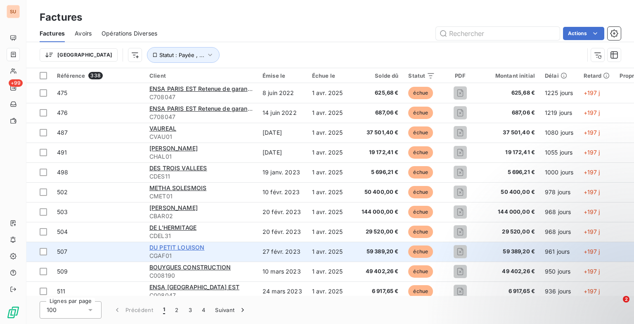
click at [182, 245] on span "DU PETIT LOUISON" at bounding box center [176, 247] width 55 height 7
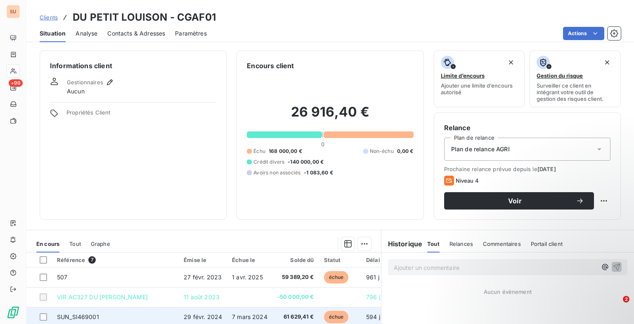
click at [81, 314] on span "SUN_SI469001" at bounding box center [78, 316] width 42 height 7
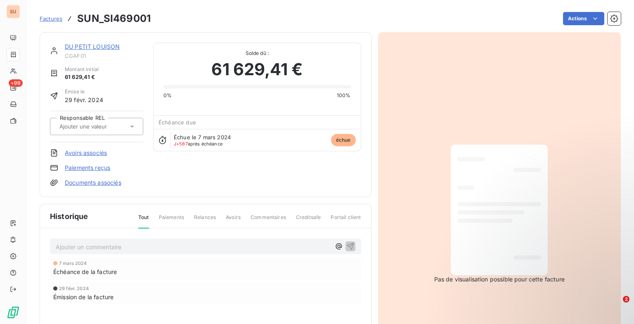
click at [128, 127] on icon at bounding box center [132, 126] width 8 height 8
click at [59, 168] on div at bounding box center [59, 168] width 8 height 8
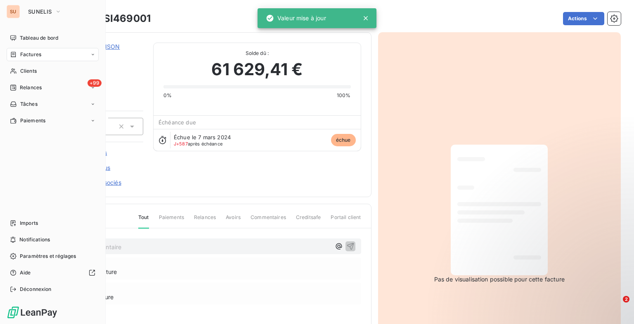
click at [23, 54] on span "Factures" at bounding box center [30, 54] width 21 height 7
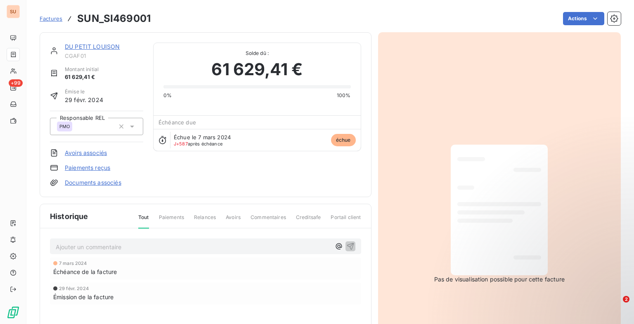
click at [60, 20] on span "Factures" at bounding box center [51, 18] width 23 height 7
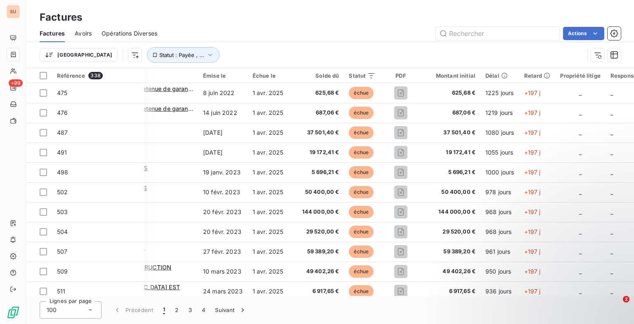
scroll to position [0, 126]
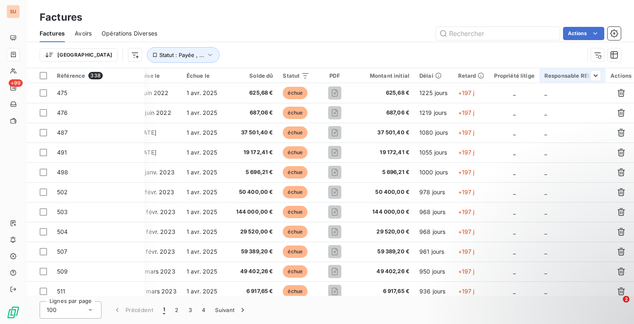
click at [572, 75] on div "Responsable REL" at bounding box center [573, 75] width 56 height 7
click at [551, 78] on div "Responsable REL" at bounding box center [573, 75] width 56 height 7
click at [554, 77] on div "Responsable REL" at bounding box center [573, 75] width 56 height 7
click at [435, 97] on div "Contient is" at bounding box center [431, 98] width 44 height 12
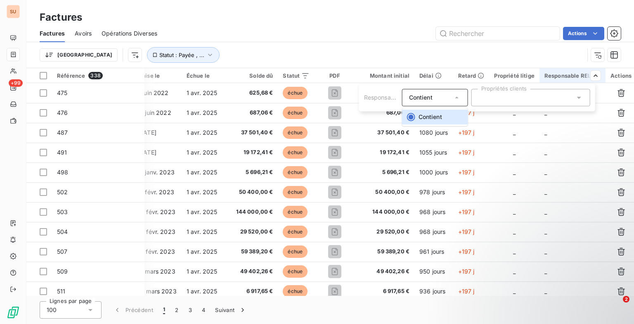
click at [514, 96] on div at bounding box center [530, 97] width 119 height 17
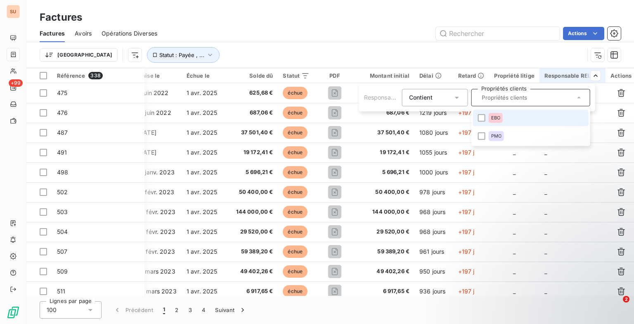
click at [436, 55] on html "SU +99 Factures Factures Avoirs Opérations Diverses Actions Trier Statut : Payé…" at bounding box center [317, 162] width 634 height 324
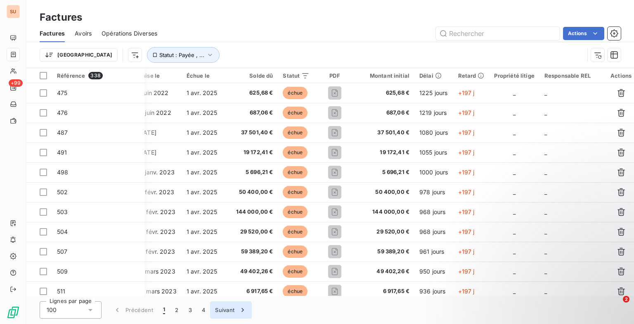
click at [232, 309] on button "Suivant" at bounding box center [231, 309] width 42 height 17
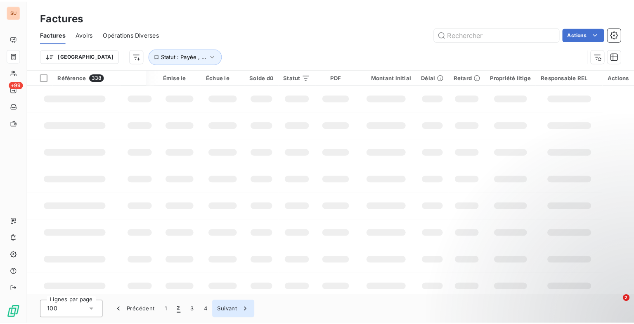
scroll to position [0, 14]
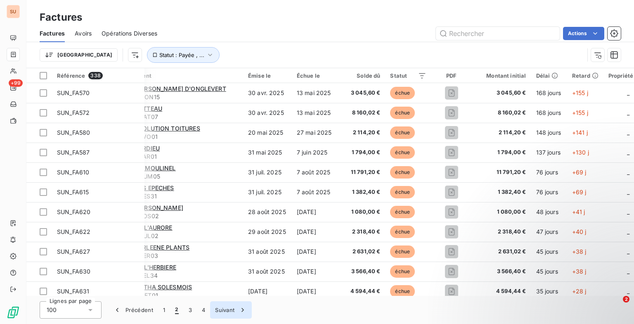
click at [231, 309] on button "Suivant" at bounding box center [231, 309] width 42 height 17
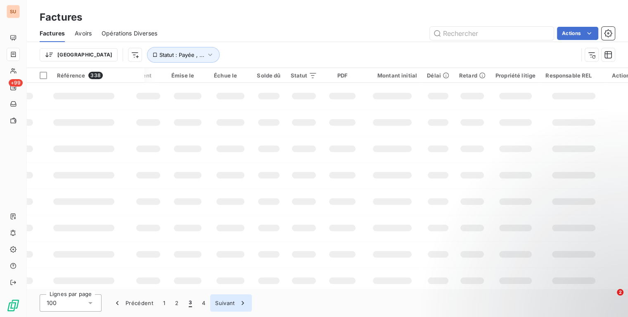
click at [231, 309] on button "Suivant" at bounding box center [231, 303] width 42 height 17
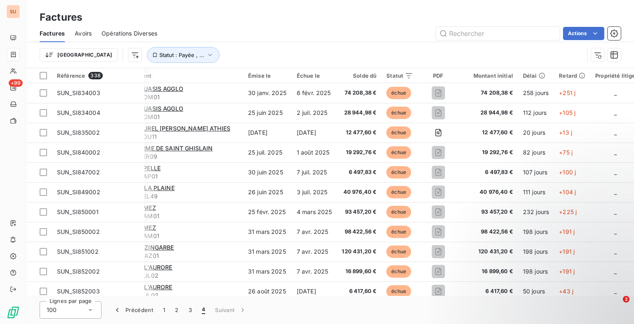
click at [371, 43] on div "Trier Statut : Payée , ..." at bounding box center [330, 55] width 581 height 26
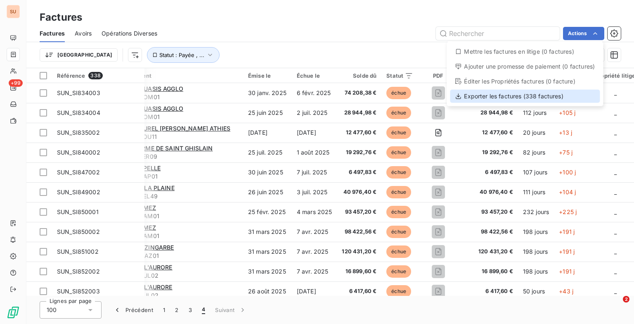
click at [558, 93] on div "Exporter les factures (338 factures)" at bounding box center [525, 96] width 150 height 13
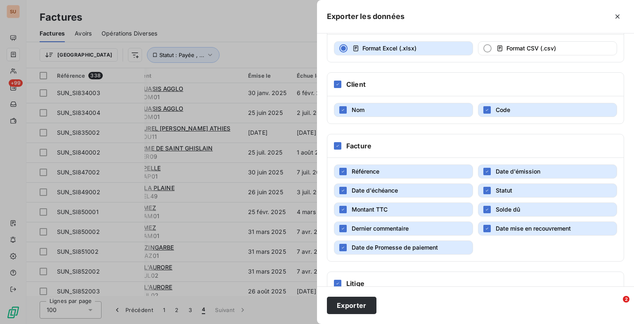
scroll to position [83, 0]
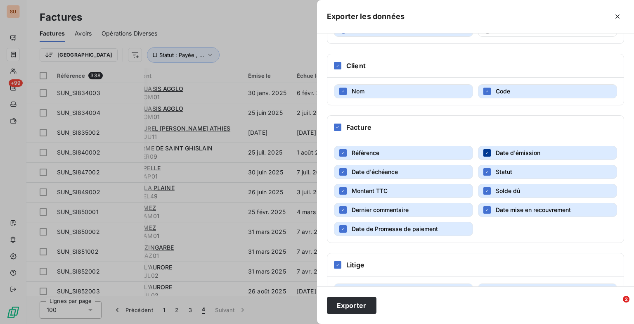
click at [486, 152] on div "button" at bounding box center [486, 152] width 7 height 7
click at [485, 169] on icon "button" at bounding box center [487, 171] width 5 height 5
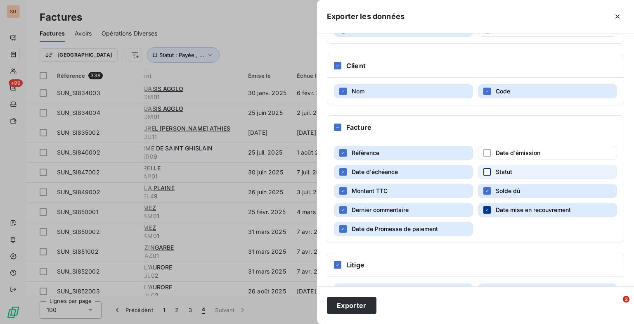
click at [486, 207] on icon "button" at bounding box center [487, 209] width 5 height 5
click at [345, 226] on div "button" at bounding box center [342, 228] width 7 height 7
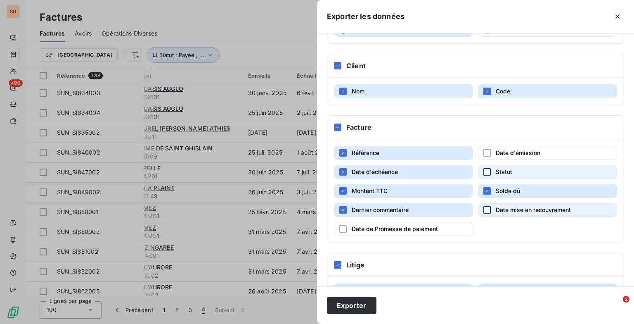
click at [347, 192] on button "Montant TTC" at bounding box center [403, 191] width 139 height 14
click at [344, 207] on icon "button" at bounding box center [343, 209] width 5 height 5
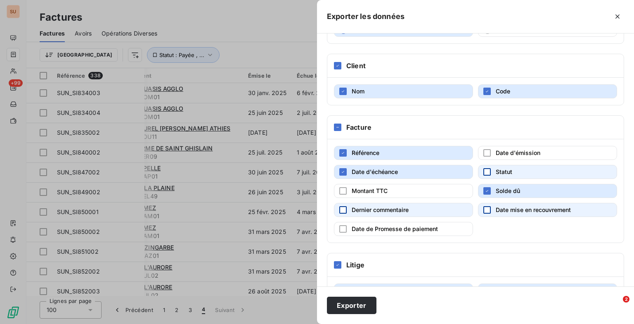
click at [348, 172] on button "Date d'échéance" at bounding box center [403, 172] width 139 height 14
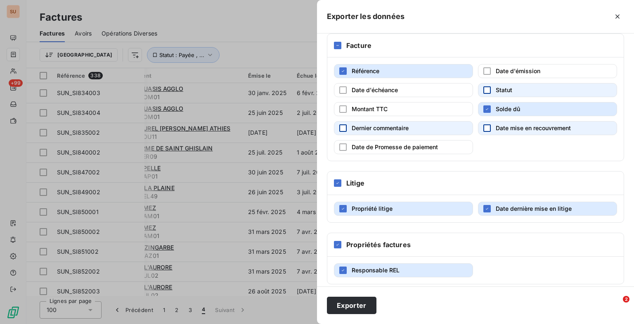
scroll to position [169, 0]
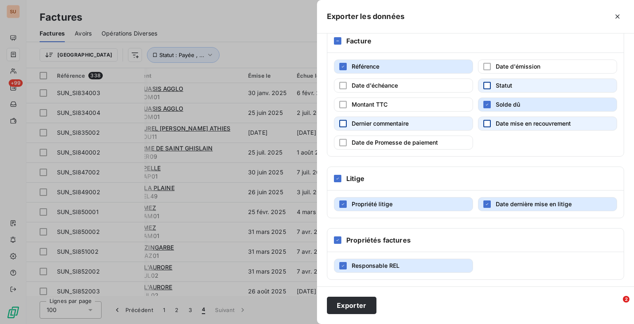
click at [398, 203] on button "Propriété litige" at bounding box center [403, 204] width 139 height 14
click at [486, 201] on icon "button" at bounding box center [487, 203] width 5 height 5
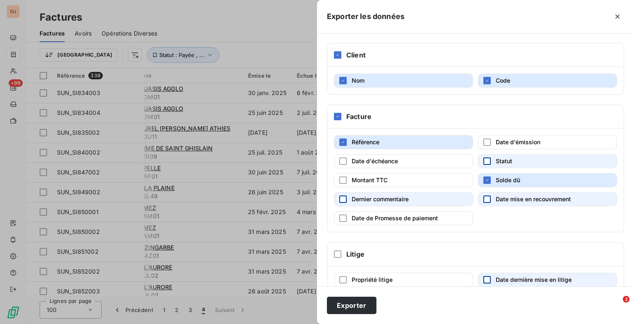
scroll to position [0, 0]
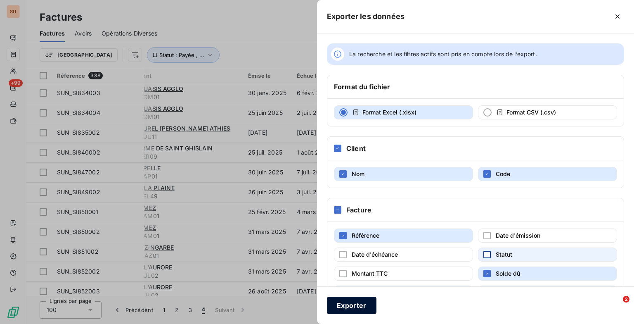
click at [355, 306] on button "Exporter" at bounding box center [352, 304] width 50 height 17
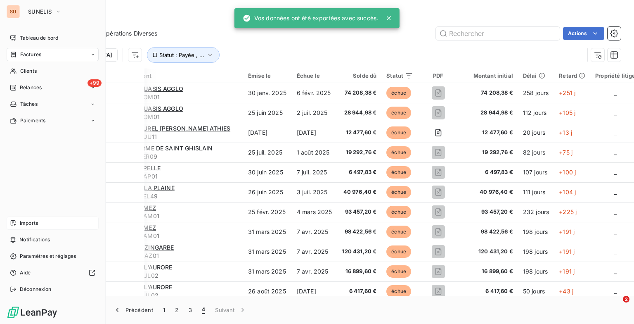
click at [12, 223] on icon at bounding box center [13, 223] width 5 height 6
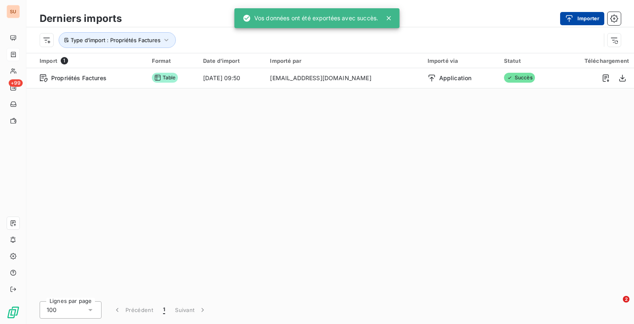
click at [590, 21] on button "Importer" at bounding box center [582, 18] width 44 height 13
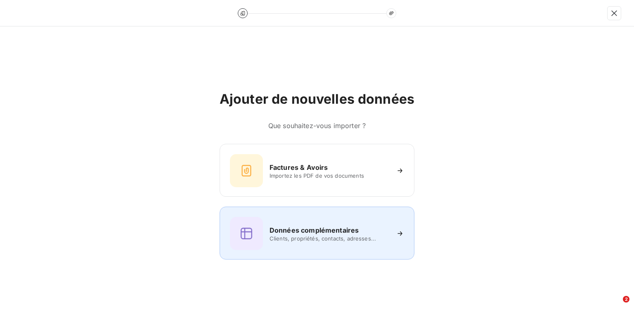
click at [291, 240] on span "Clients, propriétés, contacts, adresses..." at bounding box center [330, 238] width 120 height 7
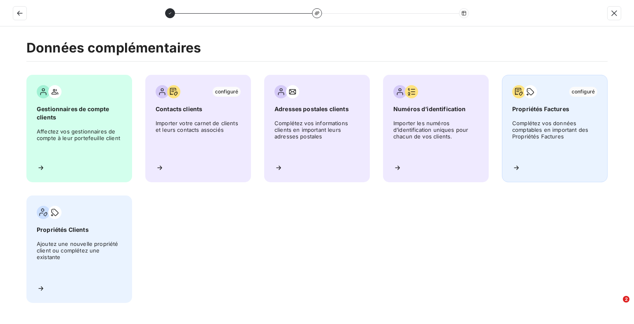
click at [540, 109] on span "Propriétés Factures" at bounding box center [554, 109] width 85 height 8
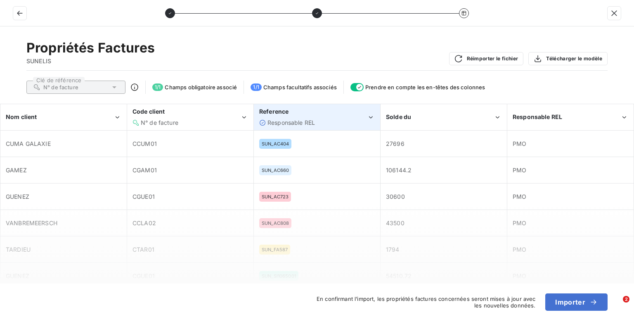
click at [348, 119] on div "Responsable REL" at bounding box center [313, 122] width 108 height 8
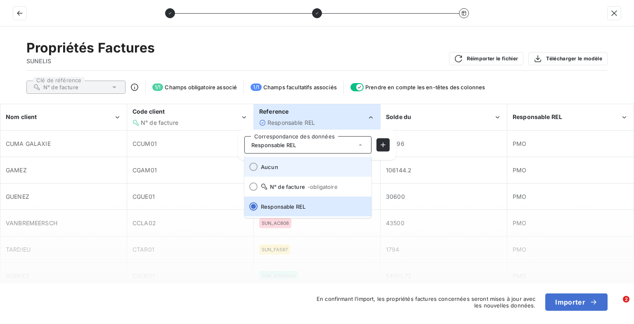
click at [253, 163] on div at bounding box center [253, 167] width 8 height 8
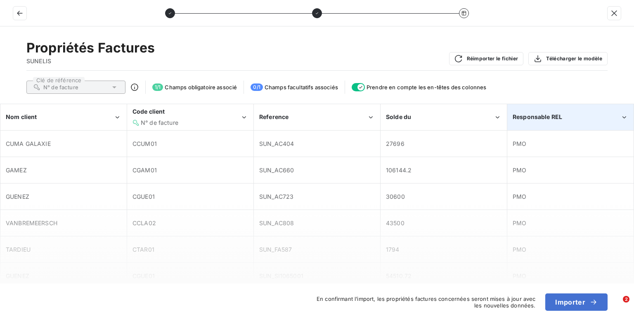
click at [548, 121] on div "Responsable REL" at bounding box center [571, 116] width 126 height 25
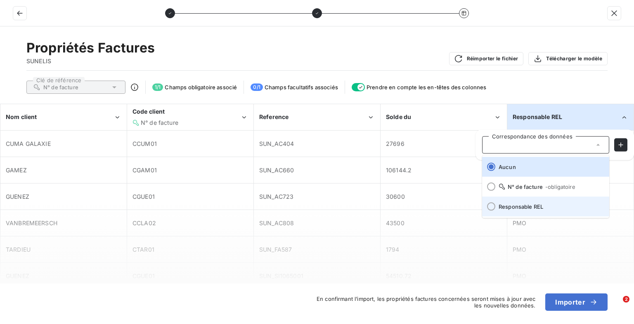
click at [516, 204] on span "Responsable REL" at bounding box center [551, 206] width 104 height 7
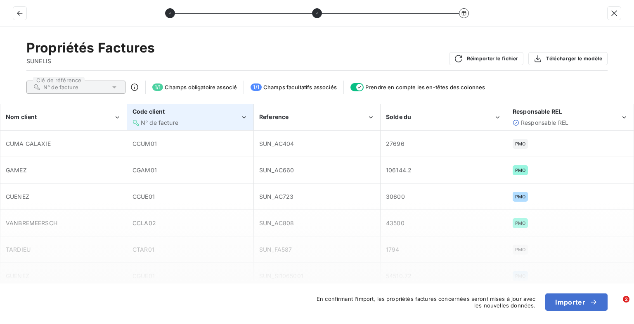
click at [211, 118] on div "N° de facture" at bounding box center [187, 122] width 108 height 8
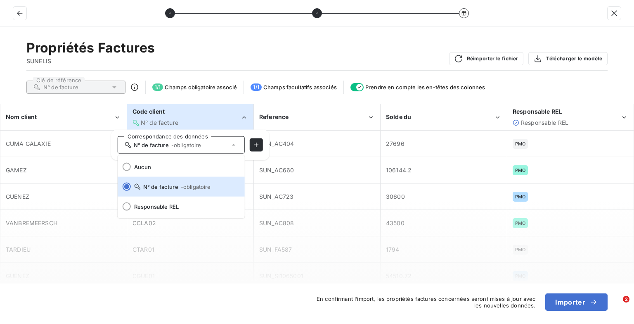
click at [116, 81] on div "N° de facture" at bounding box center [75, 87] width 99 height 13
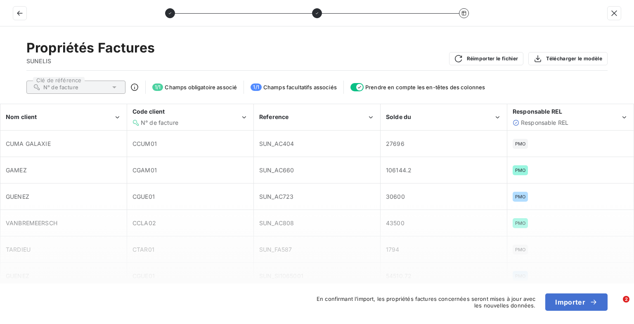
click at [111, 89] on icon at bounding box center [114, 87] width 8 height 8
click at [114, 86] on icon at bounding box center [114, 87] width 4 height 2
click at [136, 85] on icon at bounding box center [134, 87] width 8 height 8
click at [134, 88] on icon at bounding box center [134, 86] width 7 height 7
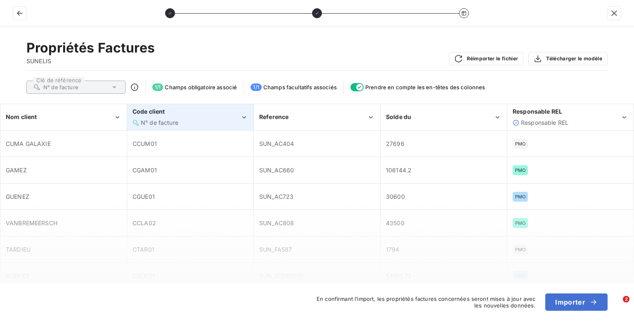
click at [160, 121] on span "N° de facture" at bounding box center [160, 122] width 38 height 7
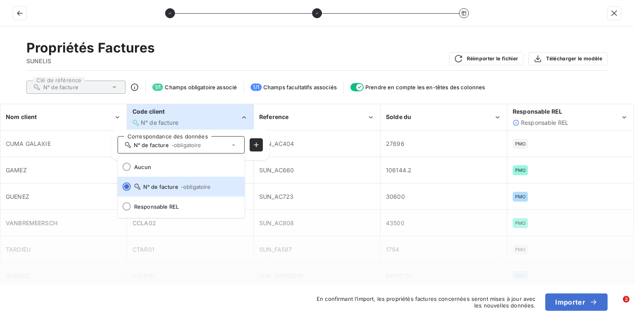
click at [164, 145] on span "N° de facture - obligatoire" at bounding box center [163, 145] width 77 height 7
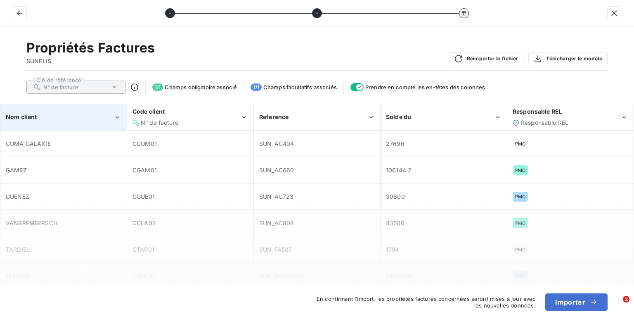
click at [101, 113] on div "Nom client" at bounding box center [60, 117] width 108 height 8
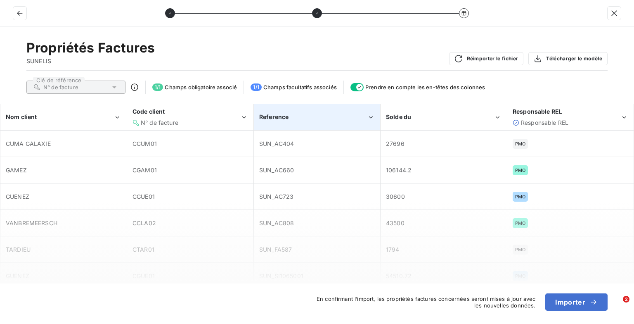
click at [299, 115] on div "Reference" at bounding box center [313, 117] width 108 height 8
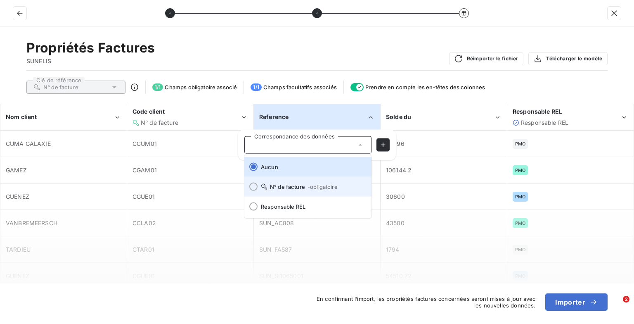
click at [282, 187] on span "N° de facture - obligatoire" at bounding box center [313, 186] width 104 height 7
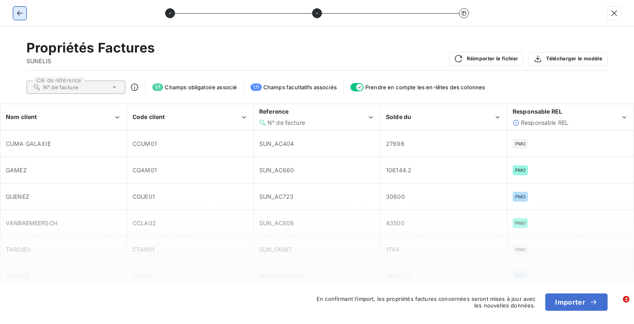
click at [22, 13] on icon "button" at bounding box center [19, 13] width 5 height 5
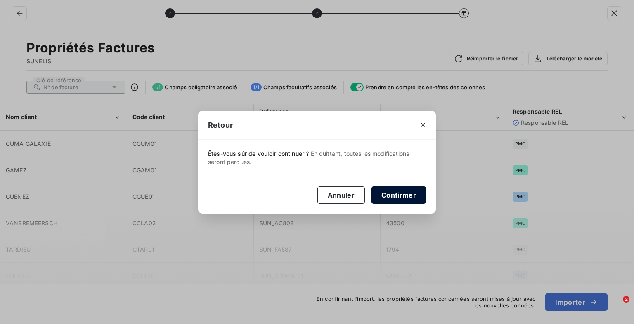
click at [394, 194] on button "Confirmer" at bounding box center [399, 194] width 54 height 17
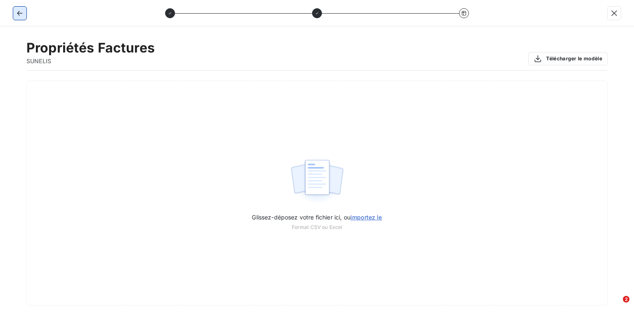
click at [23, 13] on icon "button" at bounding box center [20, 13] width 8 height 8
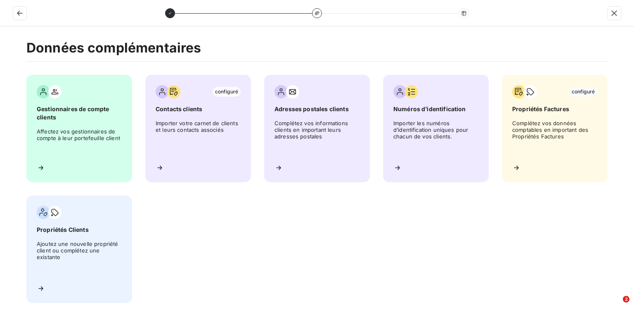
click at [320, 270] on div "Gestionnaires de compte clients Affectez vos gestionnaires de compte à leur por…" at bounding box center [316, 189] width 581 height 228
click at [449, 214] on div "Gestionnaires de compte clients Affectez vos gestionnaires de compte à leur por…" at bounding box center [316, 189] width 581 height 228
drag, startPoint x: 614, startPoint y: 12, endPoint x: 600, endPoint y: 18, distance: 15.0
click at [613, 12] on icon "button" at bounding box center [614, 13] width 8 height 8
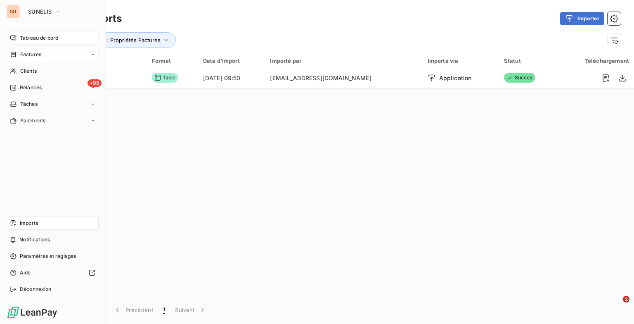
click at [17, 38] on div "Tableau de bord" at bounding box center [53, 37] width 92 height 13
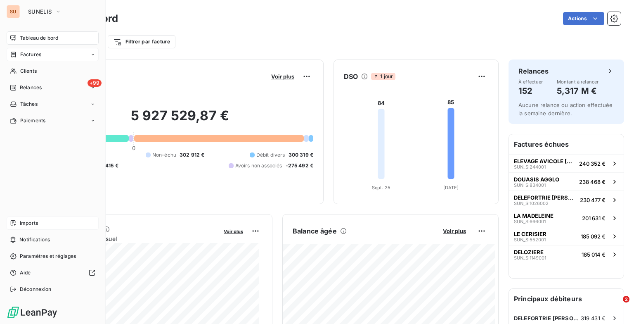
click at [34, 225] on span "Imports" at bounding box center [29, 222] width 18 height 7
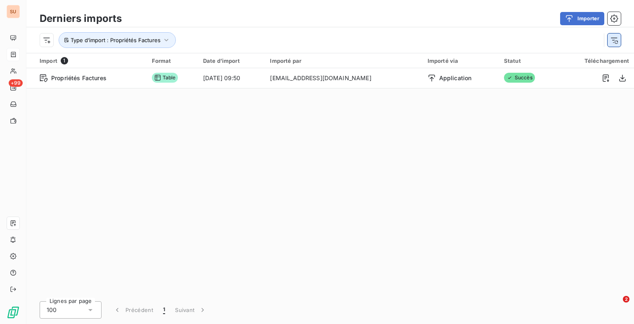
click at [611, 38] on icon "button" at bounding box center [614, 40] width 7 height 5
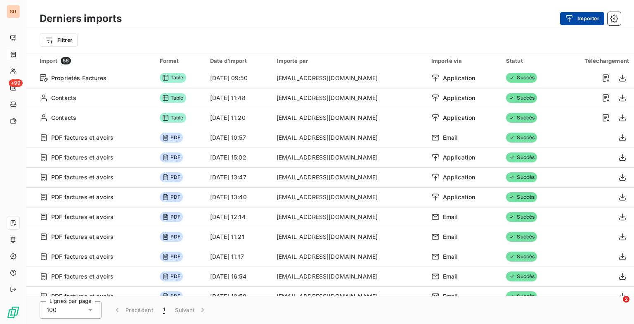
click at [571, 21] on icon "button" at bounding box center [569, 18] width 8 height 8
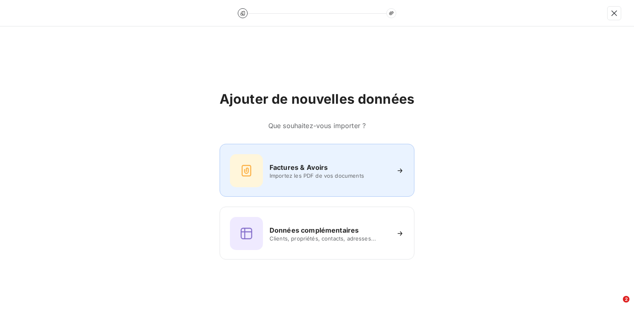
click at [289, 173] on span "Importez les PDF de vos documents" at bounding box center [330, 175] width 120 height 7
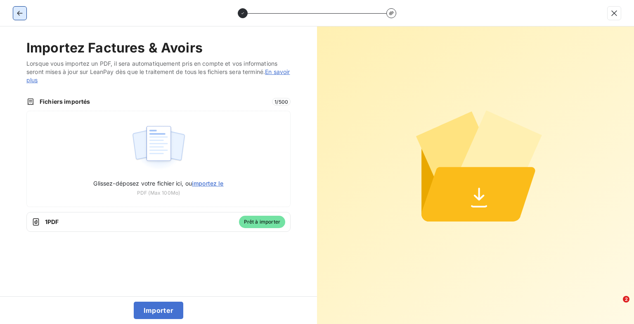
click at [19, 15] on icon "button" at bounding box center [19, 13] width 5 height 5
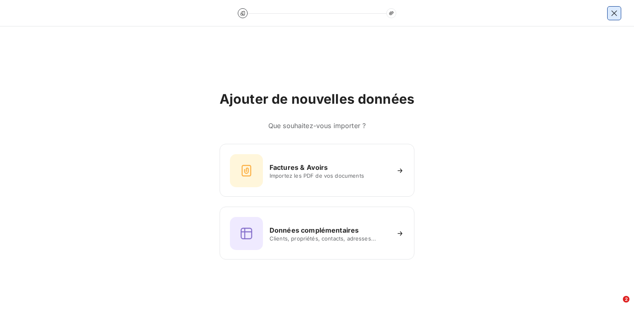
click at [617, 14] on icon "button" at bounding box center [614, 13] width 8 height 8
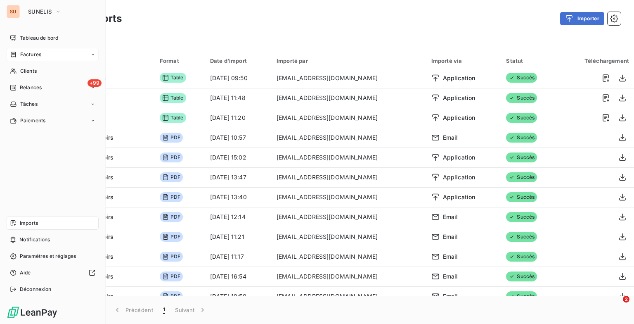
click at [41, 55] on div "Factures" at bounding box center [53, 54] width 92 height 13
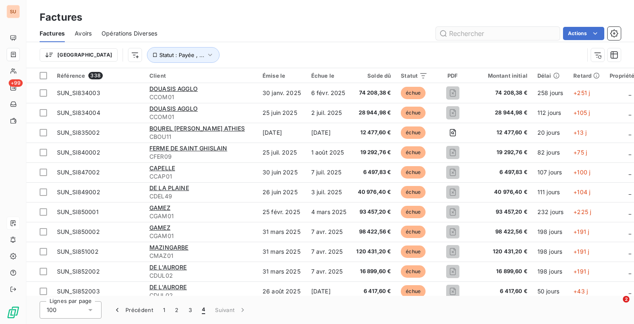
click at [465, 29] on input "text" at bounding box center [498, 33] width 124 height 13
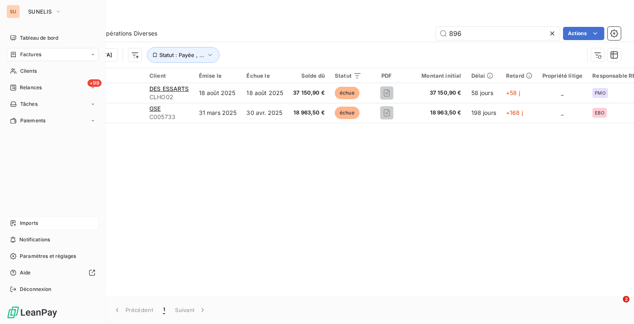
type input "896"
click at [14, 225] on icon at bounding box center [13, 223] width 5 height 6
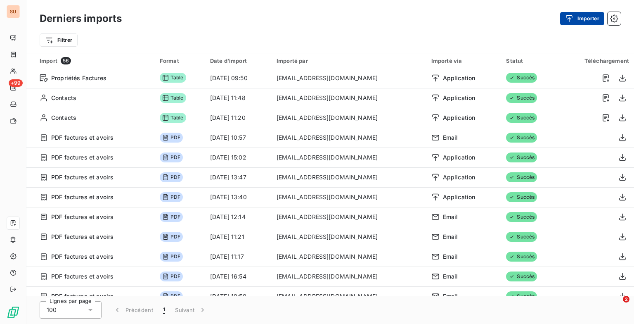
click at [585, 23] on button "Importer" at bounding box center [582, 18] width 44 height 13
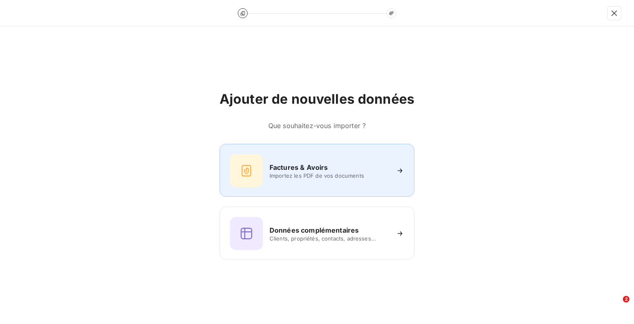
click at [298, 166] on h6 "Factures & Avoirs" at bounding box center [299, 167] width 59 height 10
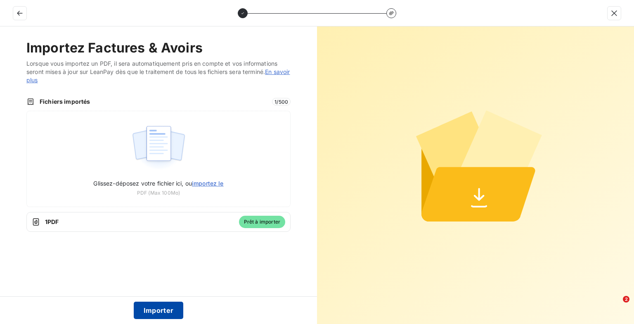
click at [152, 310] on button "Importer" at bounding box center [159, 309] width 50 height 17
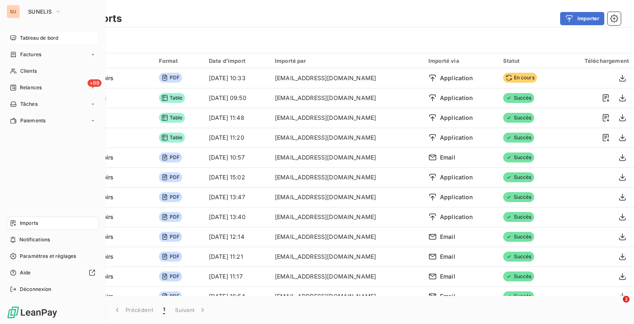
click at [13, 32] on div "Tableau de bord" at bounding box center [53, 37] width 92 height 13
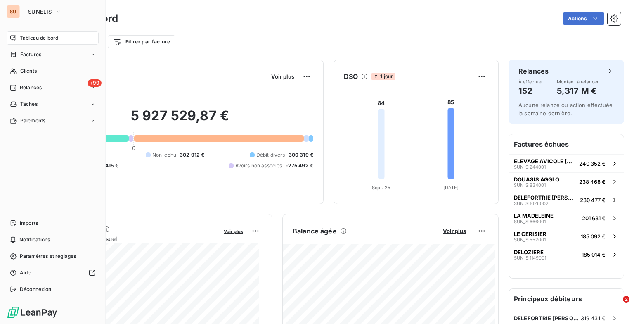
click at [35, 53] on span "Factures" at bounding box center [30, 54] width 21 height 7
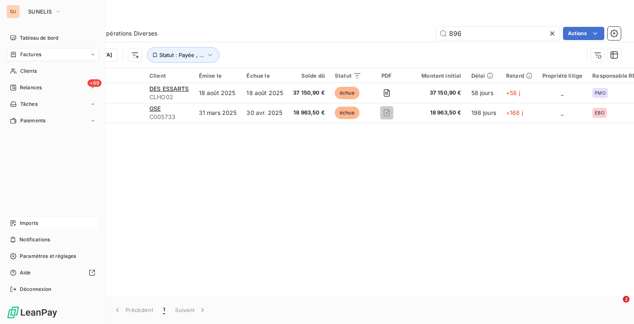
click at [33, 225] on span "Imports" at bounding box center [29, 222] width 18 height 7
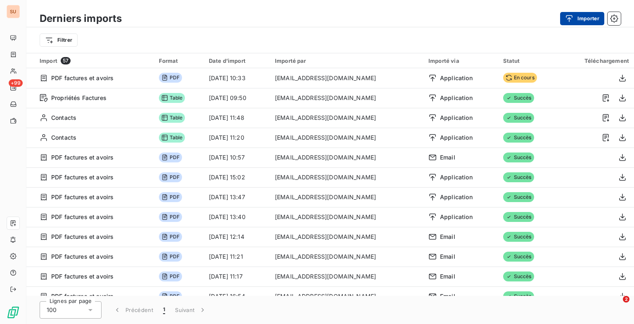
click at [571, 18] on icon "button" at bounding box center [569, 18] width 8 height 8
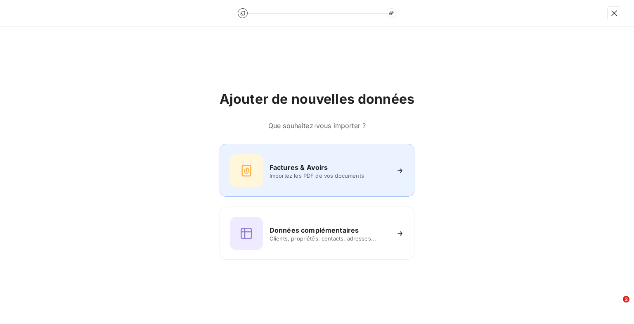
click at [309, 169] on h6 "Factures & Avoirs" at bounding box center [299, 167] width 59 height 10
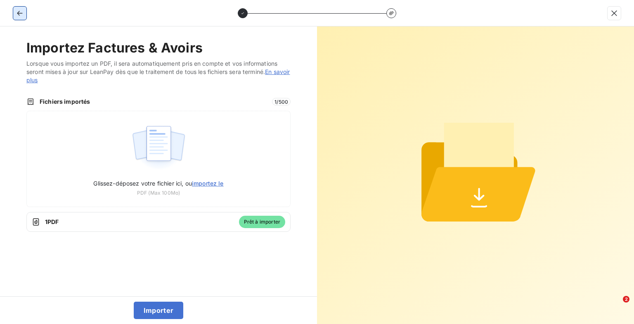
click at [19, 15] on icon "button" at bounding box center [20, 13] width 8 height 8
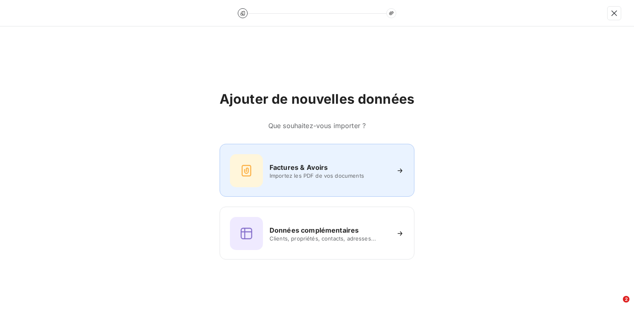
click at [294, 161] on div "Factures & Avoirs Importez les PDF de vos documents" at bounding box center [317, 170] width 174 height 33
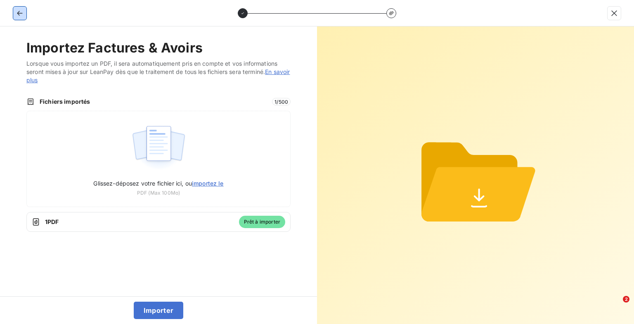
click at [20, 12] on icon "button" at bounding box center [20, 13] width 8 height 8
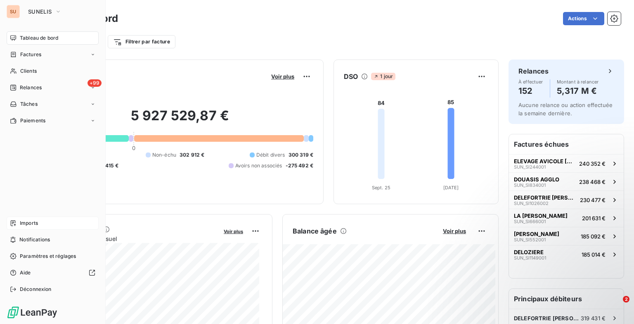
click at [25, 220] on span "Imports" at bounding box center [29, 222] width 18 height 7
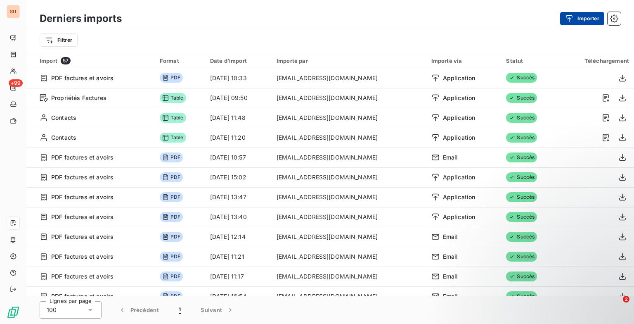
click at [580, 21] on button "Importer" at bounding box center [582, 18] width 44 height 13
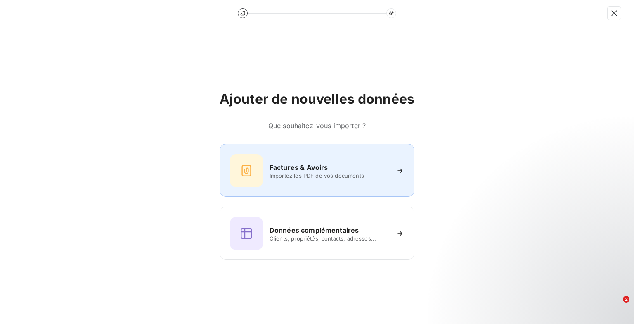
click at [306, 154] on div "Factures & Avoirs Importez les PDF de vos documents" at bounding box center [317, 170] width 195 height 53
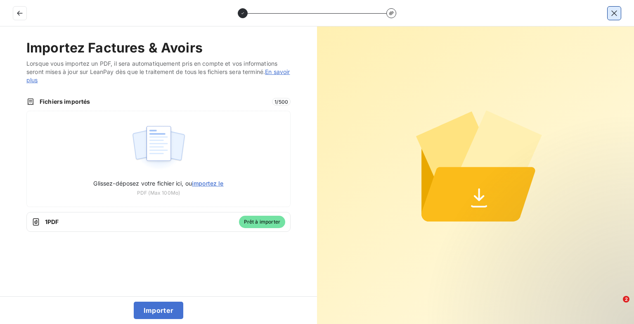
click at [614, 12] on icon "button" at bounding box center [614, 13] width 8 height 8
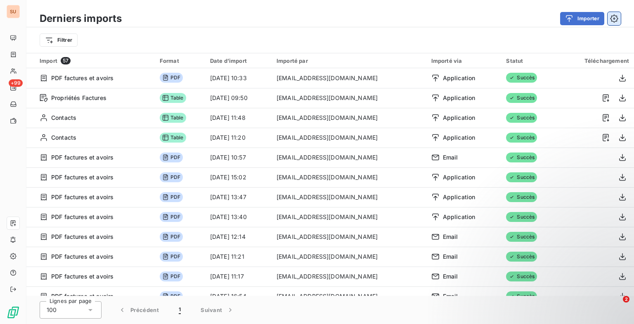
click at [609, 19] on button "button" at bounding box center [614, 18] width 13 height 13
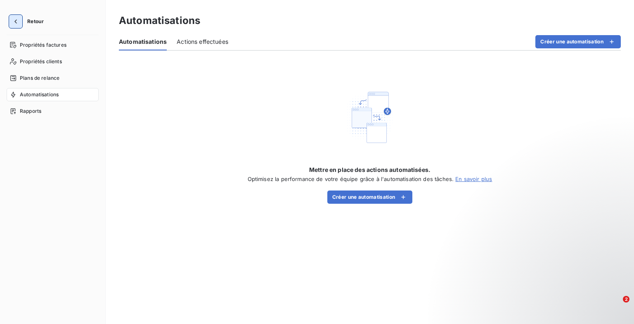
click at [14, 19] on icon "button" at bounding box center [16, 21] width 8 height 8
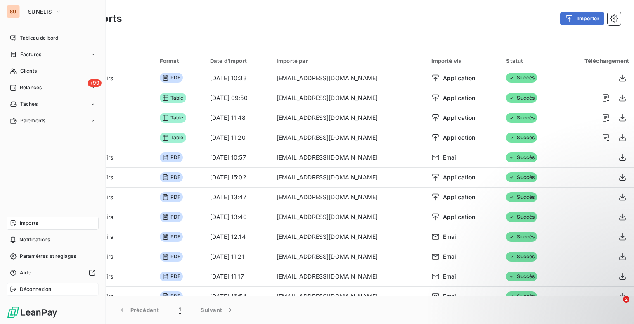
click at [39, 288] on span "Déconnexion" at bounding box center [36, 288] width 32 height 7
